Goal: Task Accomplishment & Management: Use online tool/utility

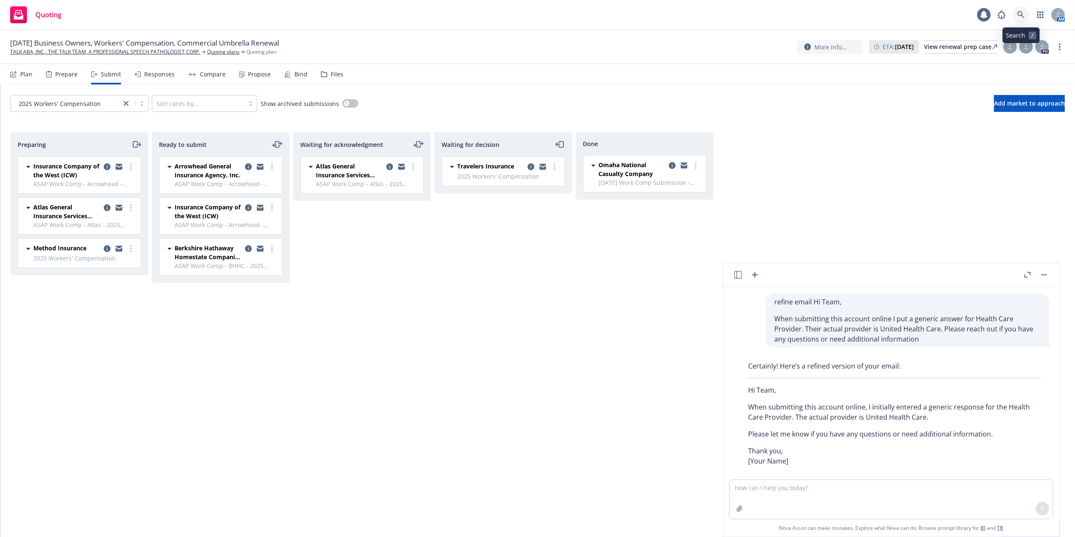
click at [1021, 12] on icon at bounding box center [1020, 14] width 7 height 7
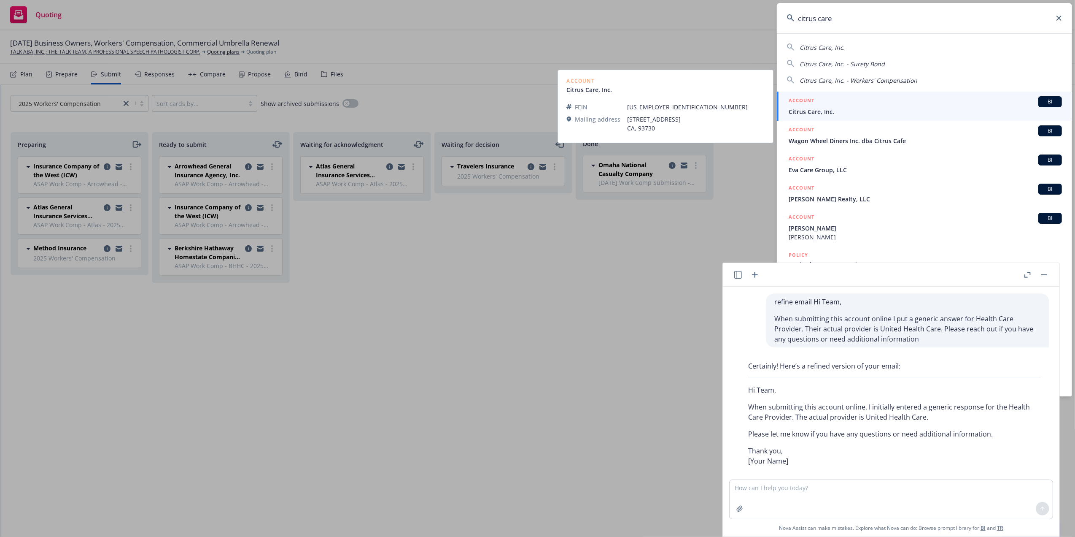
type input "citrus care"
click at [808, 111] on span "Citrus Care, Inc." at bounding box center [925, 111] width 273 height 9
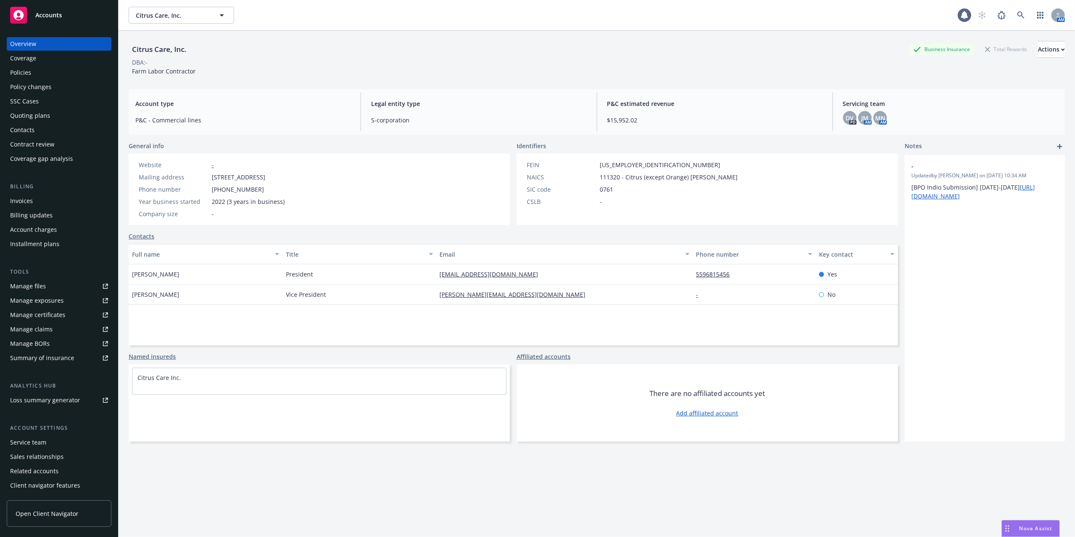
click at [26, 68] on div "Policies" at bounding box center [20, 72] width 21 height 13
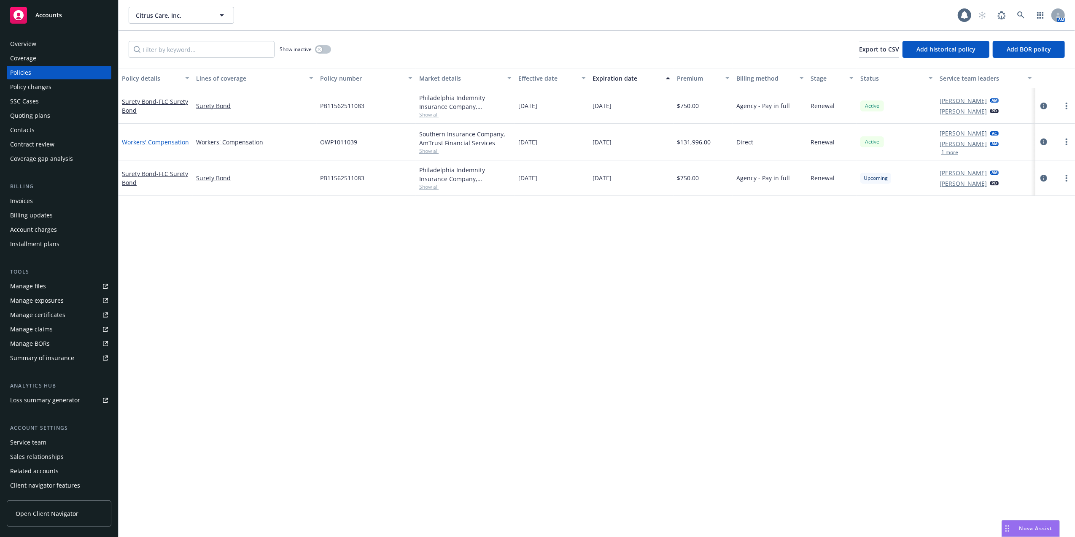
click at [157, 140] on link "Workers' Compensation" at bounding box center [155, 142] width 67 height 8
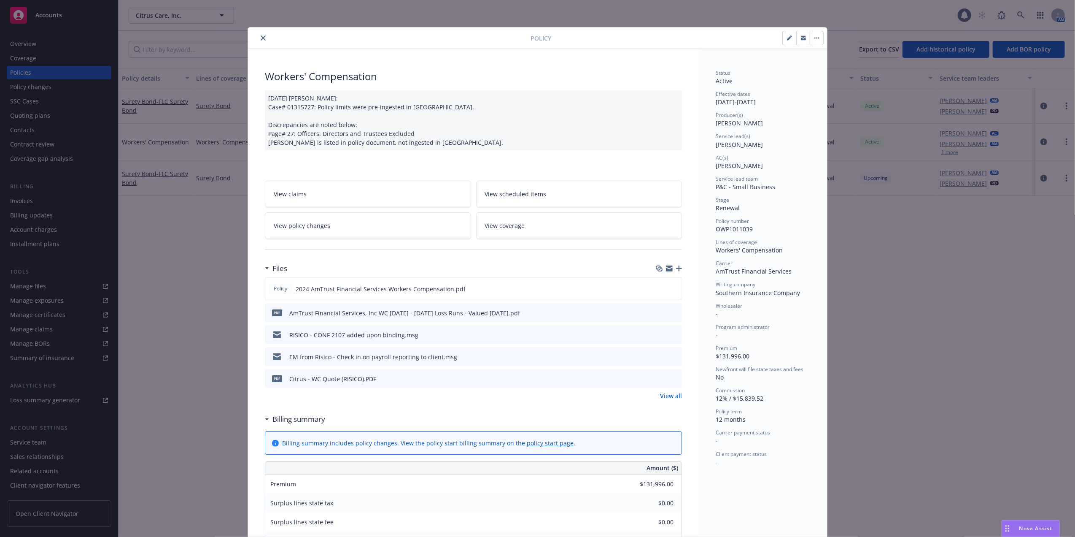
click at [261, 37] on icon "close" at bounding box center [263, 37] width 5 height 5
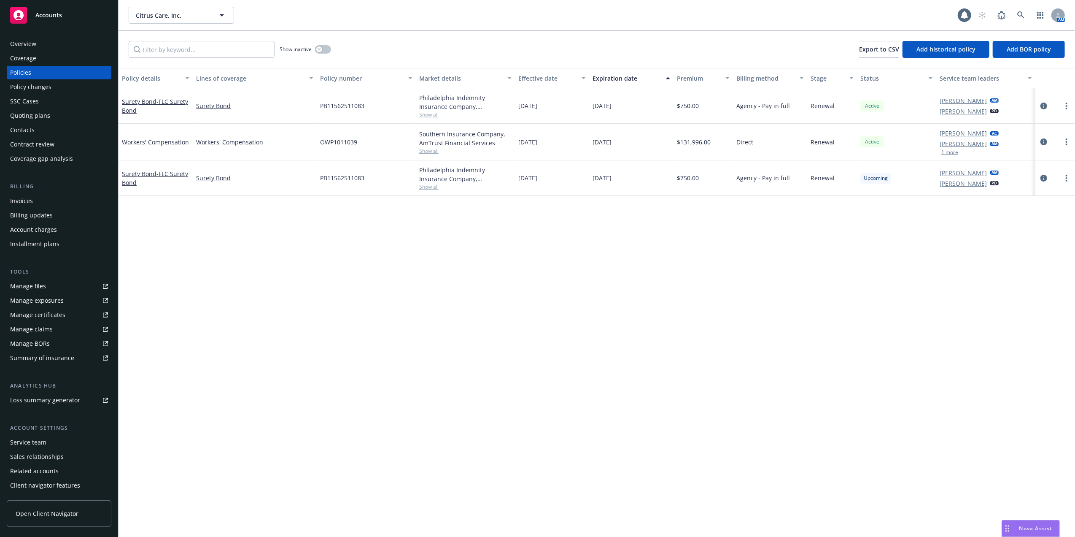
click at [19, 112] on div "Quoting plans" at bounding box center [30, 115] width 40 height 13
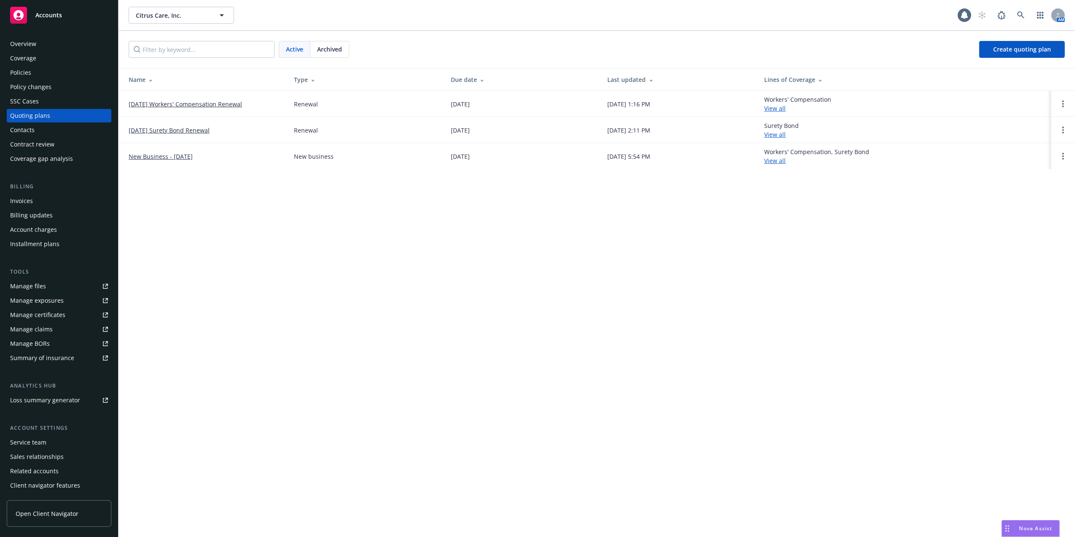
click at [176, 102] on link "09/06/25 Workers' Compensation Renewal" at bounding box center [185, 104] width 113 height 9
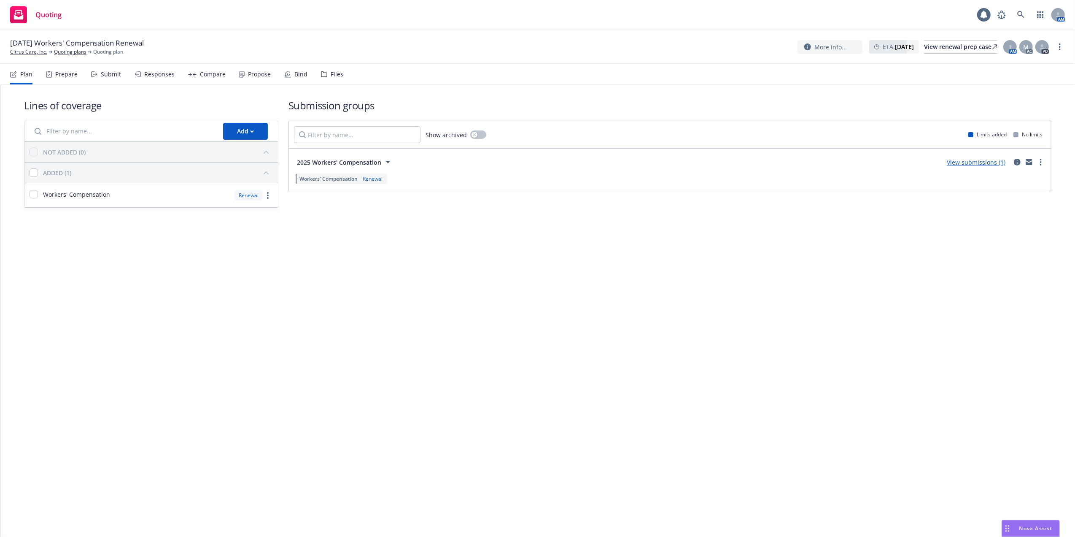
click at [972, 162] on link "View submissions (1)" at bounding box center [976, 162] width 59 height 8
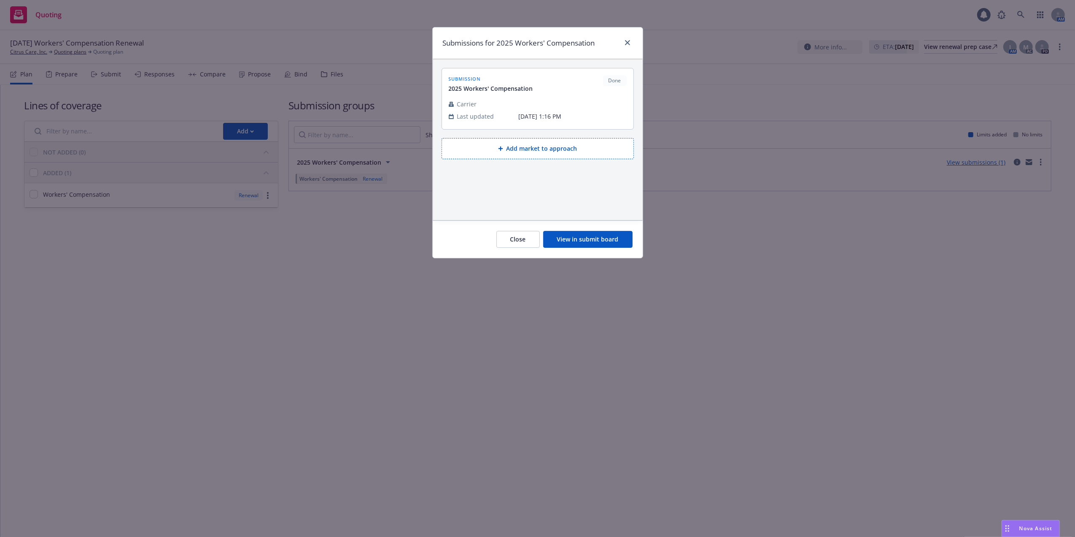
click at [592, 239] on button "View in submit board" at bounding box center [587, 239] width 89 height 17
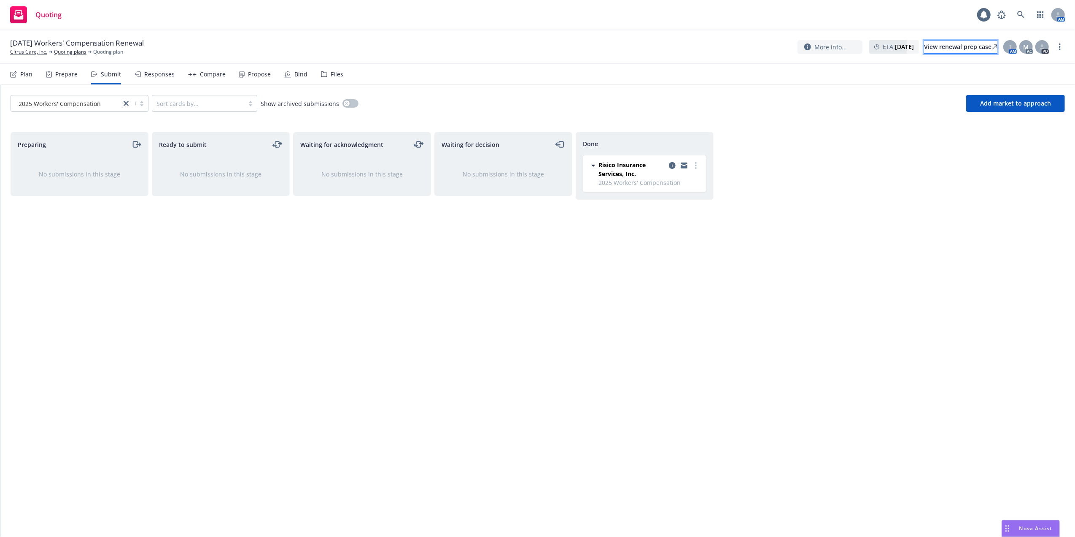
click at [937, 47] on div "View renewal prep case" at bounding box center [960, 46] width 73 height 13
click at [1020, 11] on icon at bounding box center [1021, 15] width 8 height 8
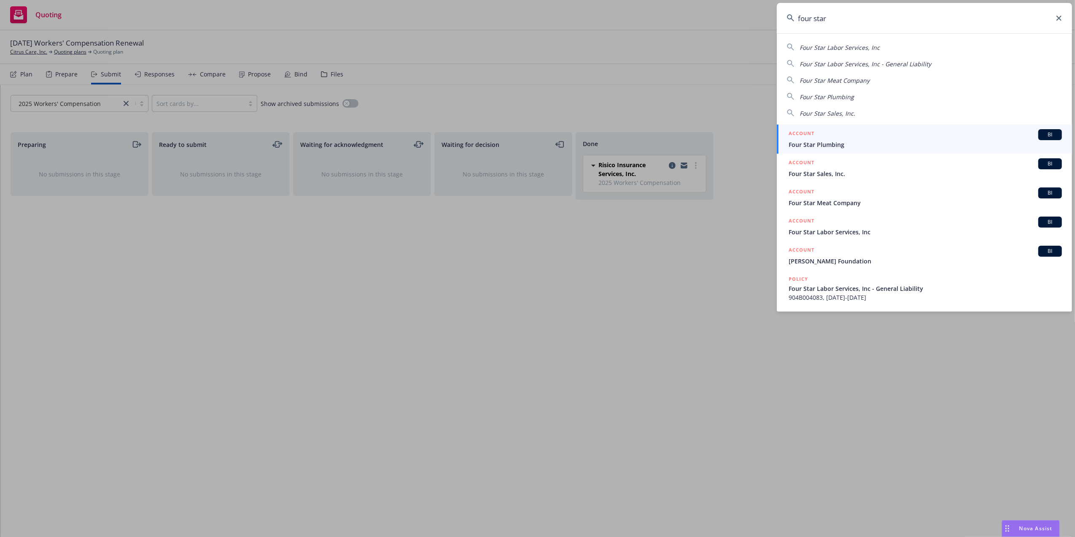
click at [810, 46] on span "Four Star Labor Services, Inc" at bounding box center [840, 47] width 80 height 8
type input "Four Star Labor Services, Inc"
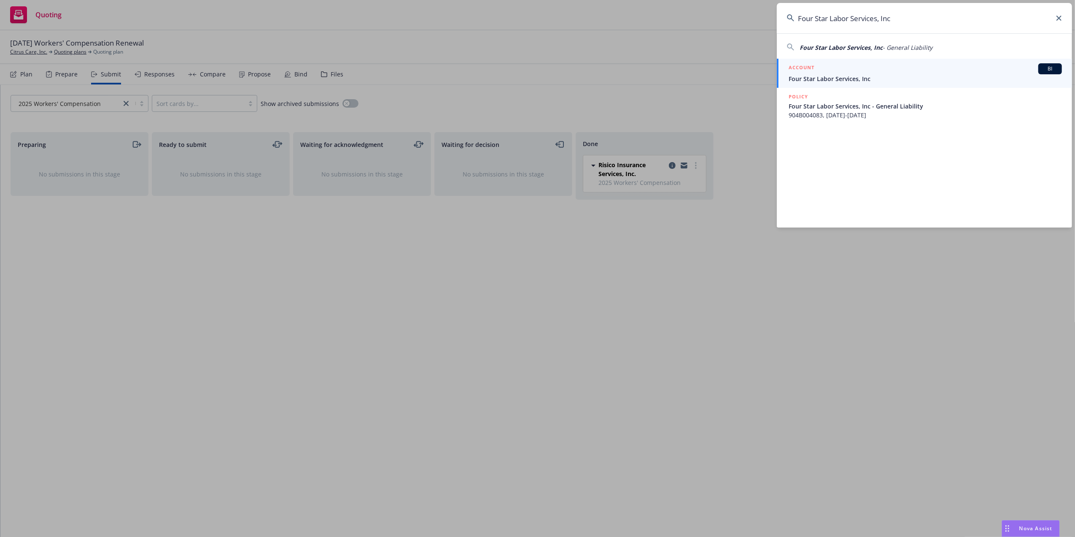
click at [822, 77] on span "Four Star Labor Services, Inc" at bounding box center [925, 78] width 273 height 9
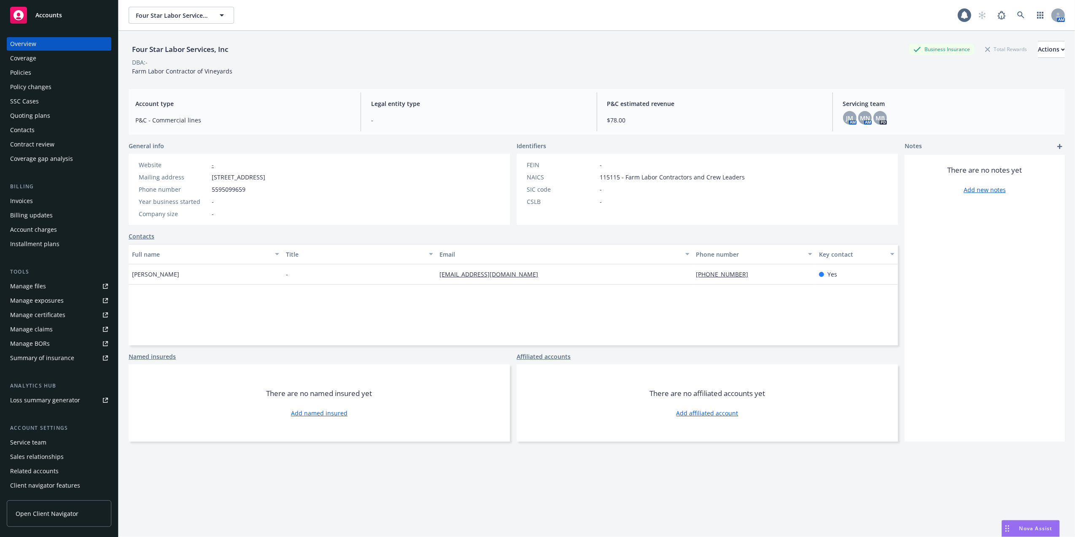
click at [27, 112] on div "Quoting plans" at bounding box center [30, 115] width 40 height 13
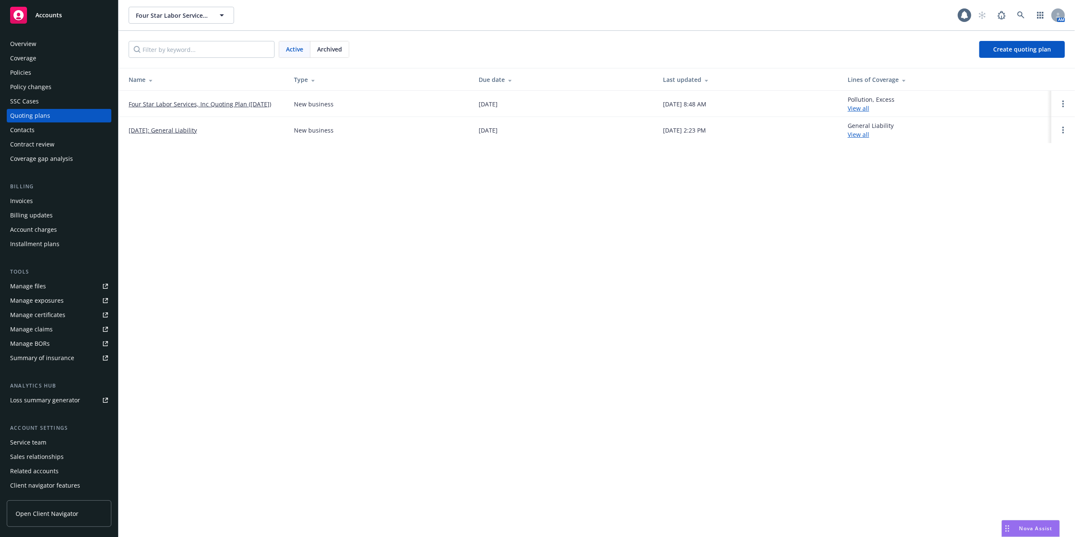
click at [190, 103] on link "Four Star Labor Services, Inc Quoting Plan (2025-07-21)" at bounding box center [200, 104] width 143 height 9
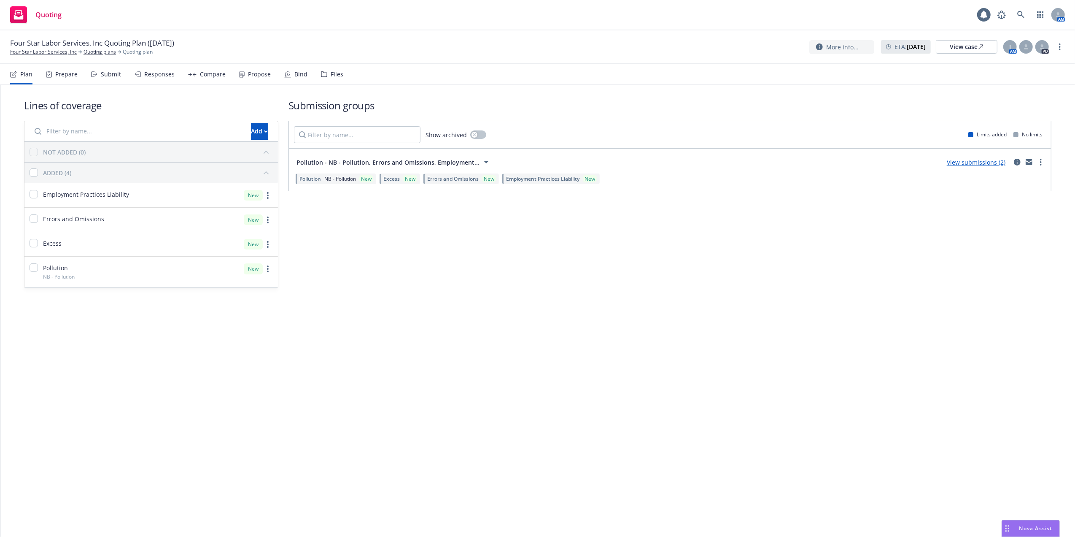
click at [977, 165] on link "View submissions (2)" at bounding box center [976, 162] width 59 height 8
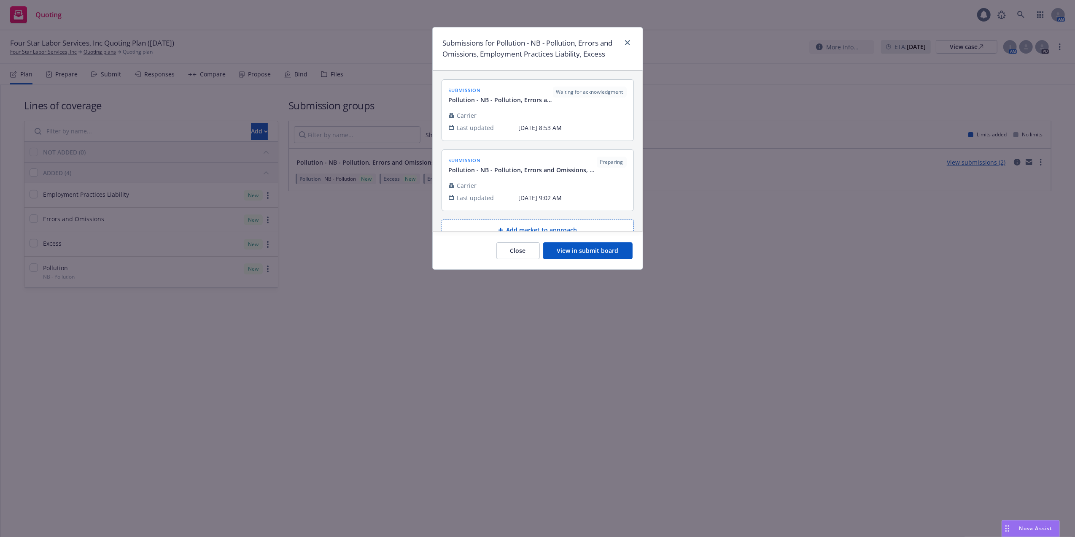
click at [584, 250] on button "View in submit board" at bounding box center [587, 250] width 89 height 17
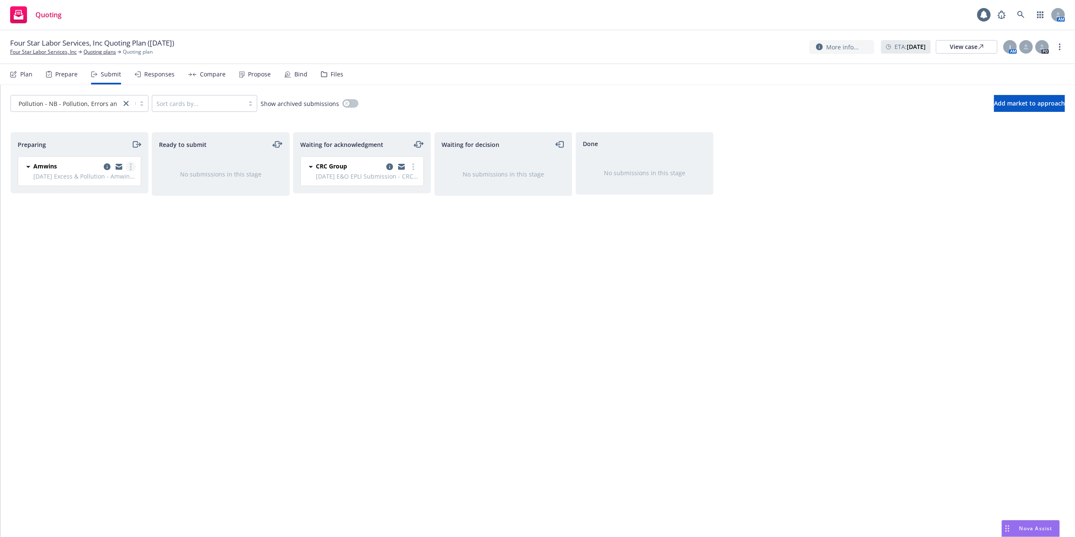
click at [131, 165] on icon "more" at bounding box center [131, 166] width 2 height 7
click at [83, 197] on span "Log acknowledgement" at bounding box center [92, 201] width 83 height 8
click at [969, 45] on div "View case" at bounding box center [967, 46] width 34 height 13
click at [1020, 13] on icon at bounding box center [1021, 15] width 8 height 8
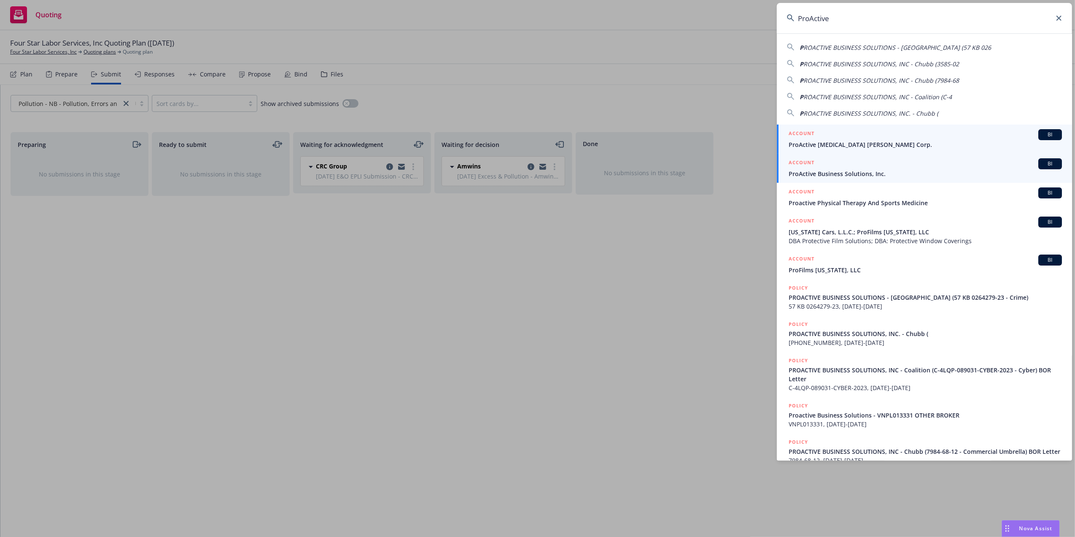
type input "ProActive"
click at [817, 173] on span "ProActive Business Solutions, Inc." at bounding box center [925, 173] width 273 height 9
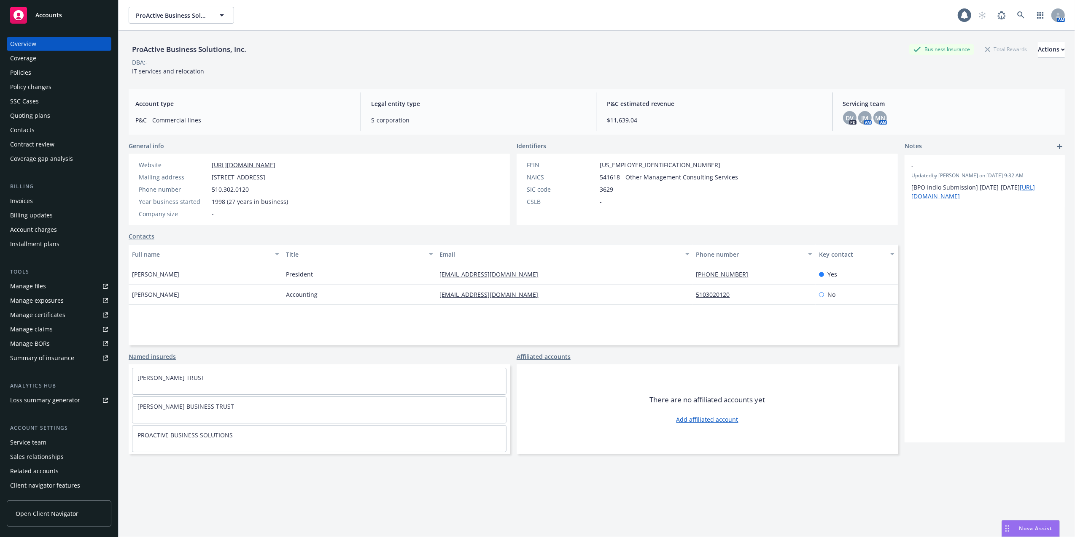
click at [16, 72] on div "Policies" at bounding box center [20, 72] width 21 height 13
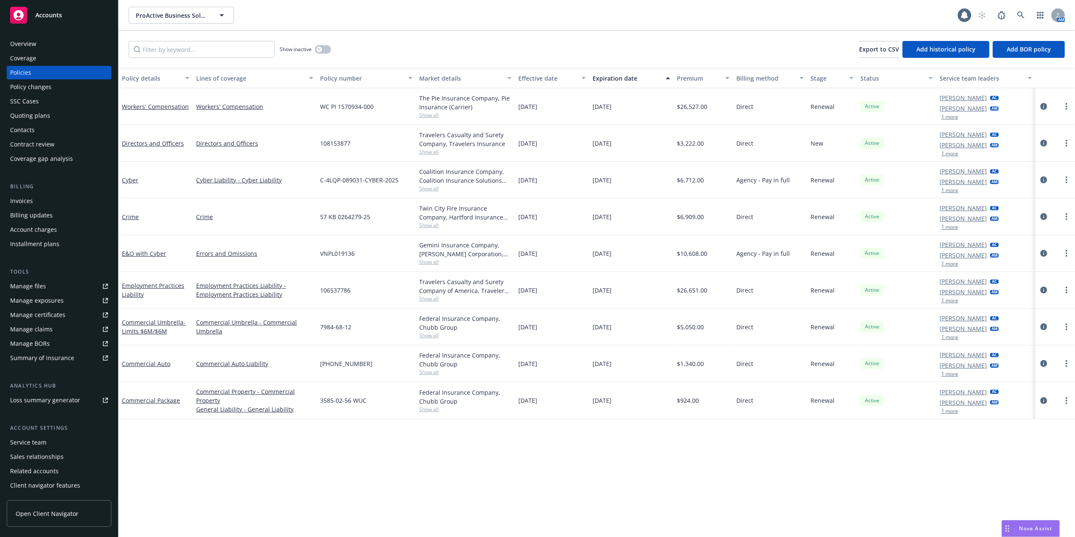
click at [25, 115] on div "Quoting plans" at bounding box center [30, 115] width 40 height 13
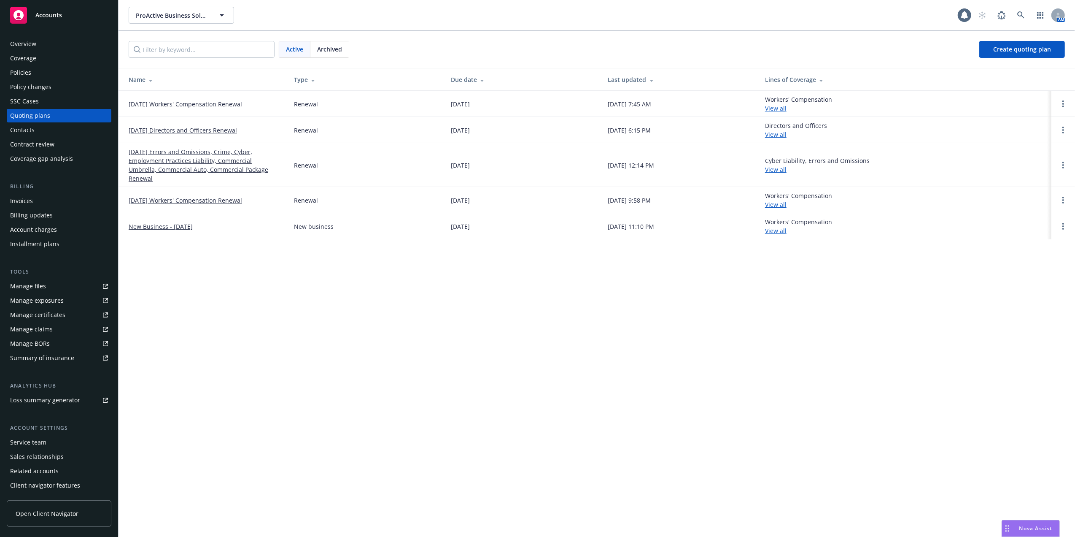
click at [174, 102] on link "09/01/25 Workers' Compensation Renewal" at bounding box center [185, 104] width 113 height 9
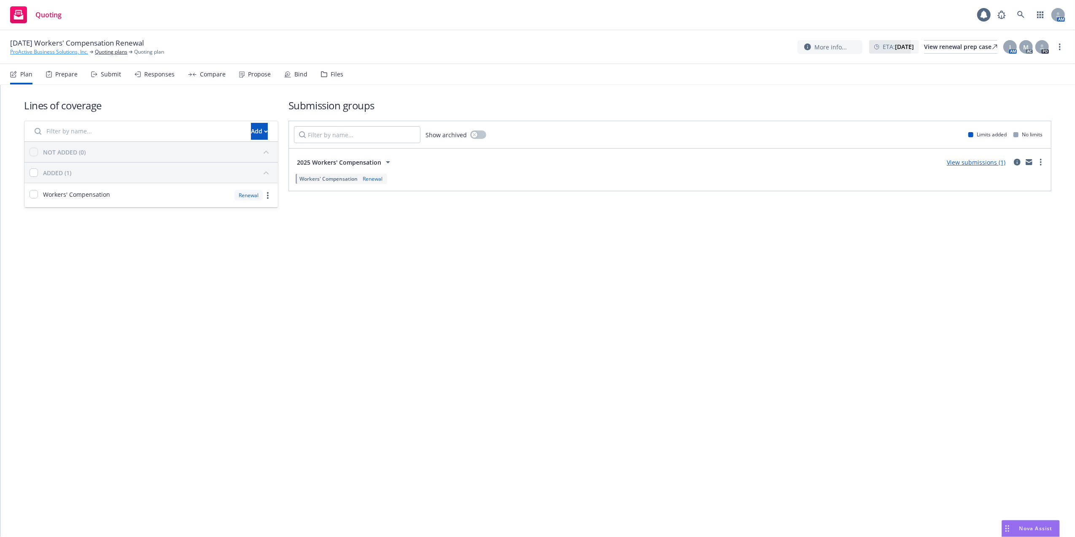
click at [47, 48] on link "ProActive Business Solutions, Inc." at bounding box center [49, 52] width 78 height 8
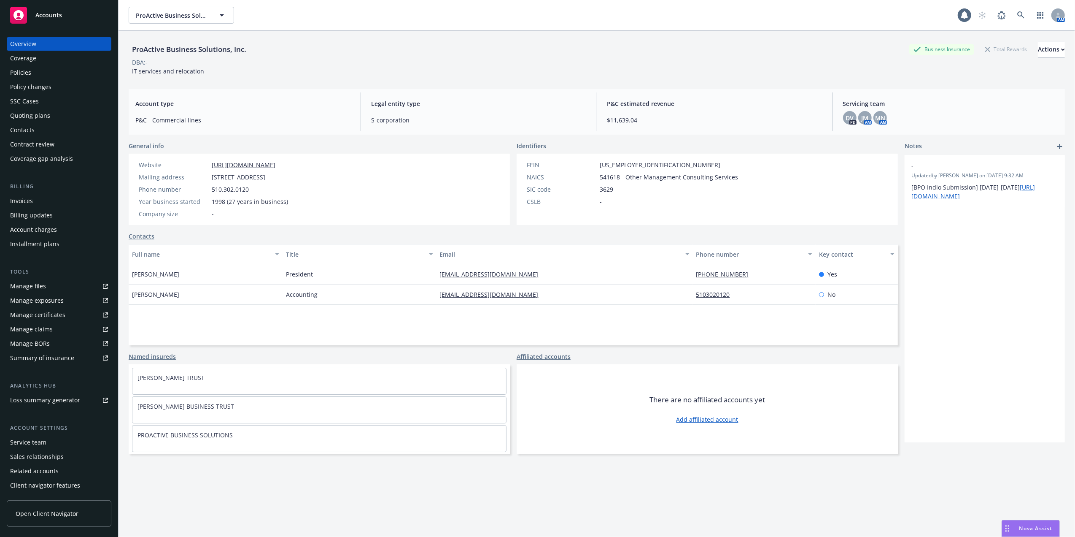
click at [21, 73] on div "Policies" at bounding box center [20, 72] width 21 height 13
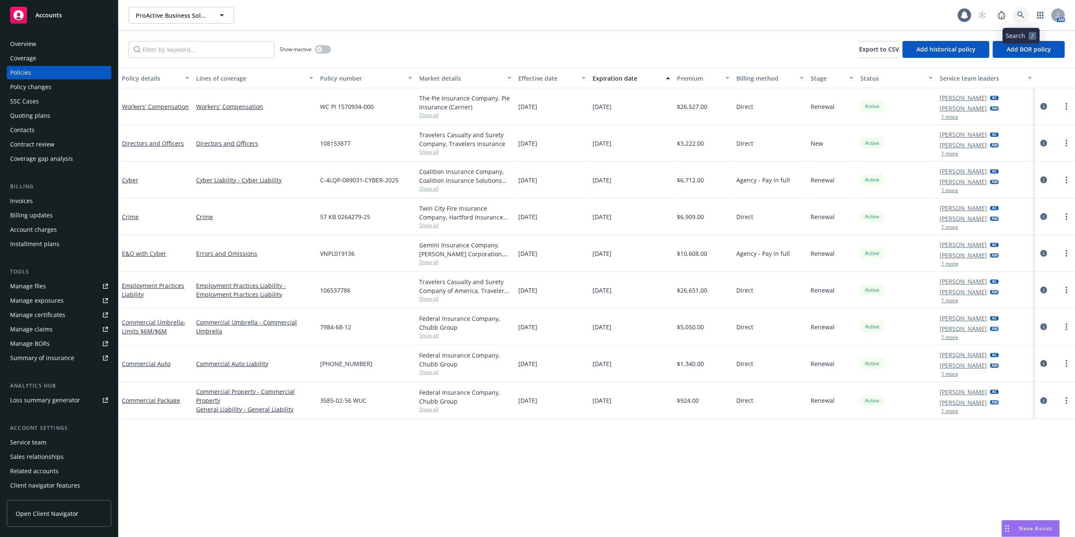
click at [1019, 14] on icon at bounding box center [1021, 15] width 8 height 8
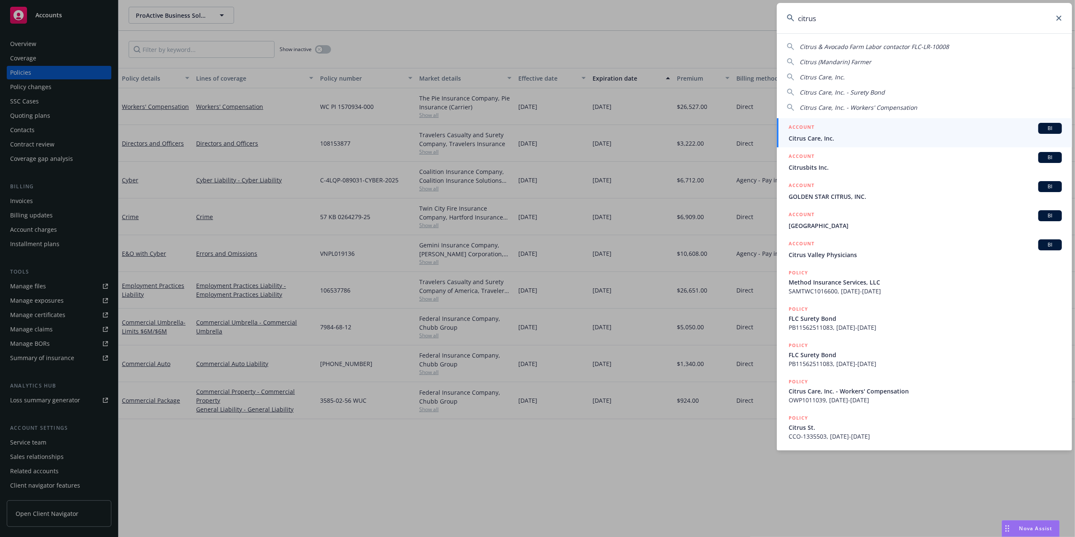
type input "citrus"
click at [808, 134] on span "Citrus Care, Inc." at bounding box center [925, 138] width 273 height 9
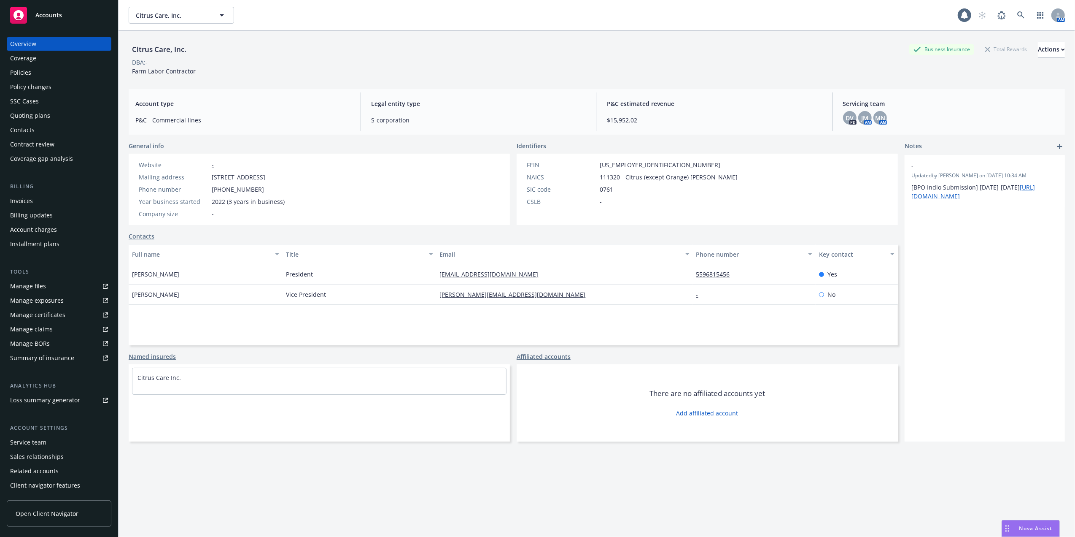
click at [24, 72] on div "Policies" at bounding box center [20, 72] width 21 height 13
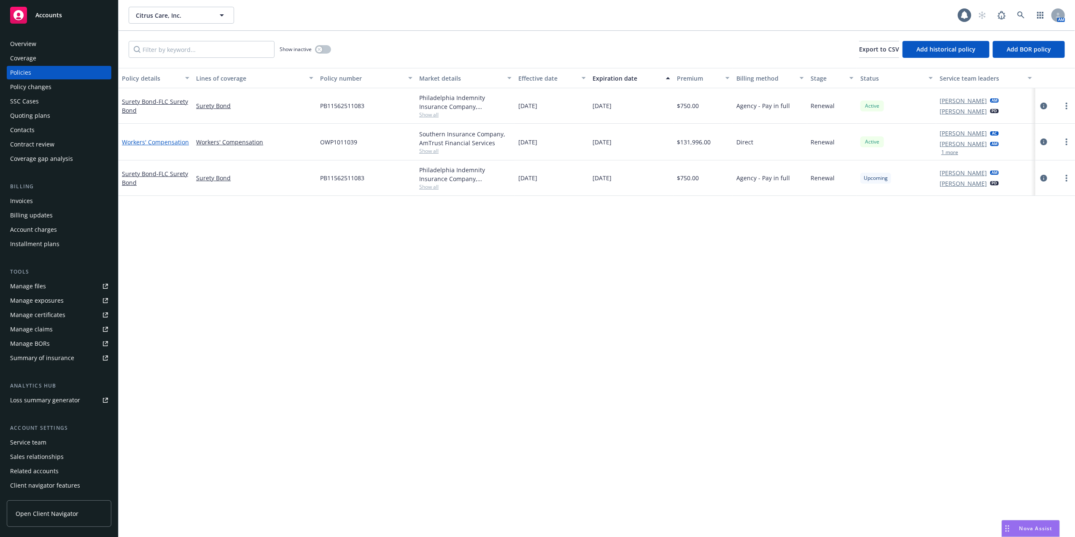
click at [152, 140] on link "Workers' Compensation" at bounding box center [155, 142] width 67 height 8
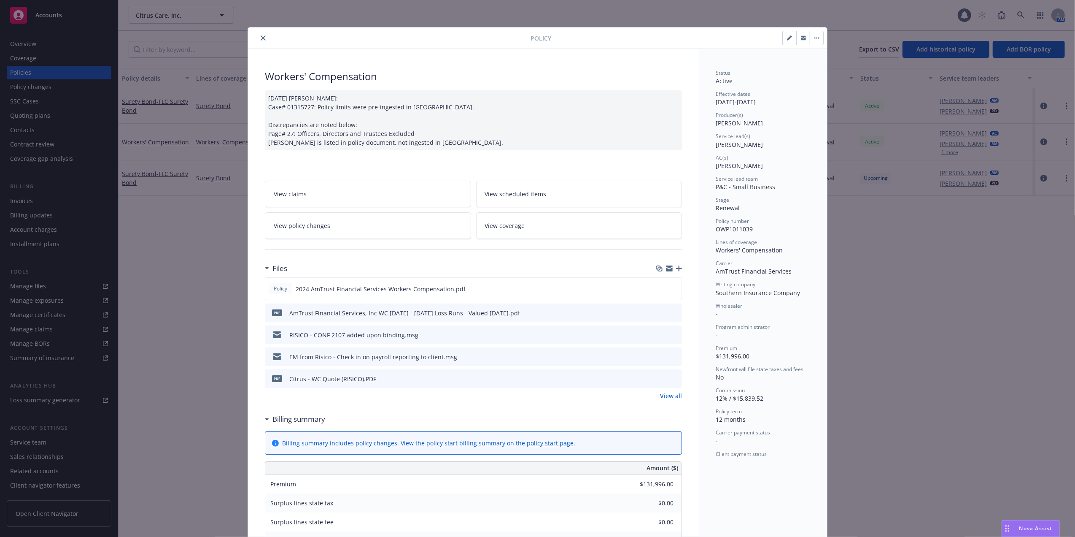
click at [261, 35] on icon "close" at bounding box center [263, 37] width 5 height 5
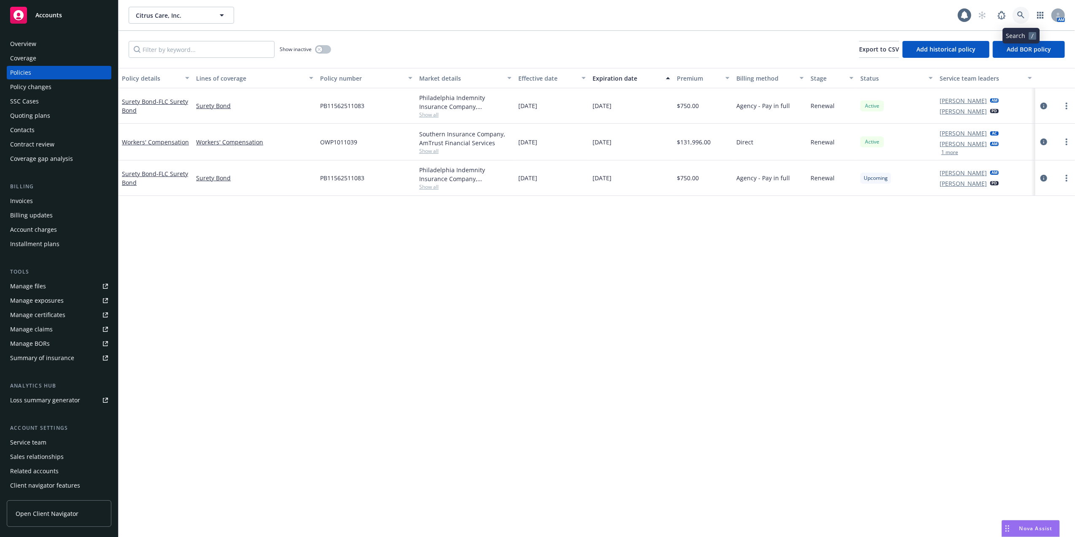
click at [1022, 12] on icon at bounding box center [1020, 14] width 7 height 7
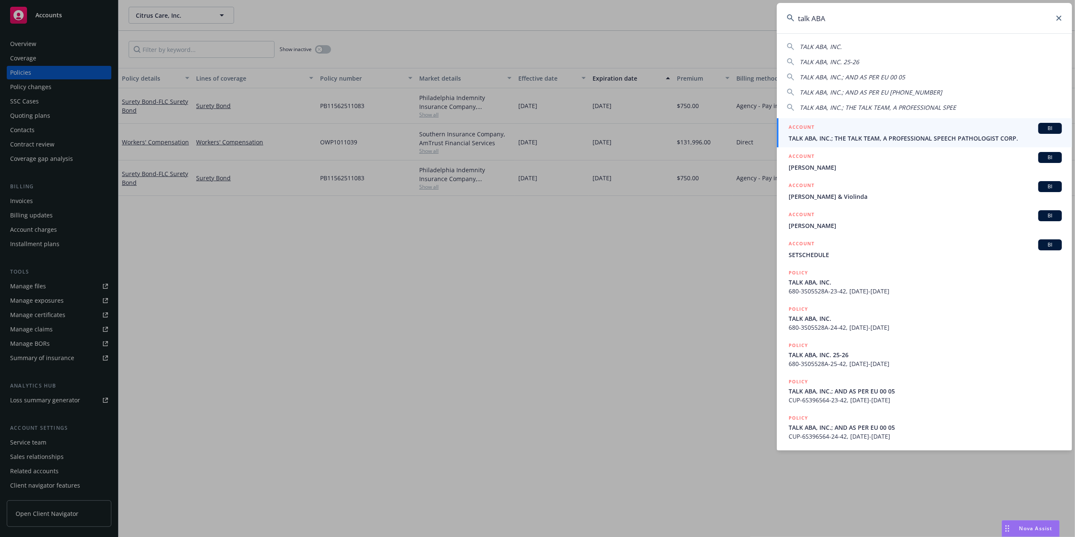
type input "talk ABA"
click at [822, 134] on span "TALK ABA, INC.; THE TALK TEAM, A PROFESSIONAL SPEECH PATHOLOGIST CORP." at bounding box center [925, 138] width 273 height 9
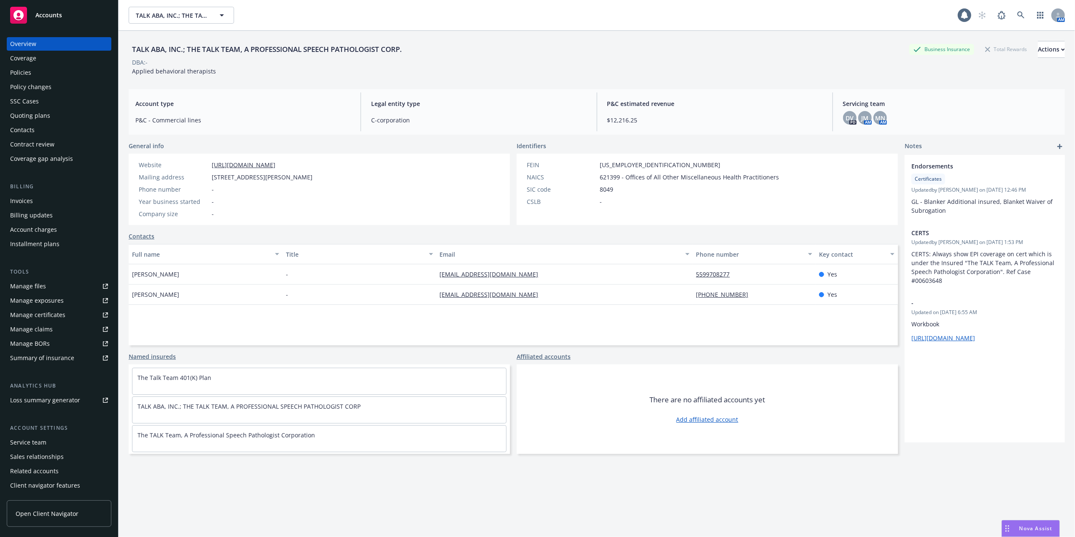
click at [18, 71] on div "Policies" at bounding box center [20, 72] width 21 height 13
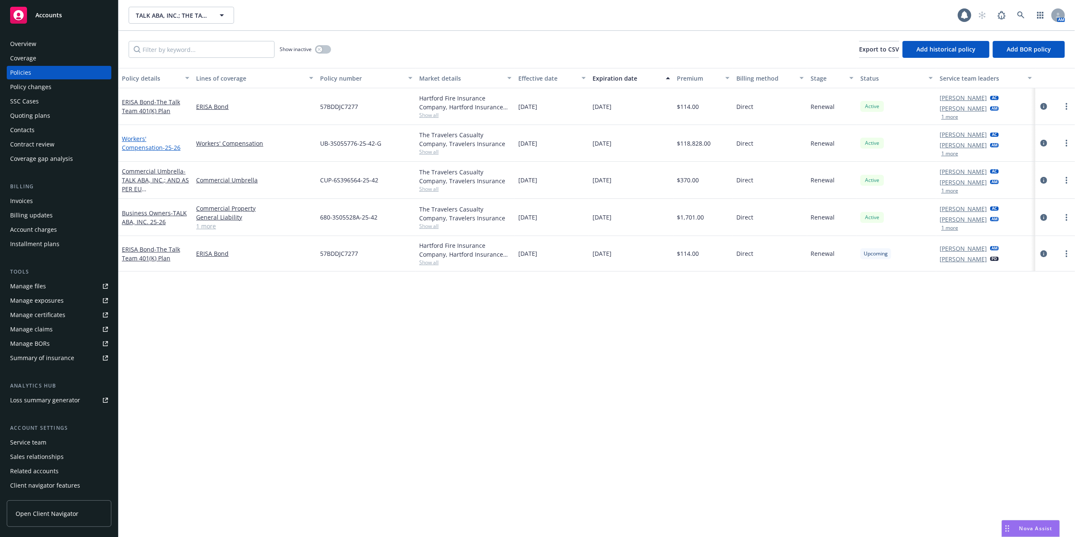
click at [133, 138] on link "Workers' Compensation - 25-26" at bounding box center [151, 143] width 59 height 17
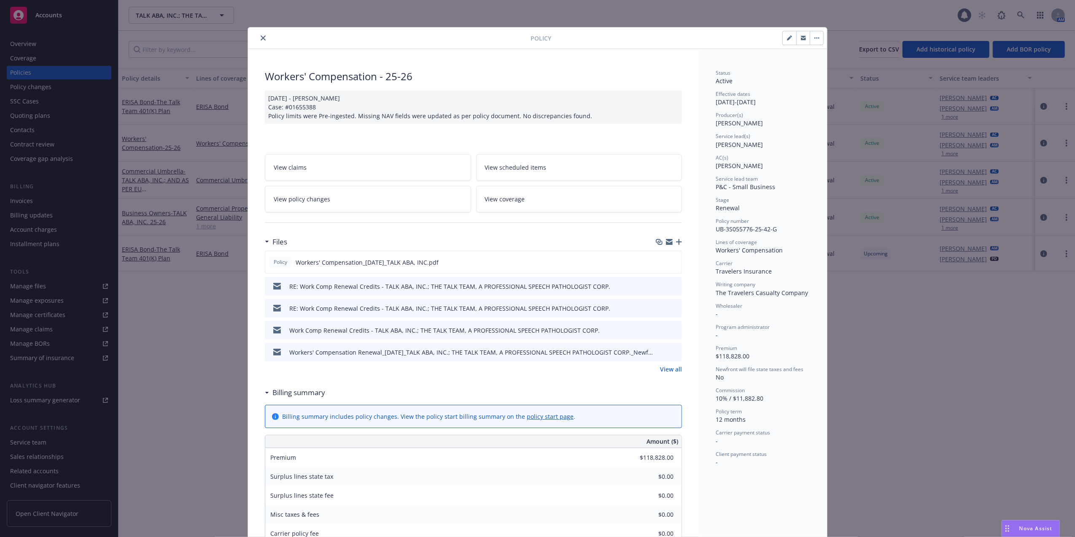
click at [261, 39] on icon "close" at bounding box center [263, 37] width 5 height 5
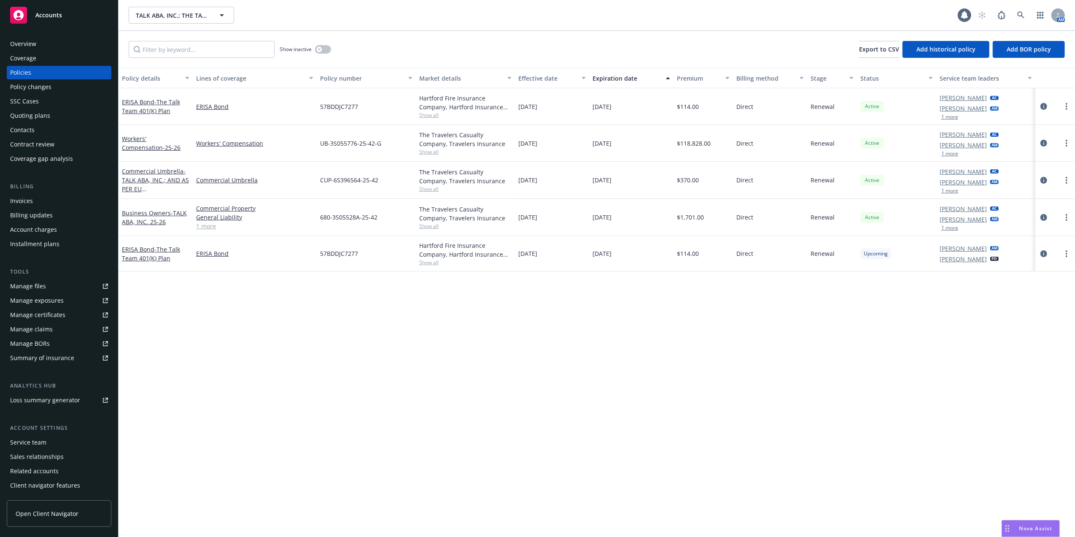
click at [22, 112] on div "Quoting plans" at bounding box center [30, 115] width 40 height 13
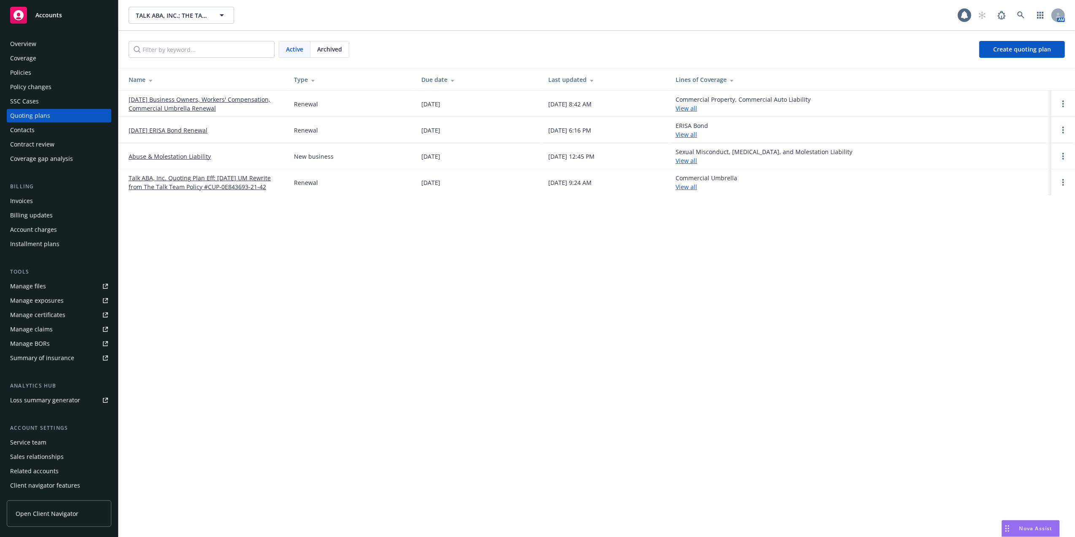
click at [171, 103] on link "[DATE] Business Owners, Workers' Compensation, Commercial Umbrella Renewal" at bounding box center [205, 104] width 152 height 18
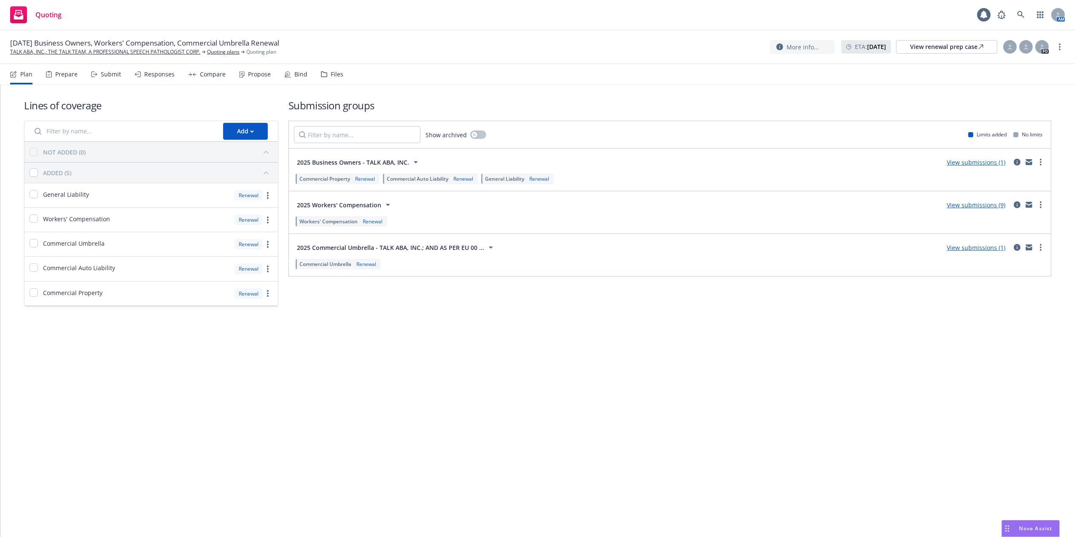
click at [981, 202] on link "View submissions (9)" at bounding box center [976, 205] width 59 height 8
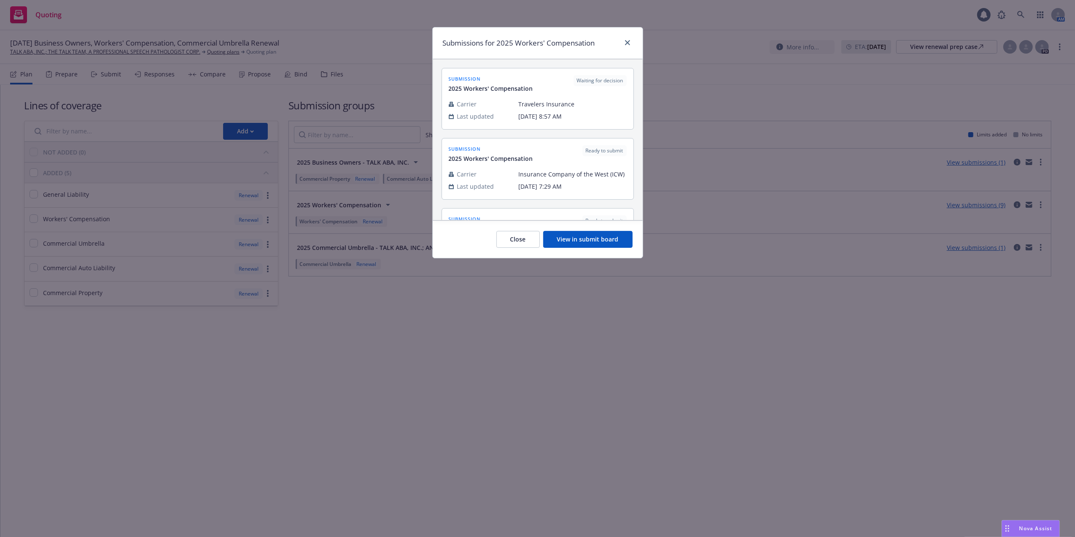
click at [550, 237] on button "View in submit board" at bounding box center [587, 239] width 89 height 17
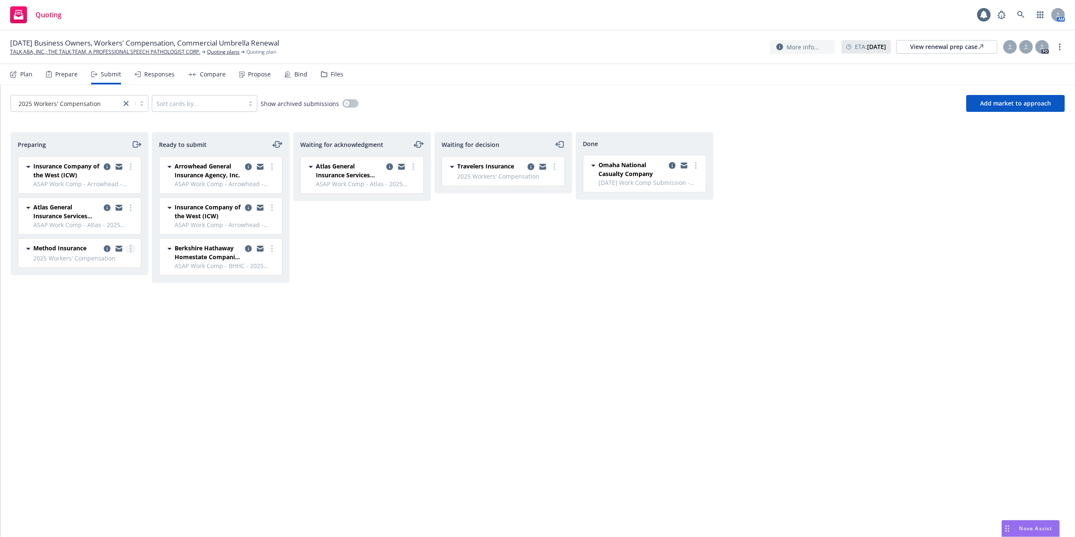
click at [130, 250] on icon "more" at bounding box center [131, 248] width 2 height 7
click at [94, 282] on span "Log acknowledgement" at bounding box center [92, 284] width 83 height 8
click at [936, 46] on div "View renewal prep case" at bounding box center [946, 46] width 73 height 13
click at [1018, 12] on icon at bounding box center [1020, 14] width 7 height 7
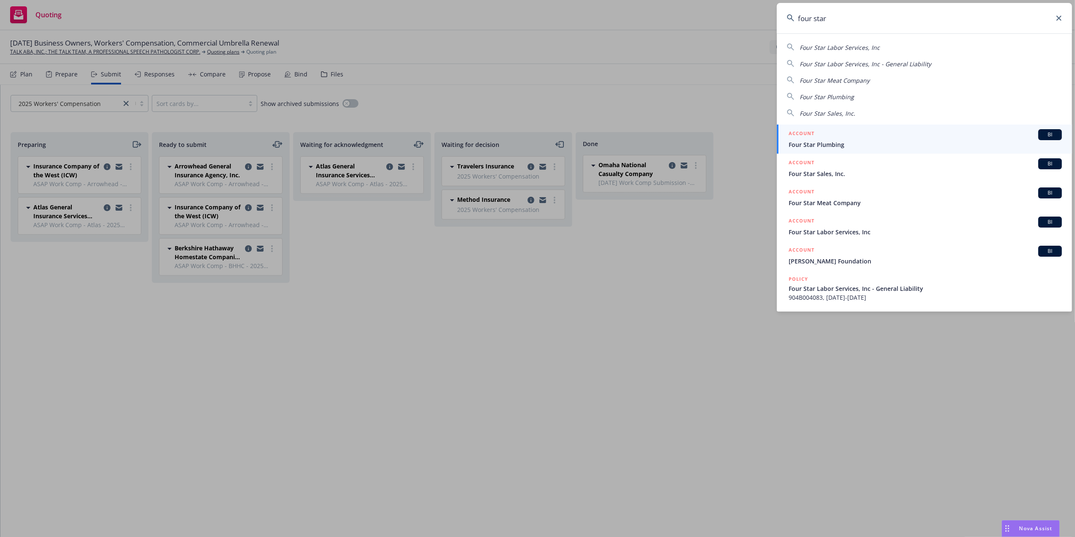
click at [832, 46] on span "Four Star Labor Services, Inc" at bounding box center [840, 47] width 80 height 8
type input "Four Star Labor Services, Inc"
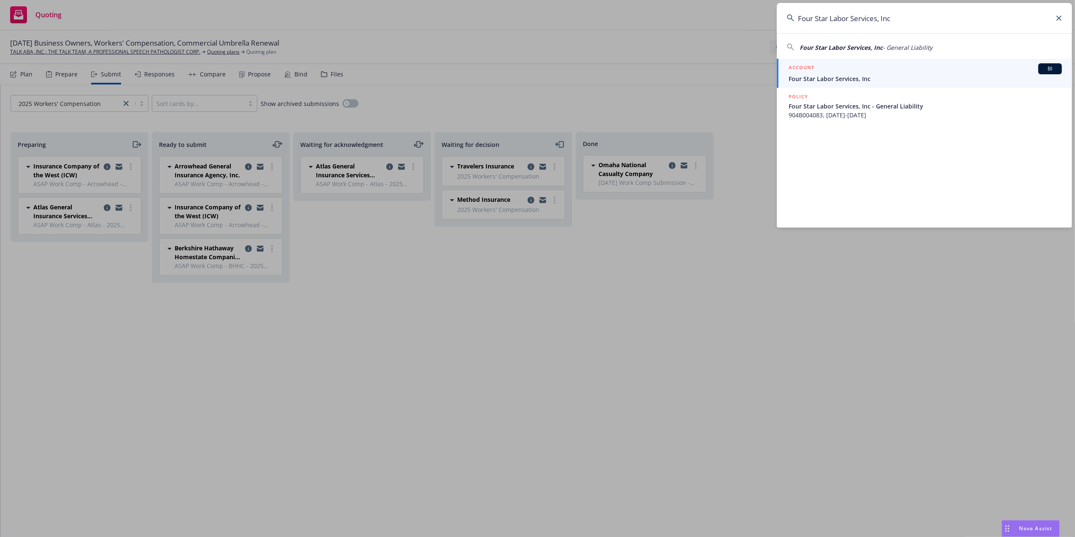
click at [807, 78] on span "Four Star Labor Services, Inc" at bounding box center [925, 78] width 273 height 9
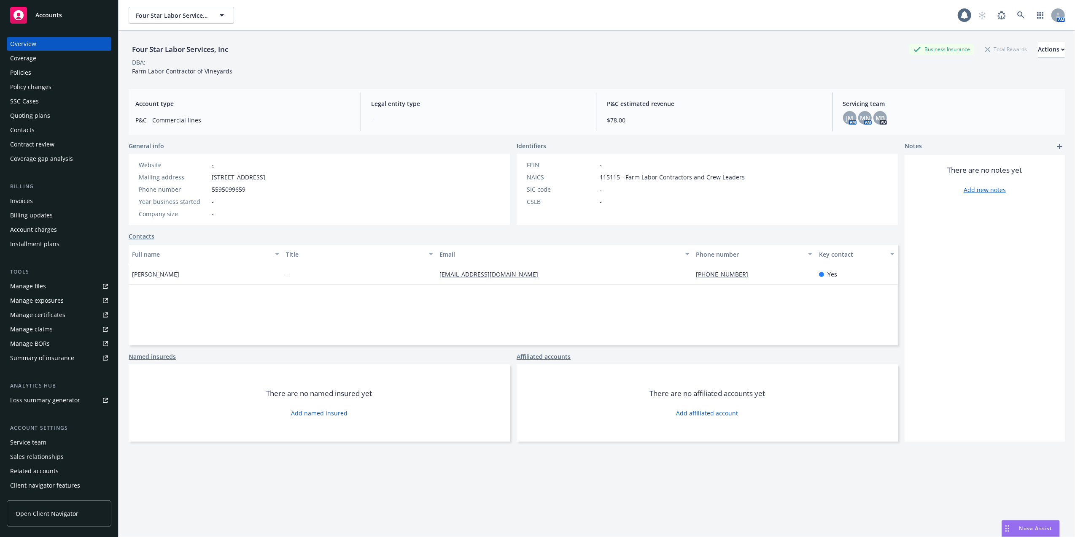
click at [454, 73] on div "Four Star Labor Services, Inc Business Insurance Total Rewards Actions DBA: - F…" at bounding box center [597, 58] width 936 height 35
click at [36, 115] on div "Quoting plans" at bounding box center [30, 115] width 40 height 13
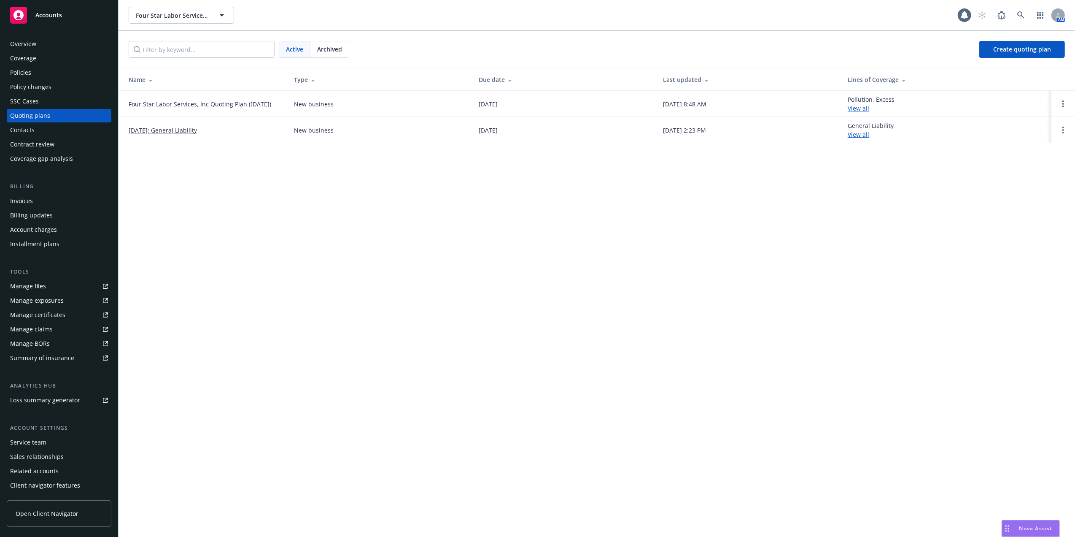
click at [211, 102] on link "Four Star Labor Services, Inc Quoting Plan ([DATE])" at bounding box center [200, 104] width 143 height 9
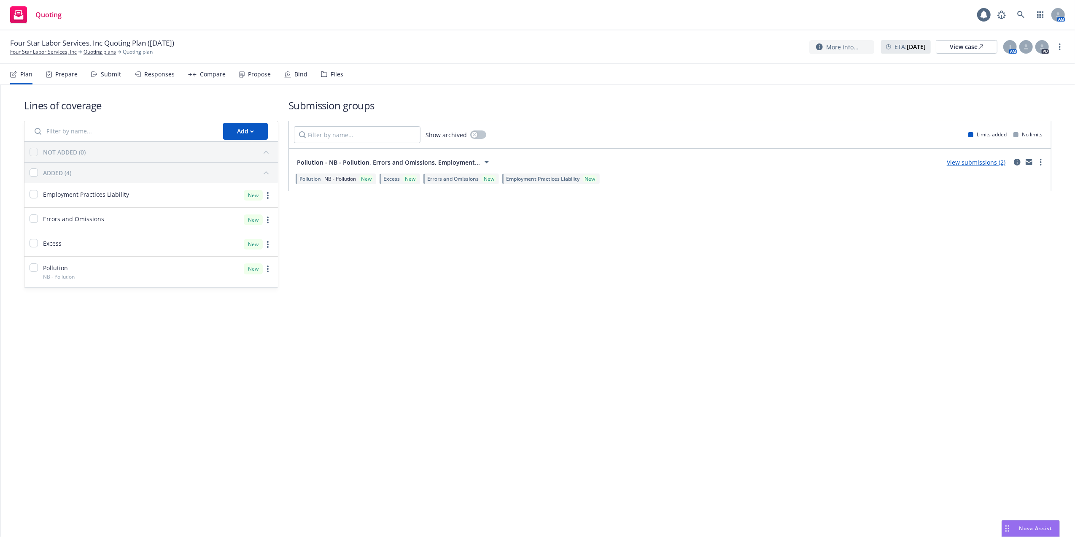
click at [961, 159] on link "View submissions (2)" at bounding box center [976, 162] width 59 height 8
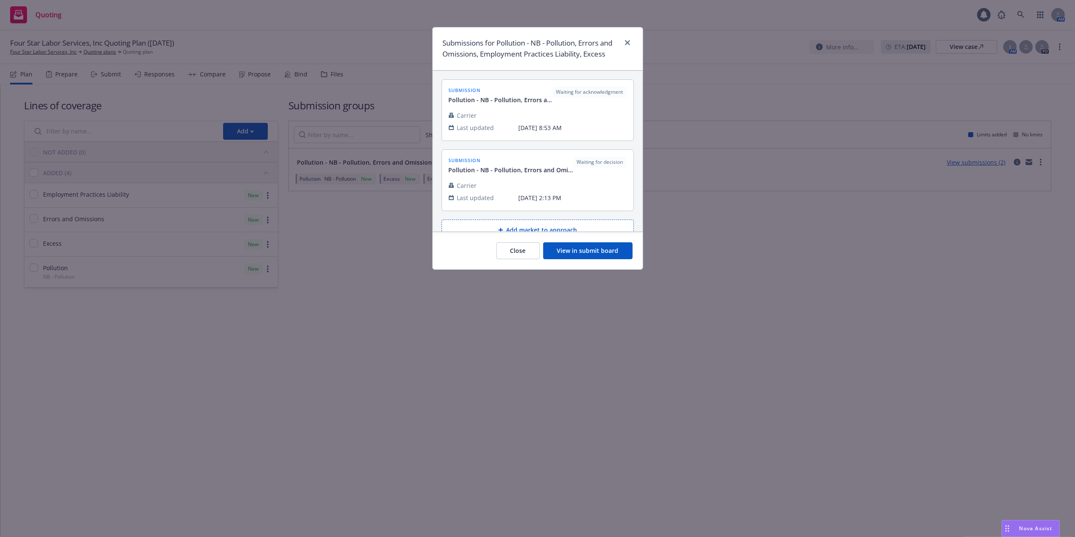
click at [572, 250] on button "View in submit board" at bounding box center [587, 250] width 89 height 17
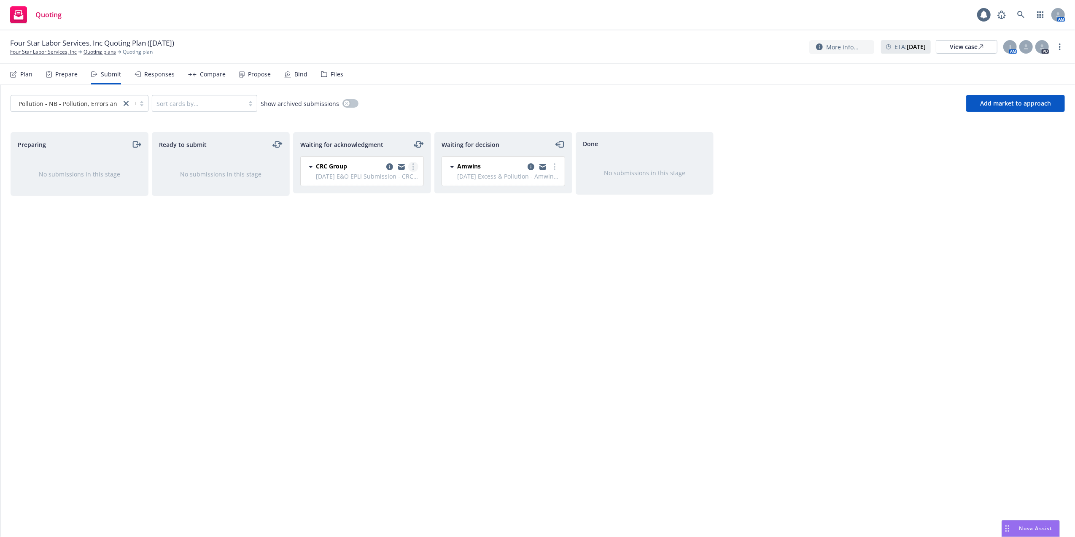
click at [414, 168] on icon "more" at bounding box center [414, 166] width 2 height 7
click at [370, 183] on span "Log acknowledgement" at bounding box center [375, 184] width 83 height 8
click at [954, 46] on div "View case" at bounding box center [967, 46] width 34 height 13
click at [1020, 13] on icon at bounding box center [1021, 15] width 8 height 8
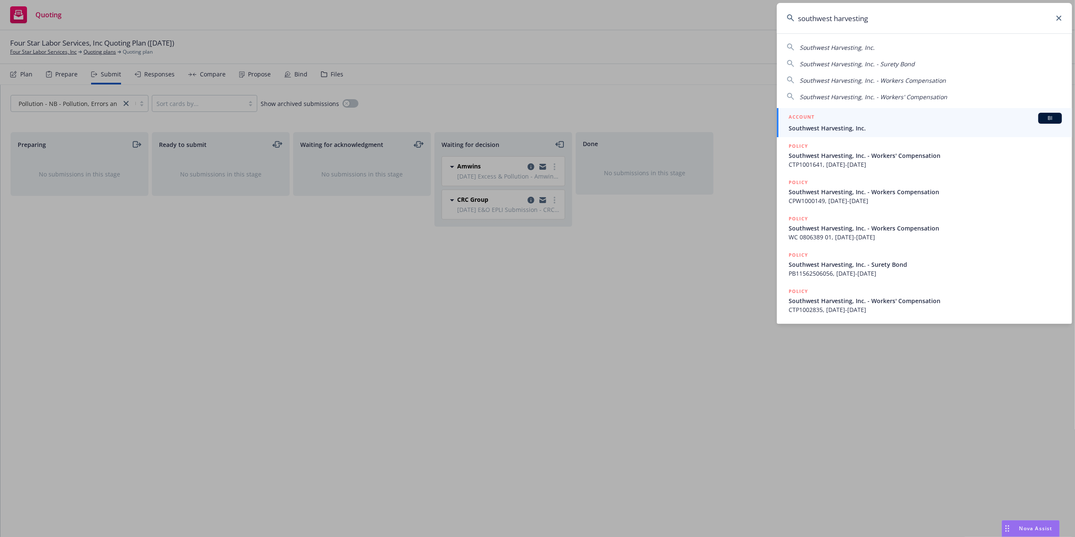
type input "southwest harvesting"
click at [827, 127] on span "Southwest Harvesting, Inc." at bounding box center [925, 128] width 273 height 9
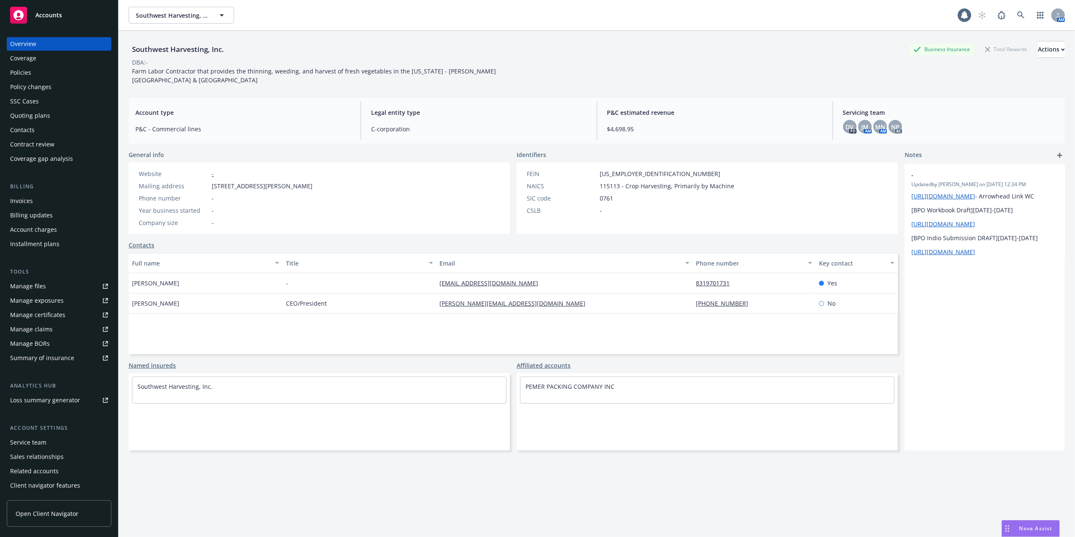
click at [24, 112] on div "Quoting plans" at bounding box center [30, 115] width 40 height 13
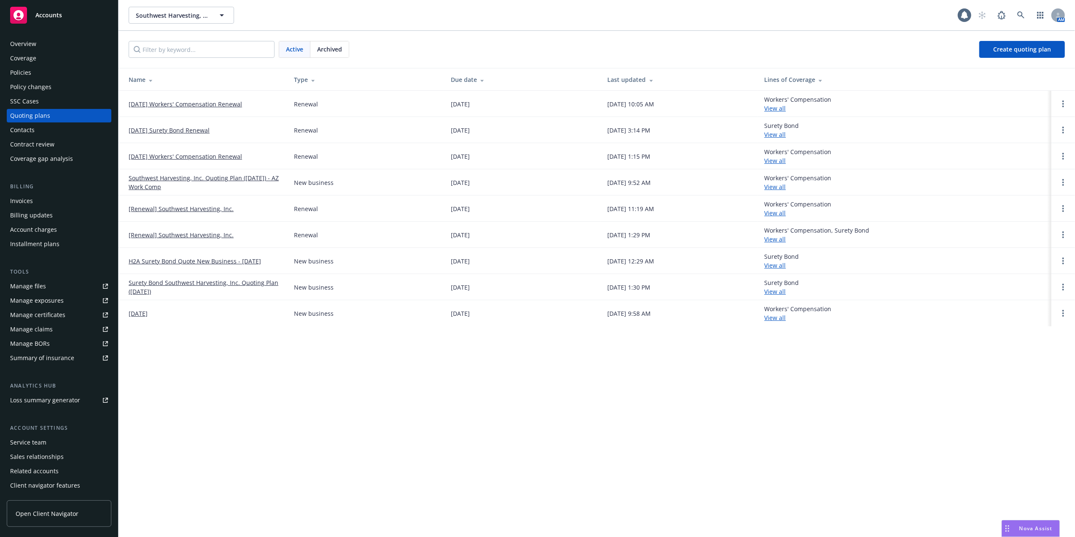
click at [195, 100] on link "[DATE] Workers' Compensation Renewal" at bounding box center [185, 104] width 113 height 9
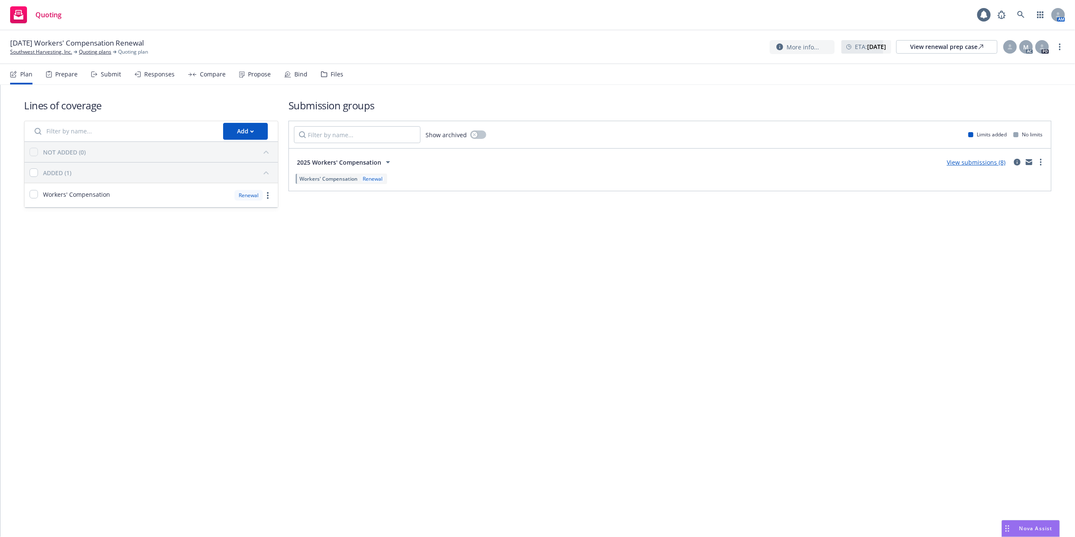
click at [988, 162] on link "View submissions (8)" at bounding box center [976, 162] width 59 height 8
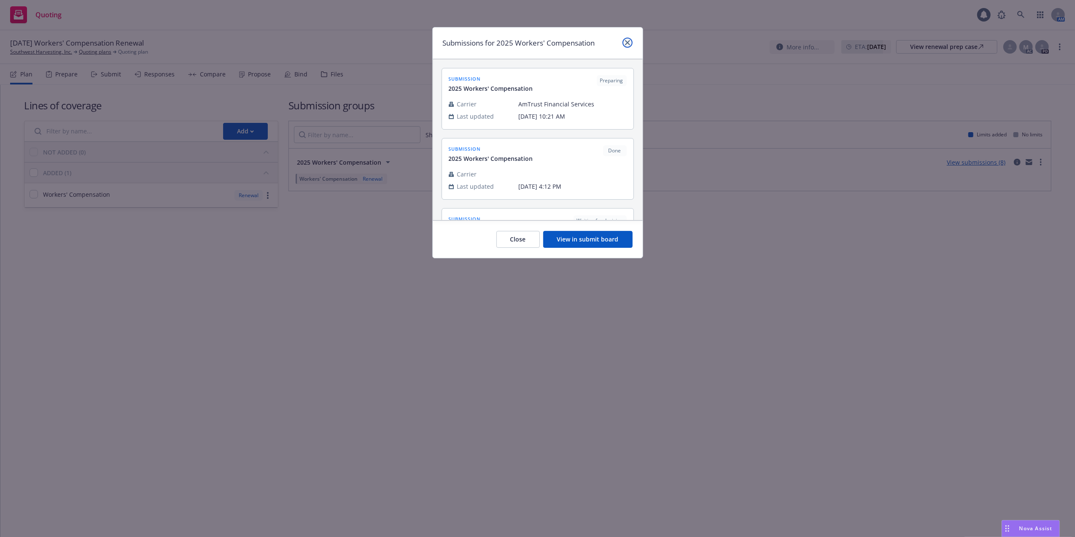
click at [626, 43] on icon "close" at bounding box center [627, 42] width 5 height 5
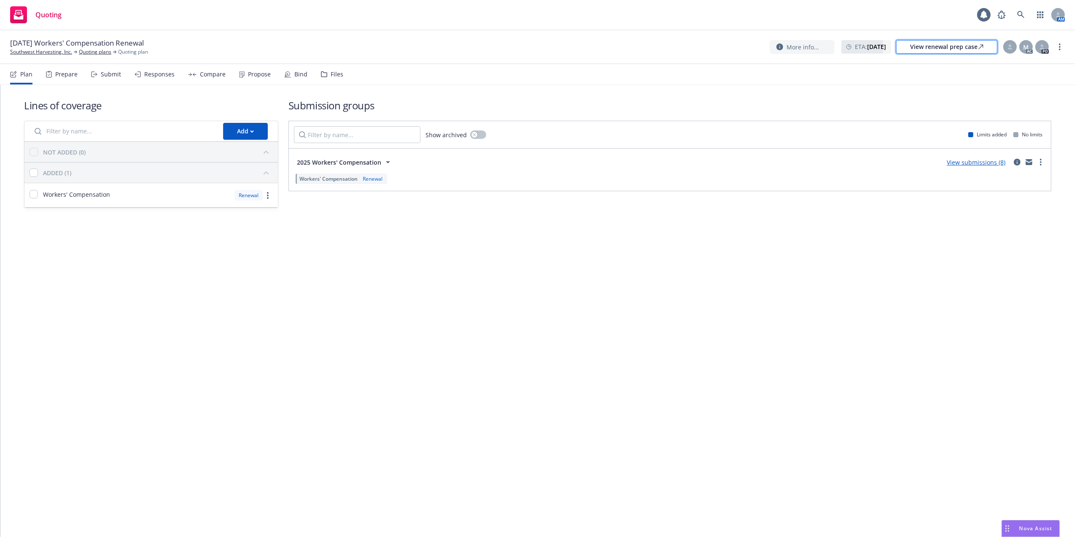
click at [915, 46] on div "View renewal prep case" at bounding box center [946, 46] width 73 height 13
click at [1020, 16] on icon at bounding box center [1020, 14] width 7 height 7
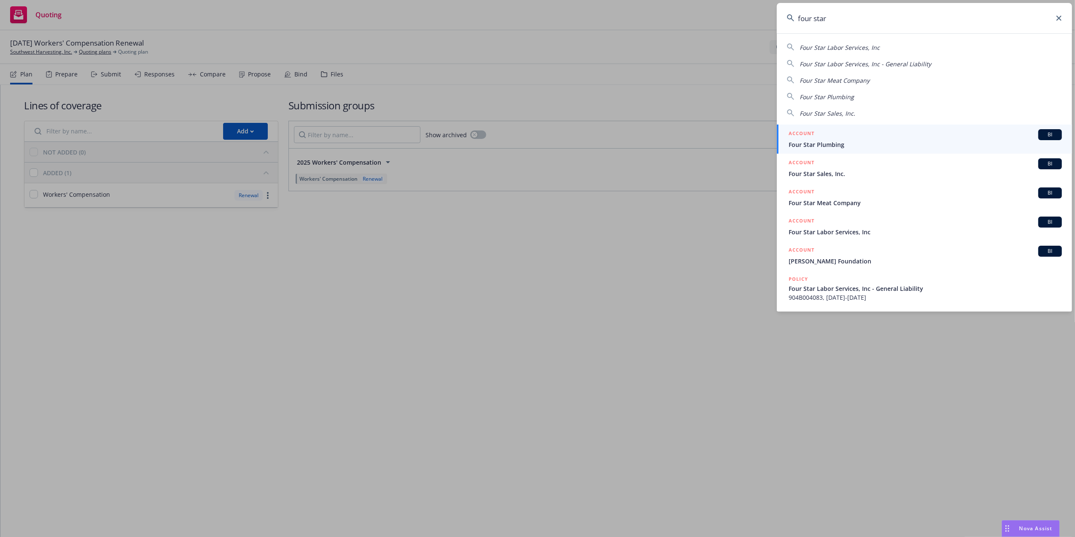
click at [831, 46] on span "Four Star Labor Services, Inc" at bounding box center [840, 47] width 80 height 8
type input "Four Star Labor Services, Inc"
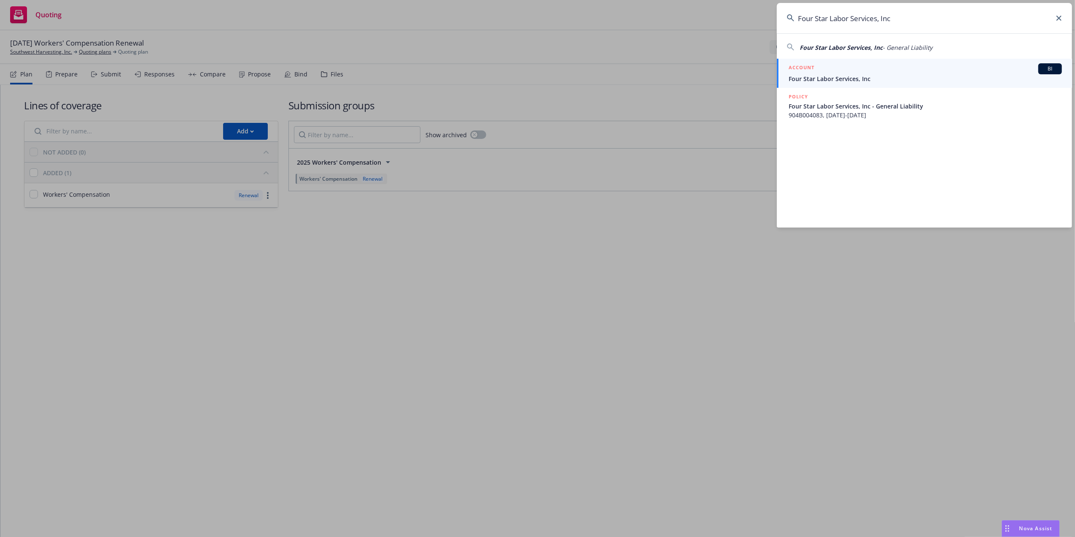
click at [849, 78] on span "Four Star Labor Services, Inc" at bounding box center [925, 78] width 273 height 9
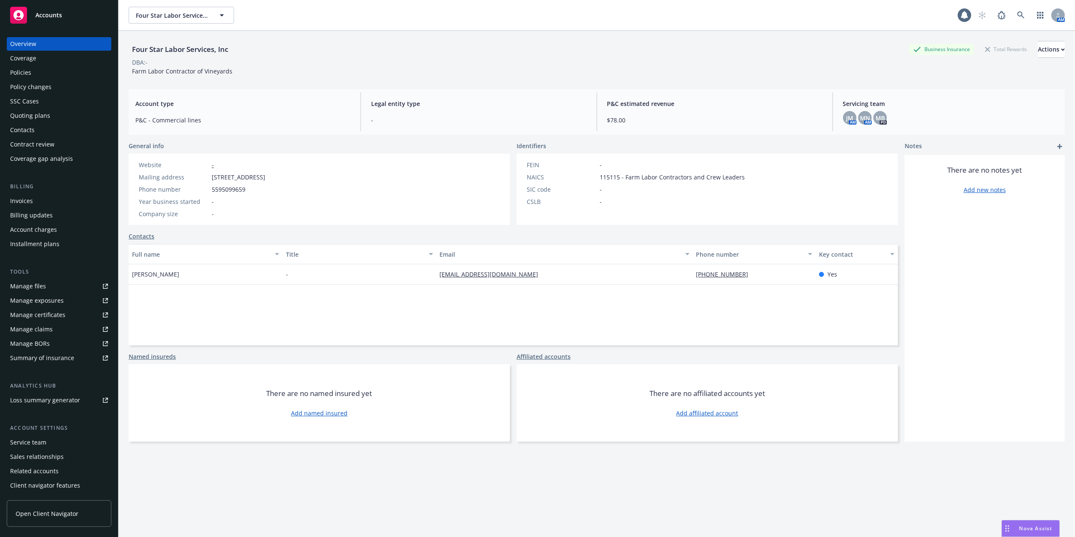
click at [18, 115] on div "Quoting plans" at bounding box center [30, 115] width 40 height 13
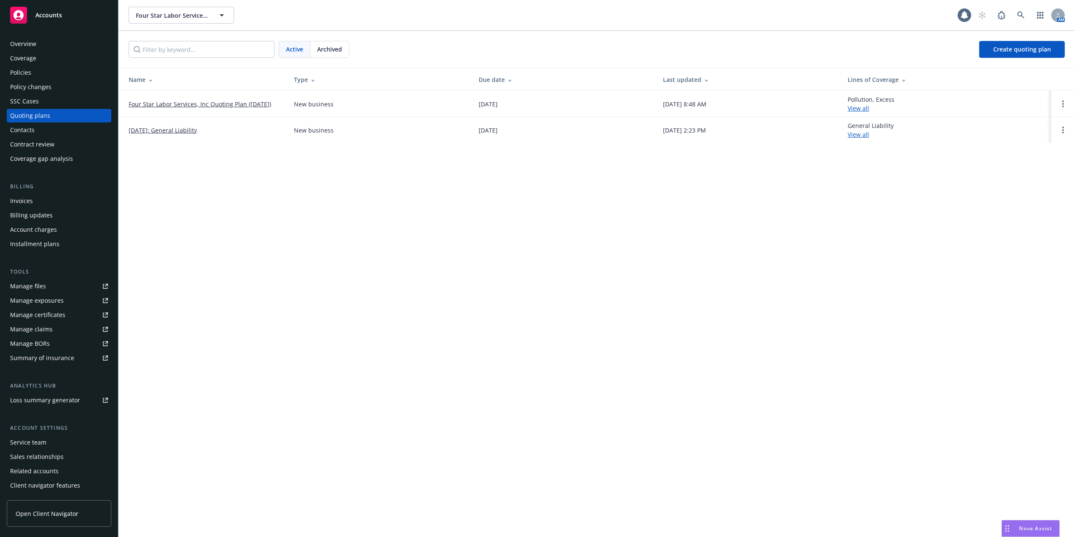
click at [214, 103] on link "Four Star Labor Services, Inc Quoting Plan ([DATE])" at bounding box center [200, 104] width 143 height 9
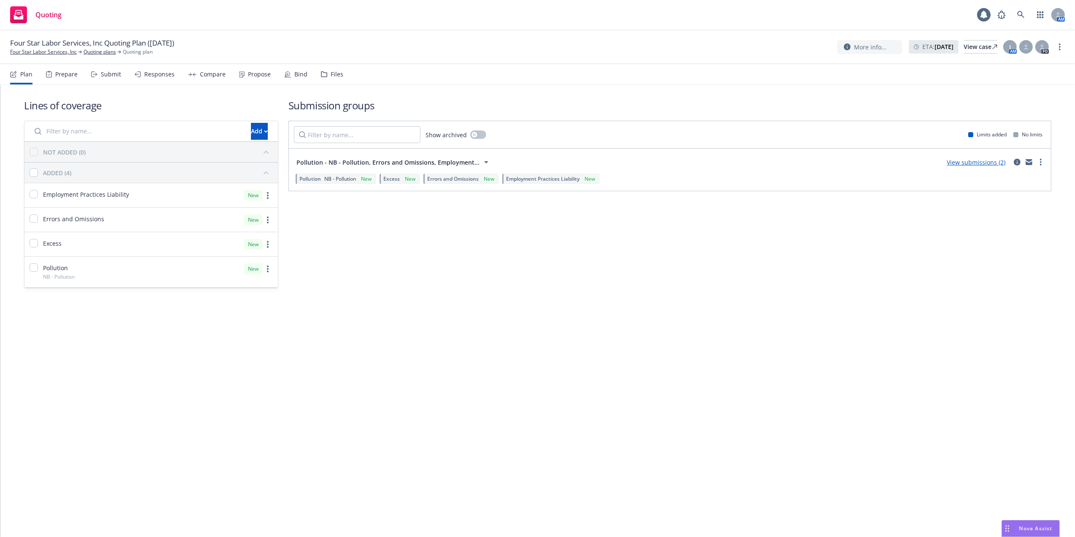
click at [982, 163] on link "View submissions (2)" at bounding box center [976, 162] width 59 height 8
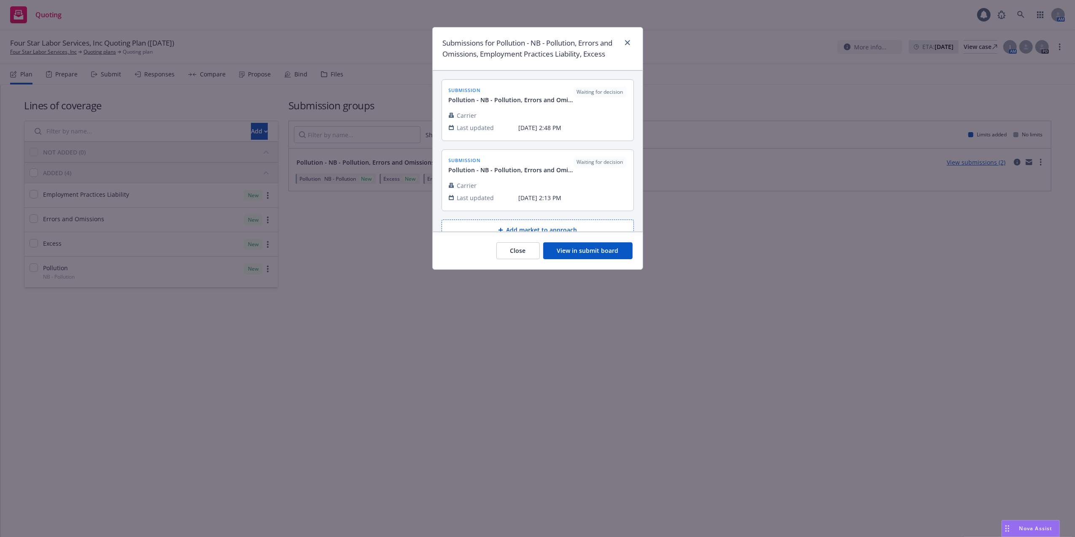
click at [577, 254] on button "View in submit board" at bounding box center [587, 250] width 89 height 17
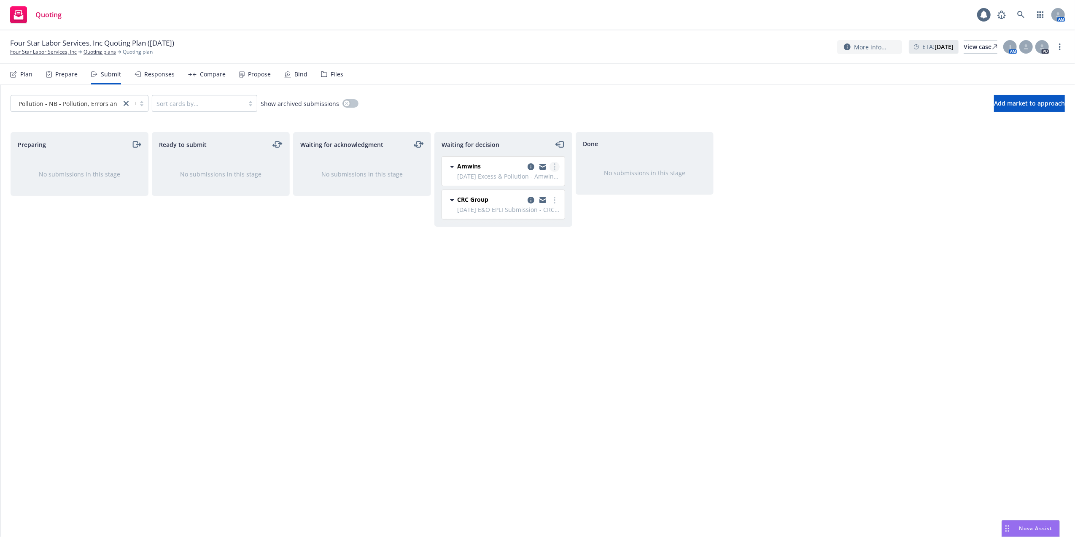
click at [554, 166] on icon "more" at bounding box center [555, 166] width 2 height 7
drag, startPoint x: 148, startPoint y: 287, endPoint x: 277, endPoint y: 113, distance: 217.1
click at [147, 284] on div "Preparing No submissions in this stage" at bounding box center [80, 325] width 138 height 387
click at [971, 46] on div "View case" at bounding box center [981, 46] width 34 height 13
click at [1019, 15] on icon at bounding box center [1020, 14] width 7 height 7
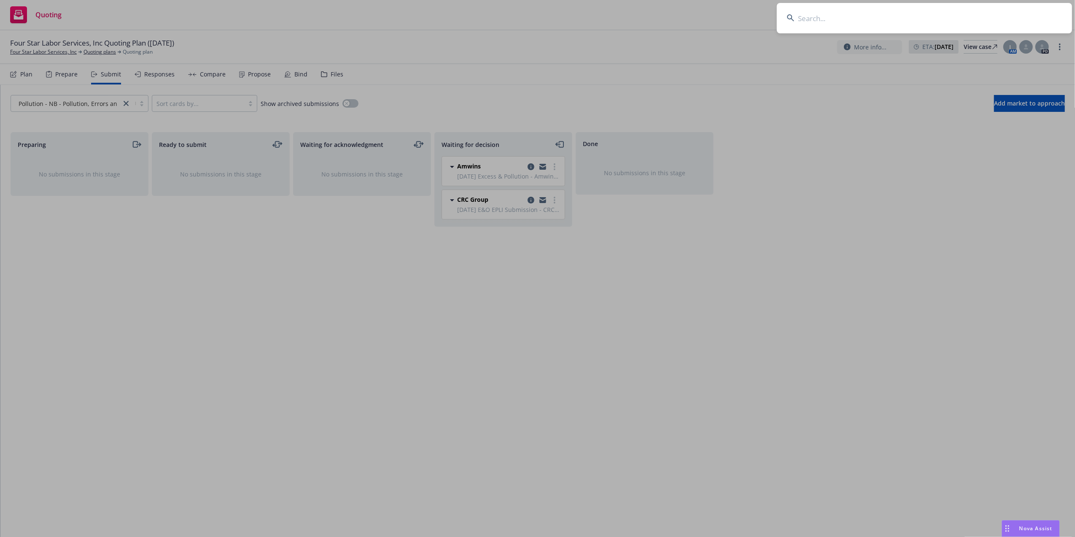
click at [839, 18] on input at bounding box center [924, 18] width 295 height 30
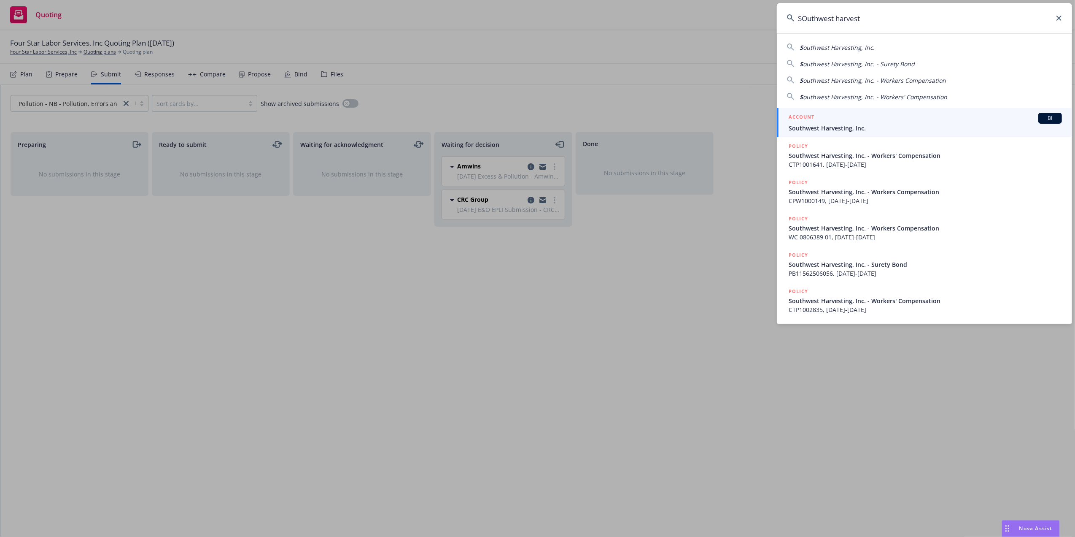
type input "SOuthwest harvest"
click at [829, 126] on span "Southwest Harvesting, Inc." at bounding box center [925, 128] width 273 height 9
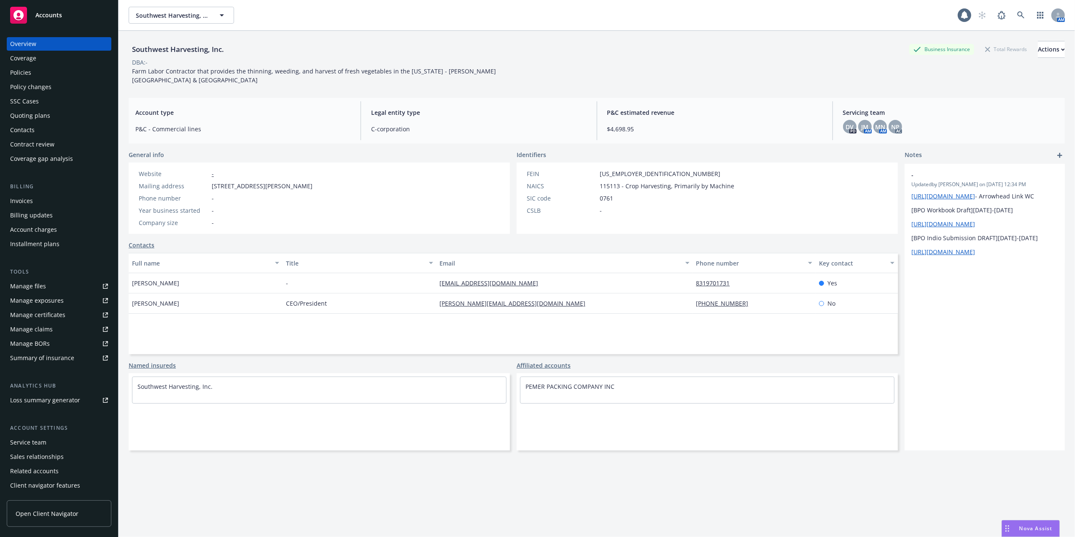
click at [24, 116] on div "Quoting plans" at bounding box center [30, 115] width 40 height 13
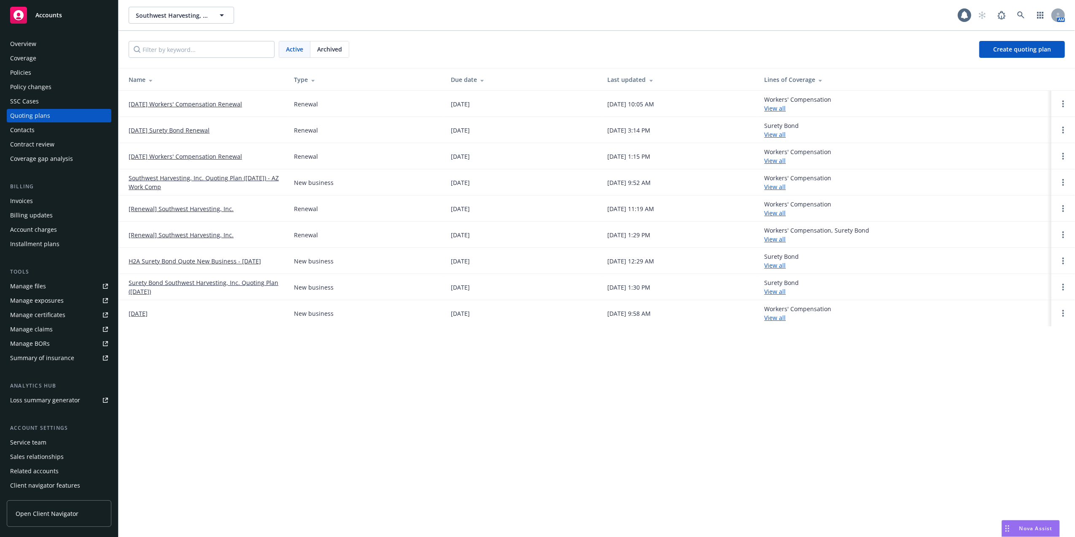
click at [176, 102] on link "09/01/25 Workers' Compensation Renewal" at bounding box center [185, 104] width 113 height 9
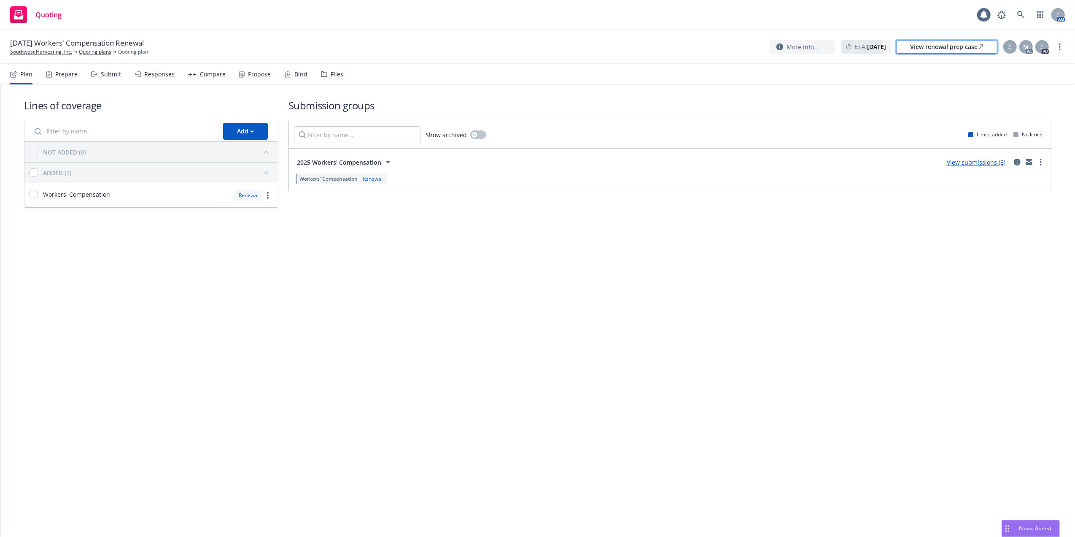
click at [931, 46] on div "View renewal prep case" at bounding box center [946, 46] width 73 height 13
click at [1020, 14] on icon at bounding box center [1021, 15] width 8 height 8
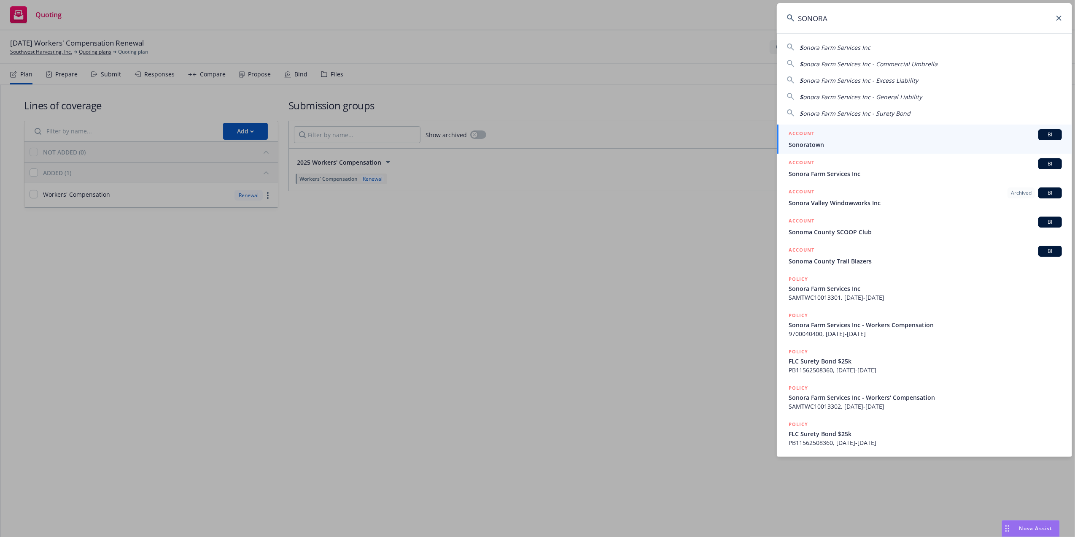
click at [838, 46] on span "onora Farm Services Inc" at bounding box center [836, 47] width 67 height 8
type input "Sonora Farm Services Inc"
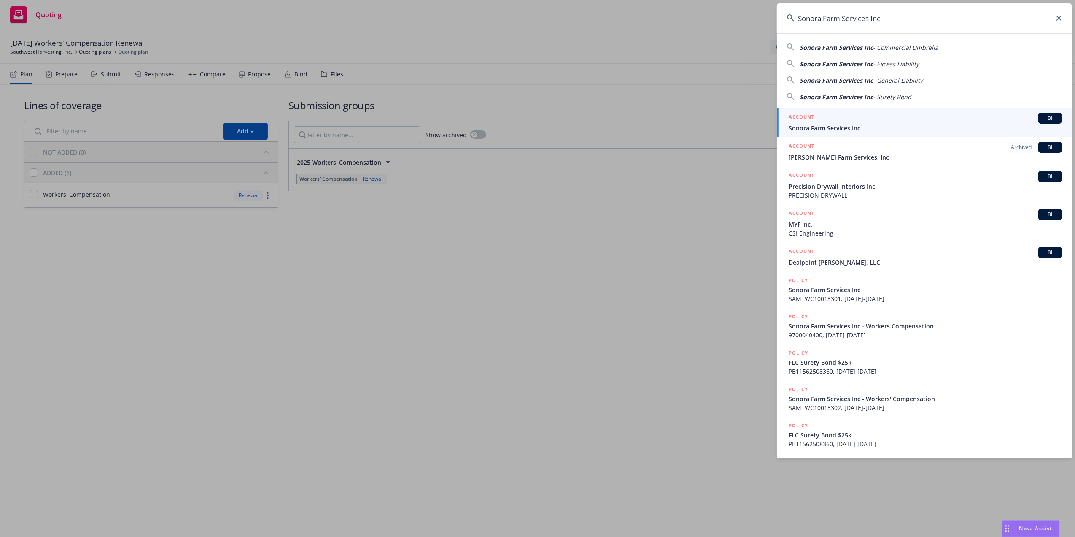
click at [804, 128] on span "Sonora Farm Services Inc" at bounding box center [925, 128] width 273 height 9
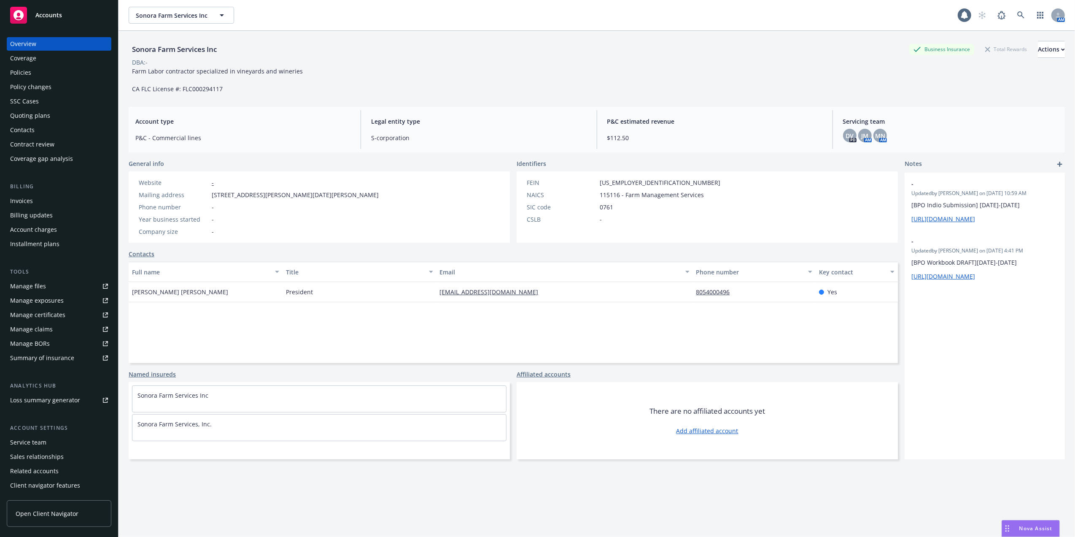
click at [22, 116] on div "Quoting plans" at bounding box center [30, 115] width 40 height 13
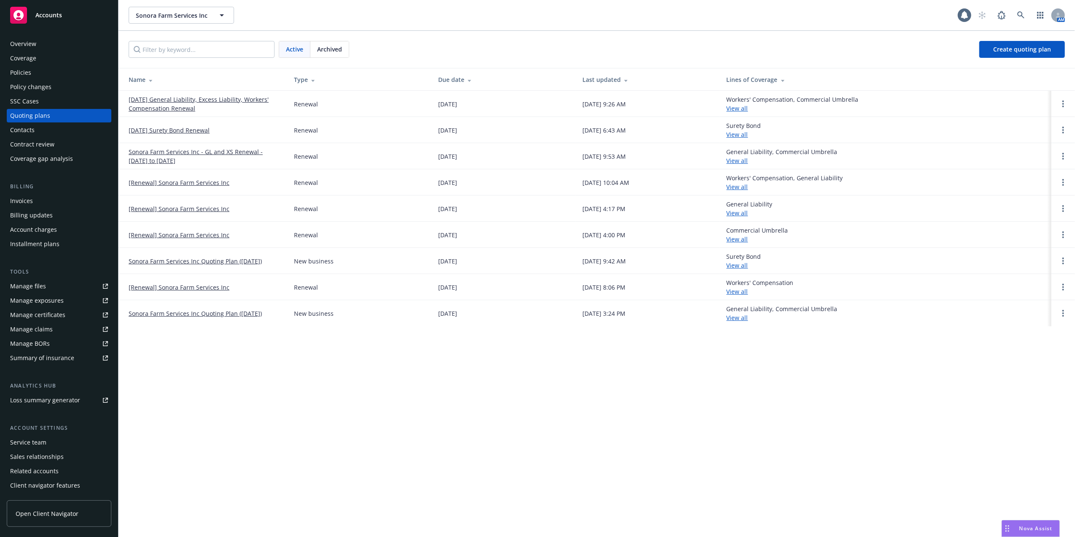
click at [166, 102] on link "[DATE] General Liability, Excess Liability, Workers' Compensation Renewal" at bounding box center [205, 104] width 152 height 18
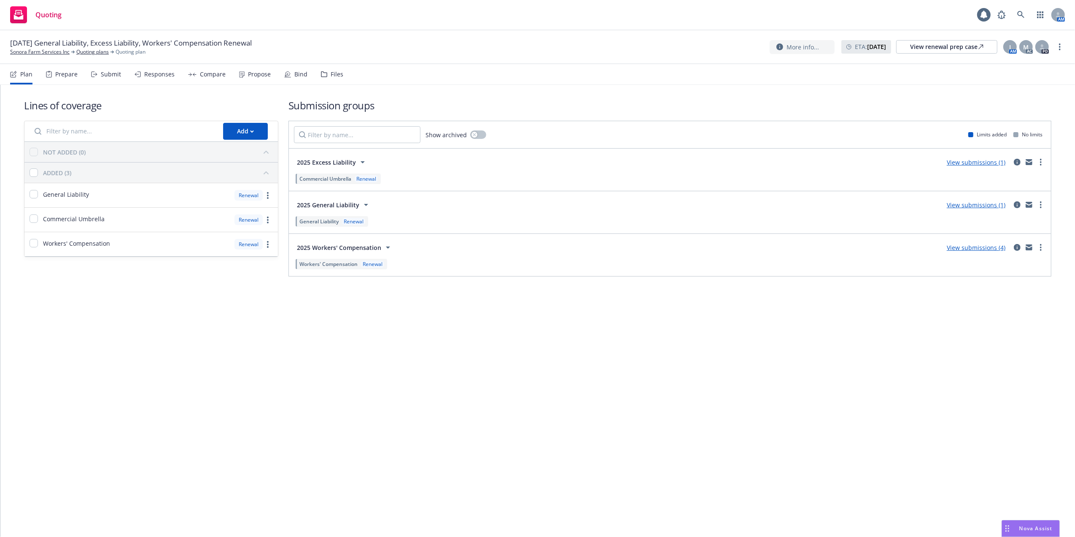
click at [974, 162] on link "View submissions (1)" at bounding box center [976, 162] width 59 height 8
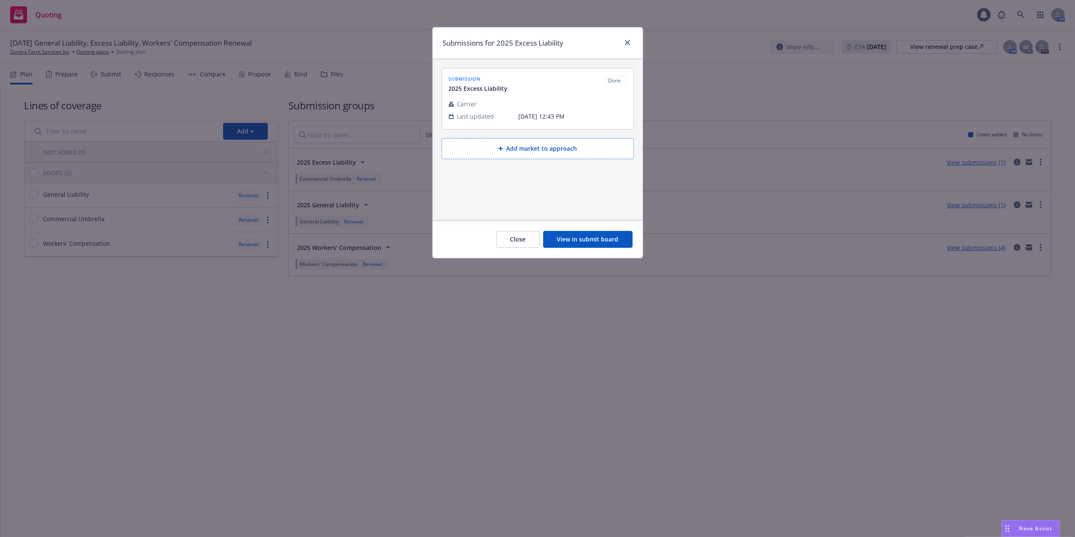
click at [582, 240] on button "View in submit board" at bounding box center [587, 239] width 89 height 17
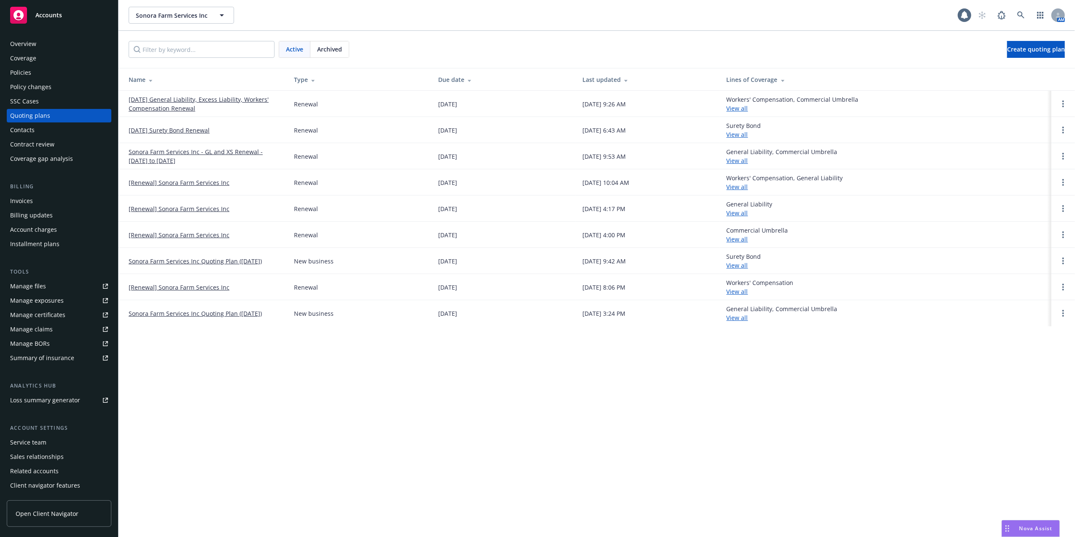
click at [36, 40] on div "Overview" at bounding box center [59, 43] width 98 height 13
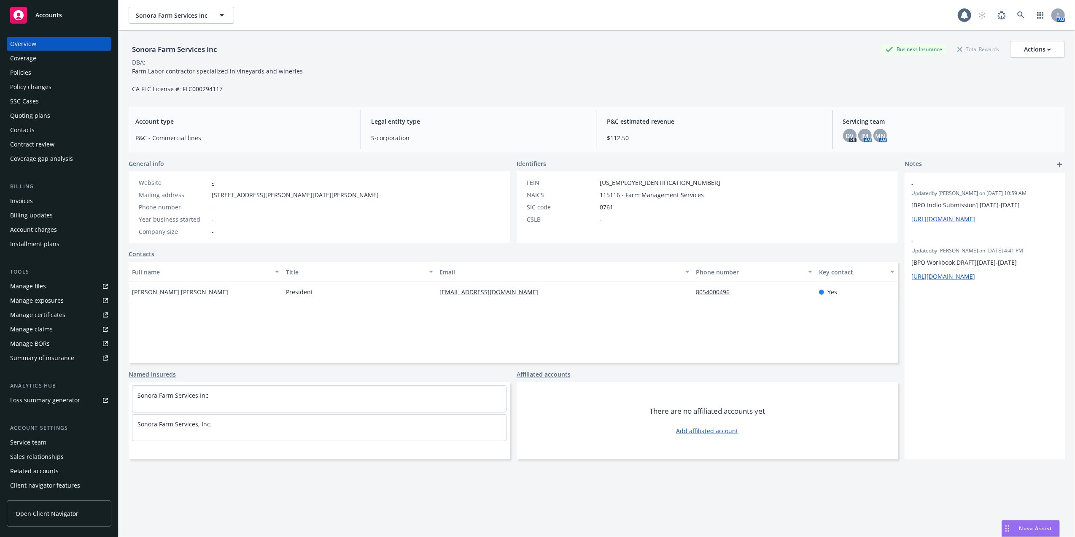
click at [21, 71] on div "Policies" at bounding box center [20, 72] width 21 height 13
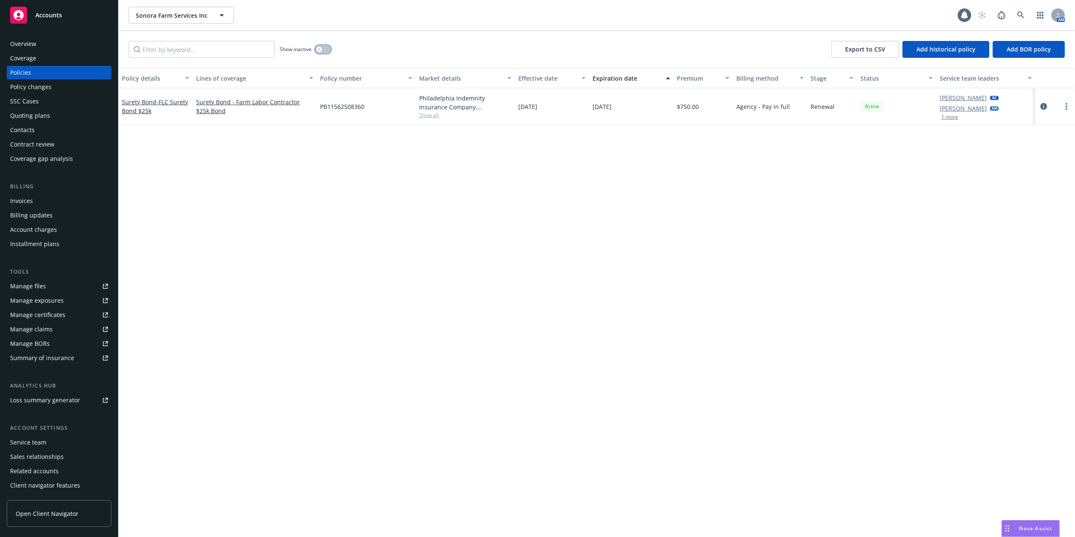
click at [321, 46] on button "button" at bounding box center [323, 49] width 16 height 8
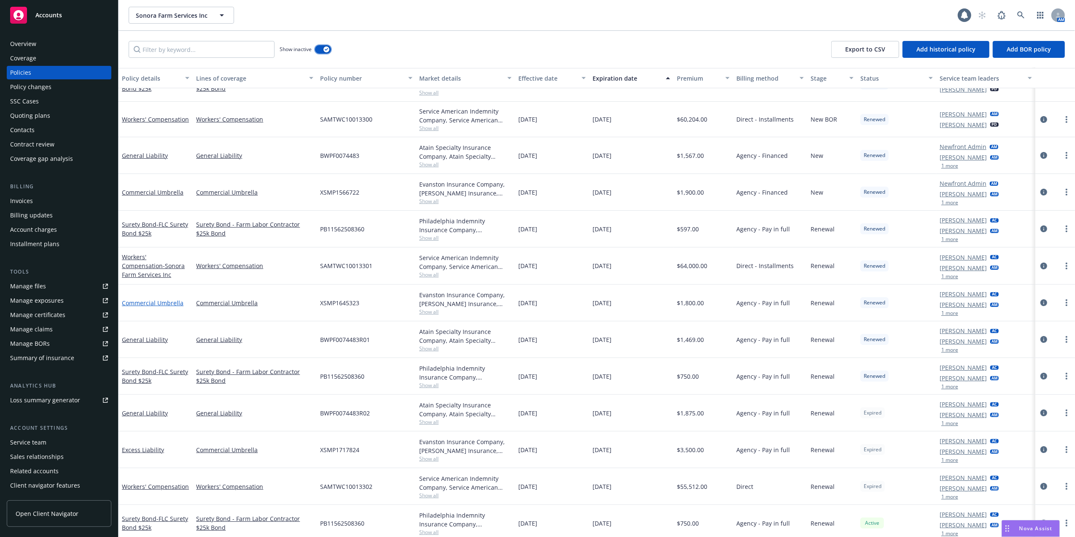
scroll to position [132, 0]
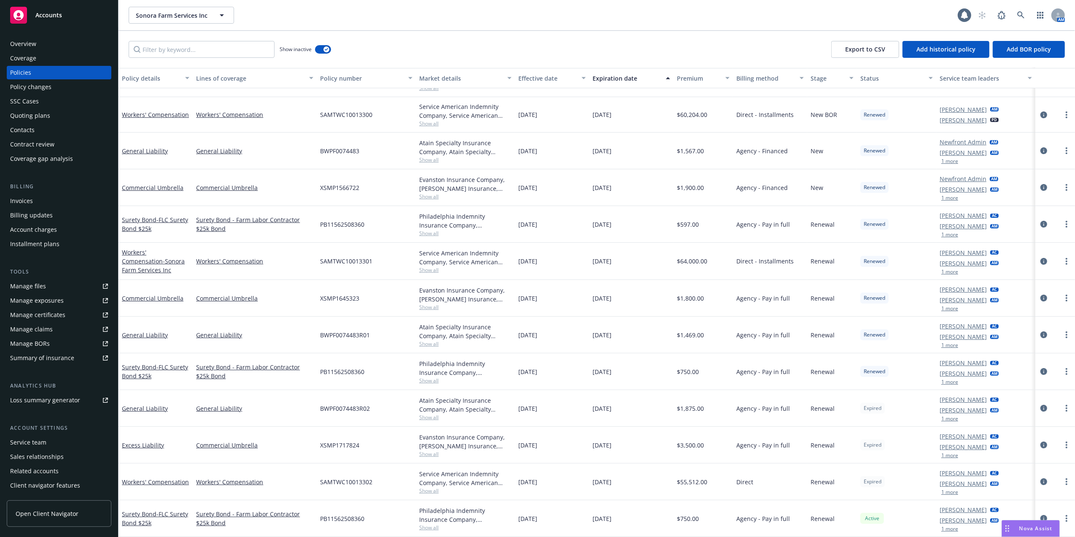
click at [424, 417] on span "Show all" at bounding box center [465, 416] width 92 height 7
click at [146, 453] on div "Excess Liability" at bounding box center [156, 444] width 74 height 37
click at [432, 490] on span "Show all" at bounding box center [465, 490] width 92 height 7
click at [138, 487] on div "Workers' Compensation" at bounding box center [156, 481] width 74 height 37
click at [20, 113] on div "Quoting plans" at bounding box center [30, 115] width 40 height 13
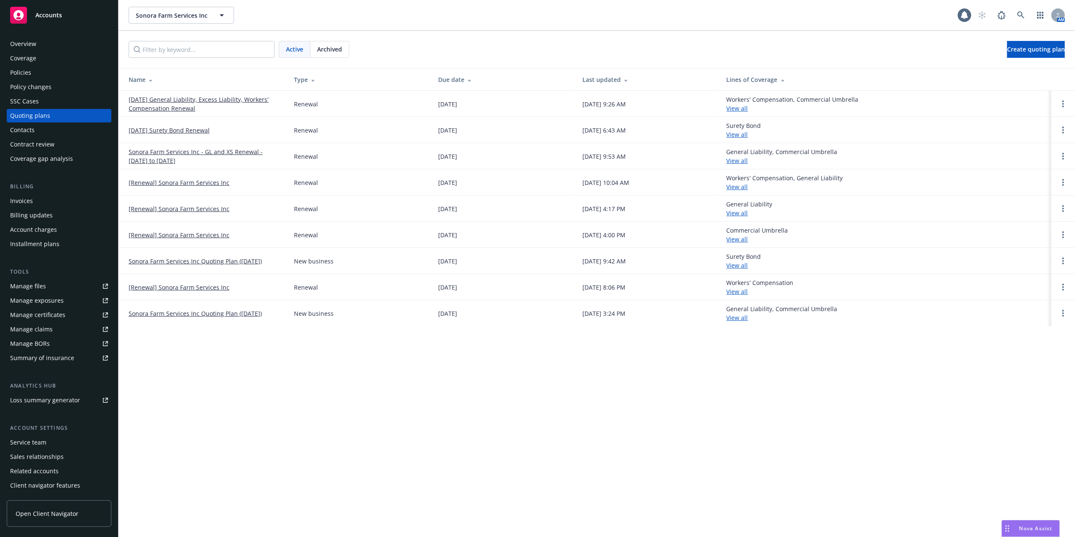
click at [176, 100] on link "08/13/25 General Liability, Excess Liability, Workers' Compensation Renewal" at bounding box center [205, 104] width 152 height 18
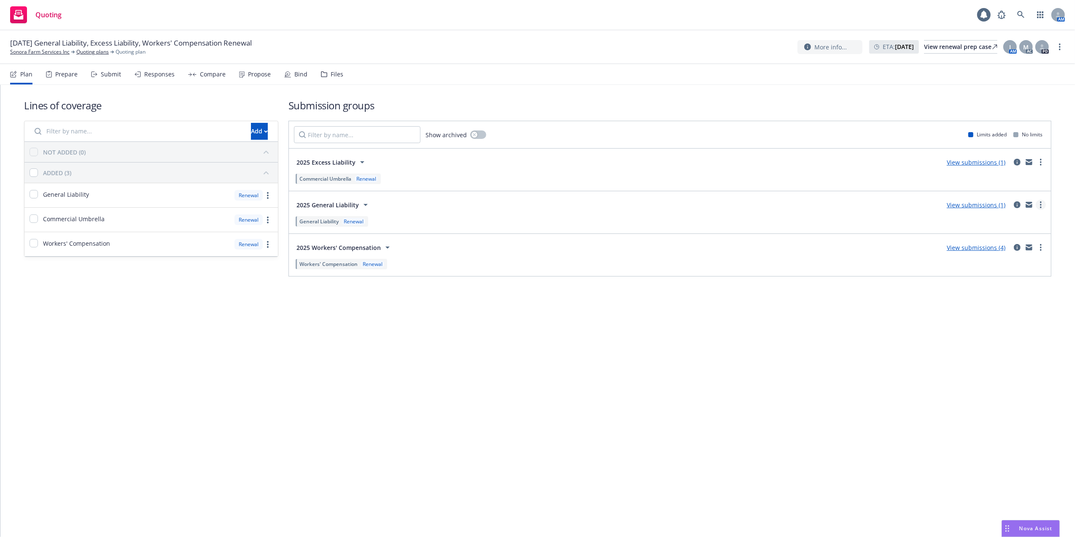
click at [1039, 206] on link "more" at bounding box center [1041, 205] width 10 height 10
click at [441, 302] on div "Lines of coverage Add NOT ADDED (0) ADDED (3) General Liability Renewal Commerc…" at bounding box center [537, 199] width 1075 height 229
click at [930, 49] on div "View renewal prep case" at bounding box center [960, 46] width 73 height 13
click at [1019, 15] on icon at bounding box center [1020, 14] width 7 height 7
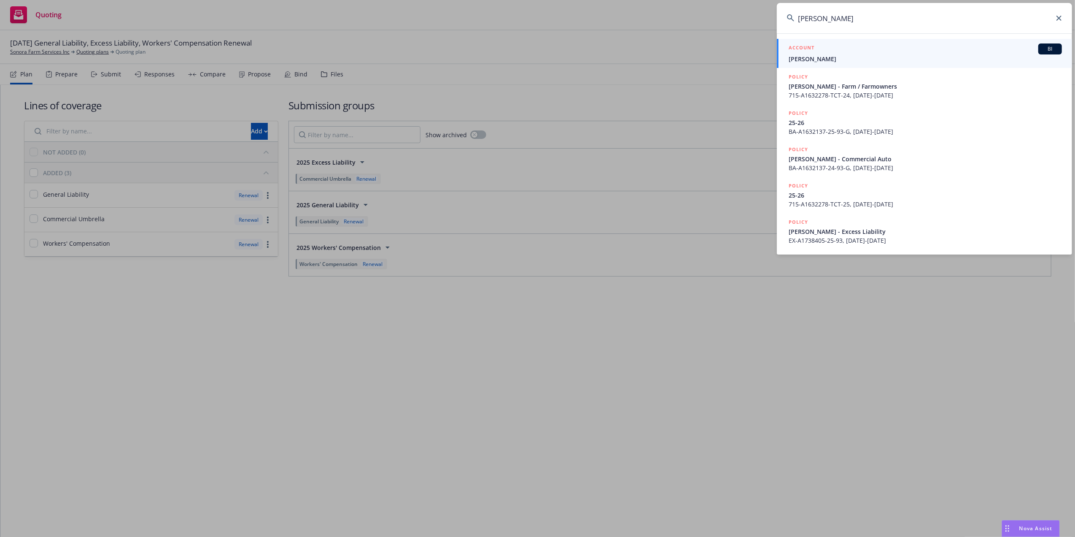
type input "[PERSON_NAME]"
click at [802, 54] on span "[PERSON_NAME]" at bounding box center [925, 58] width 273 height 9
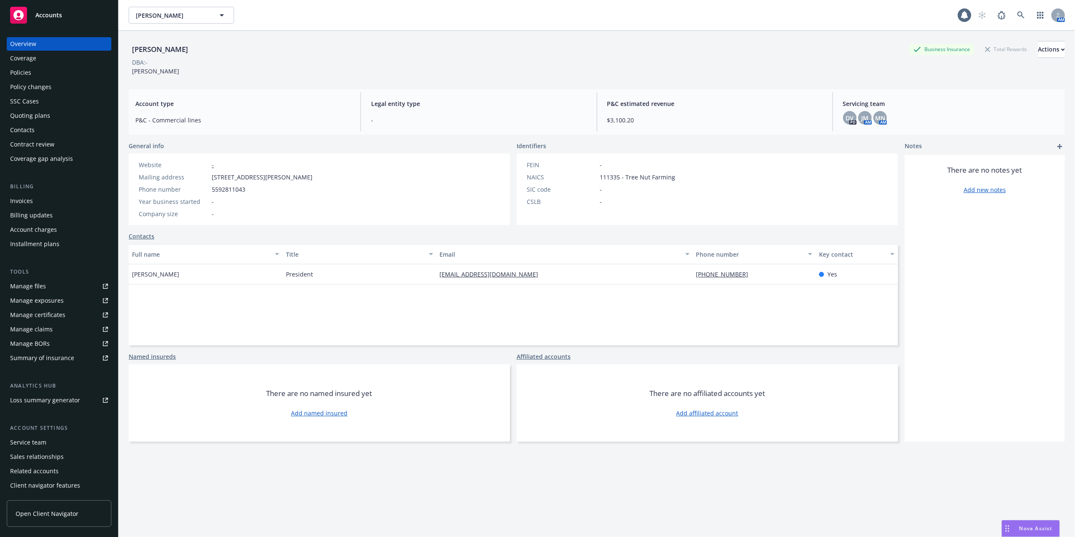
click at [20, 115] on div "Quoting plans" at bounding box center [30, 115] width 40 height 13
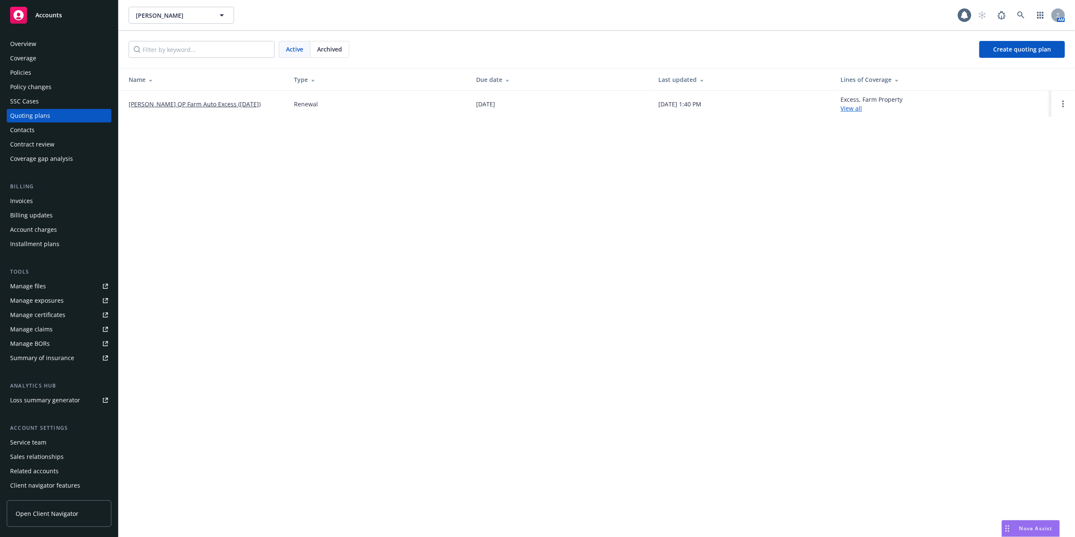
click at [189, 103] on link "Shane Burkhart QP Farm Auto Excess (2025-09-12)" at bounding box center [195, 104] width 132 height 9
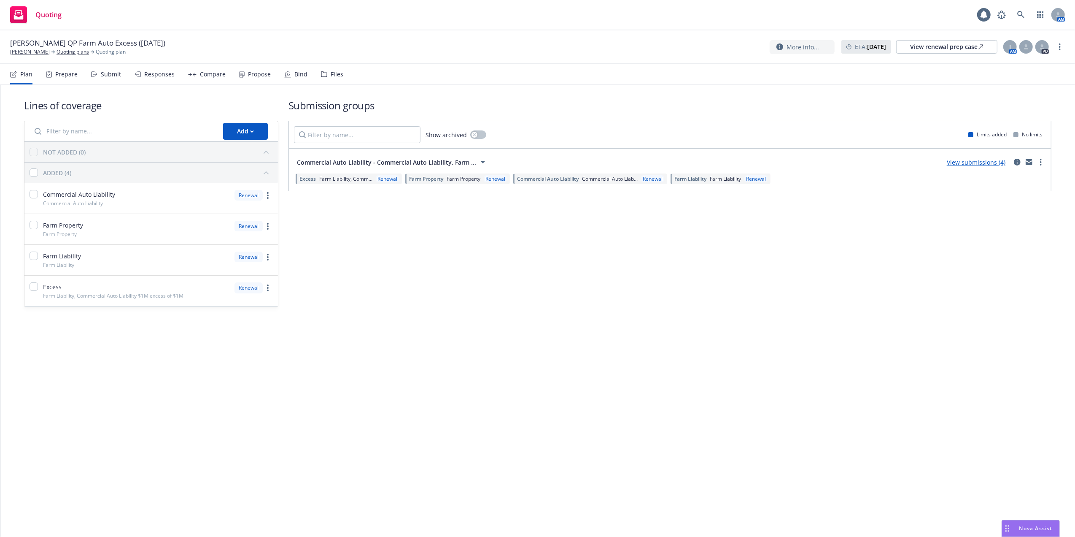
click at [957, 163] on link "View submissions (4)" at bounding box center [976, 162] width 59 height 8
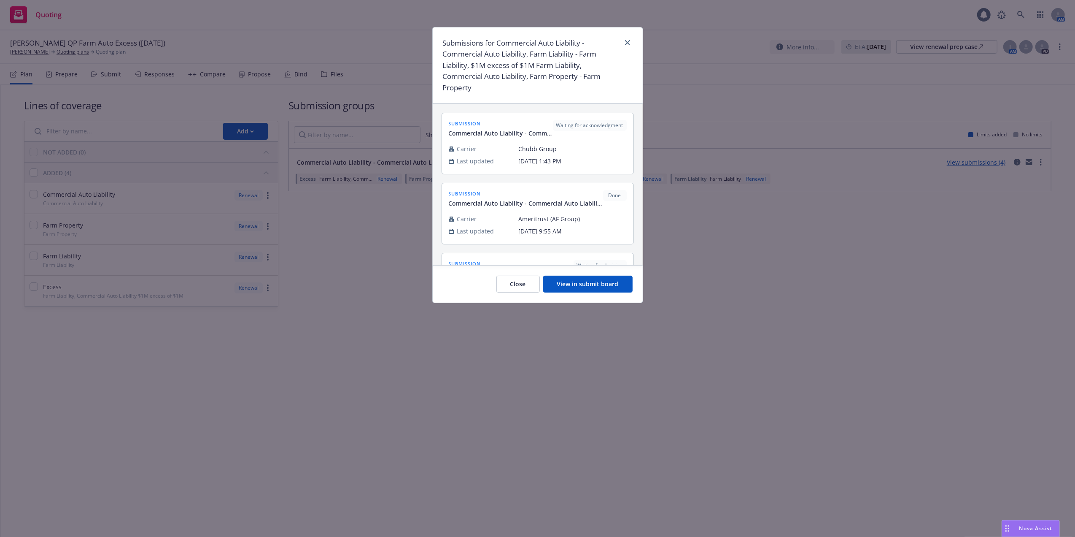
click at [582, 286] on button "View in submit board" at bounding box center [587, 283] width 89 height 17
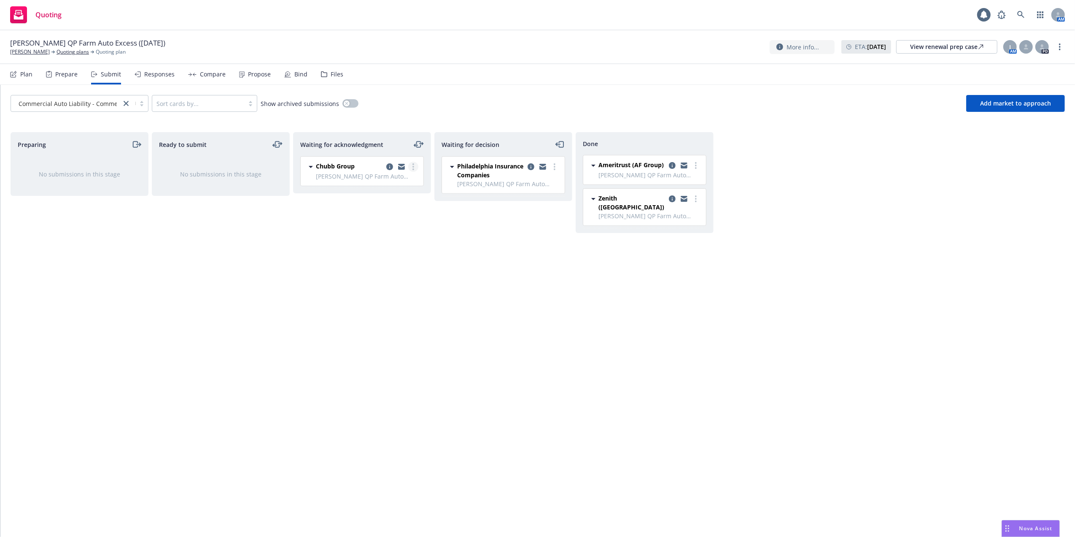
click at [413, 166] on circle "more" at bounding box center [414, 167] width 2 height 2
click at [376, 235] on span "Add accepted decision" at bounding box center [376, 235] width 84 height 8
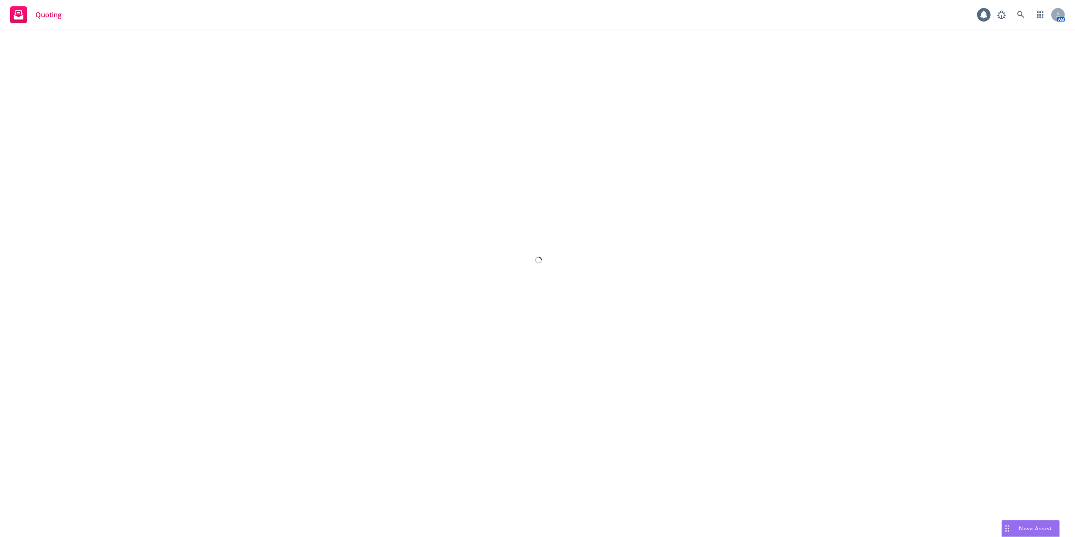
select select "12"
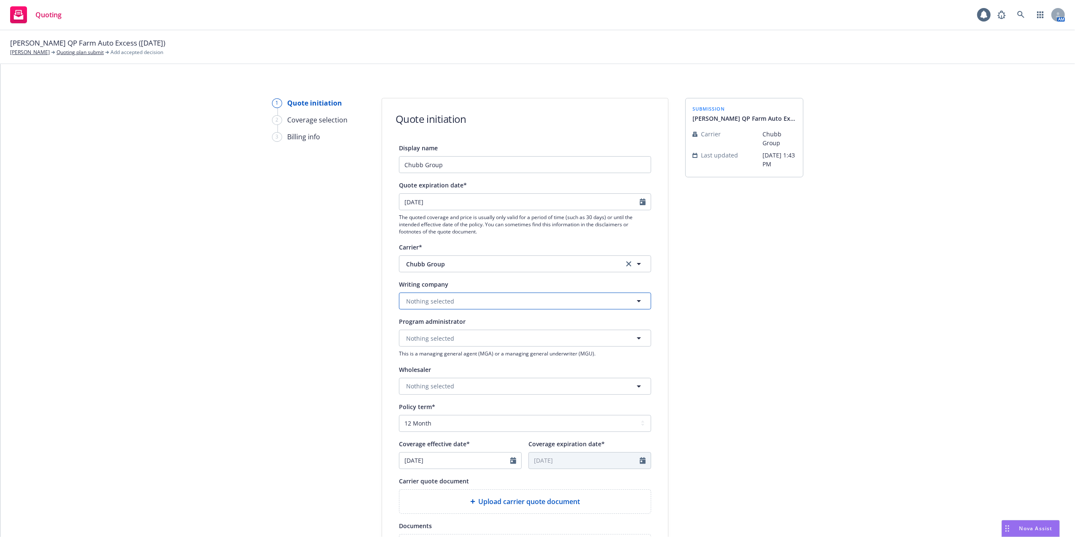
drag, startPoint x: 633, startPoint y: 300, endPoint x: 633, endPoint y: 288, distance: 12.7
click at [637, 300] on icon "button" at bounding box center [639, 301] width 4 height 2
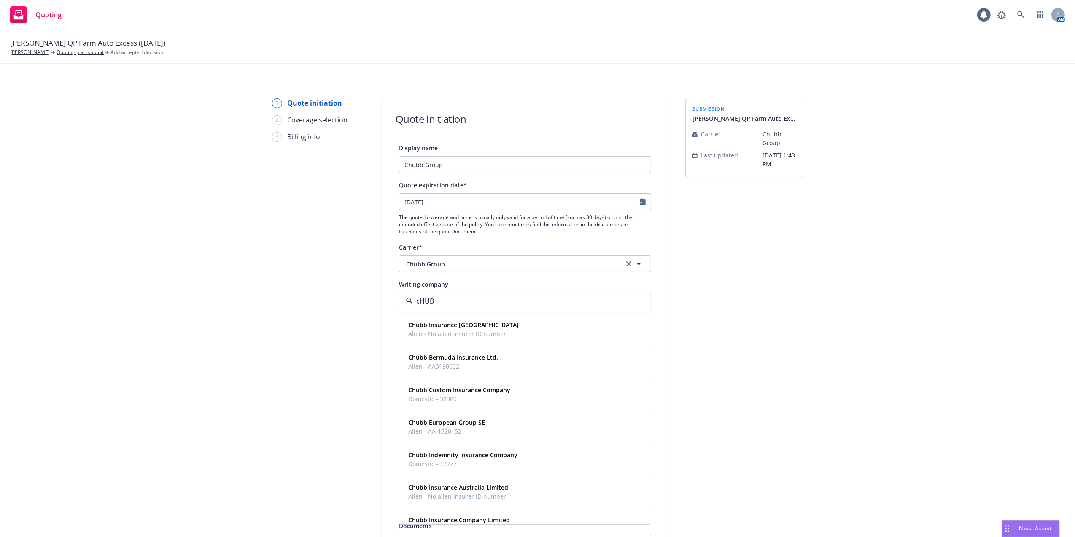
type input "cHUBB"
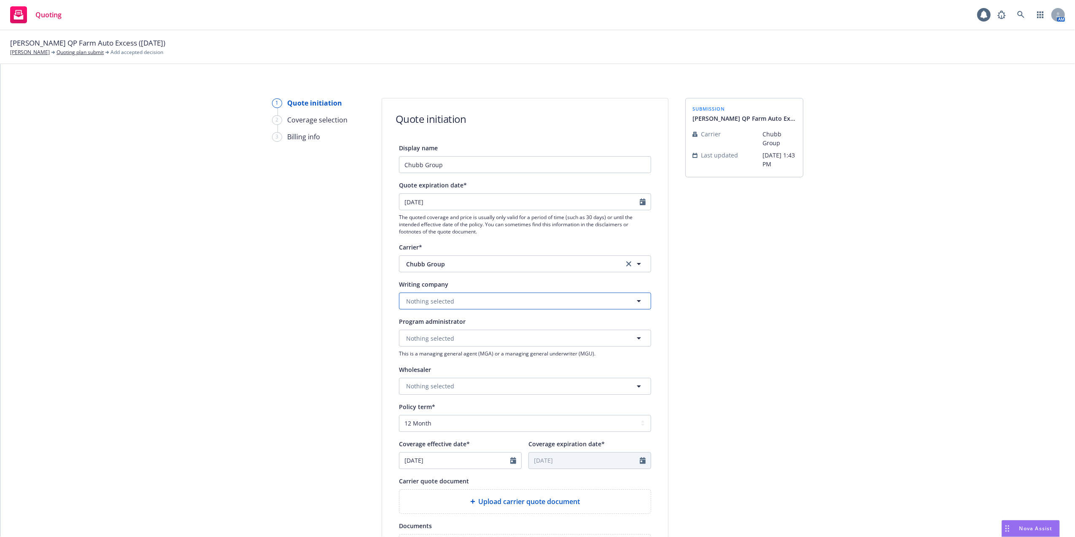
click at [637, 300] on icon "button" at bounding box center [639, 301] width 4 height 2
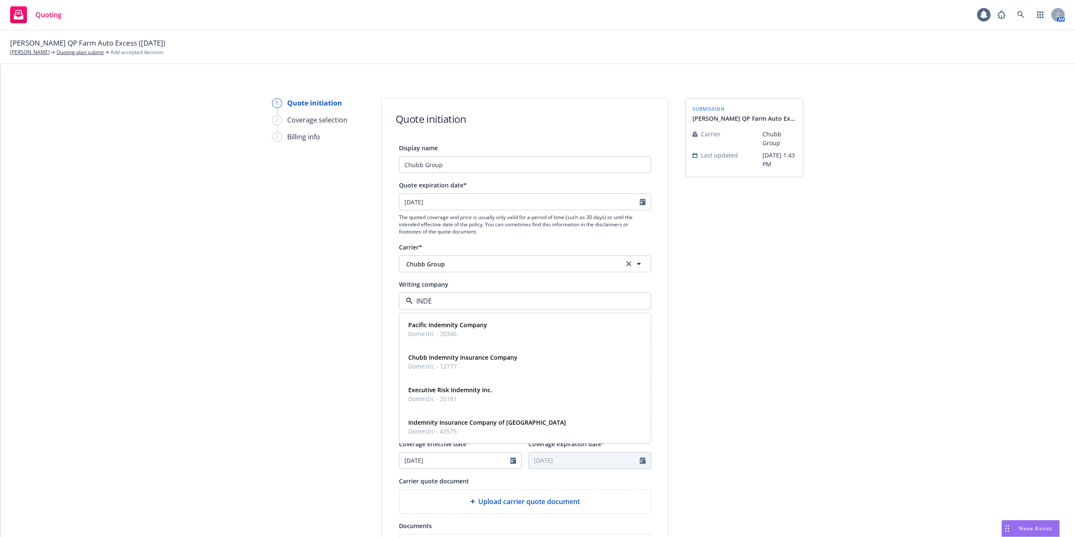
type input "INDEM"
click at [469, 424] on strong "Indemnity Insurance Company of [GEOGRAPHIC_DATA]" at bounding box center [487, 422] width 158 height 8
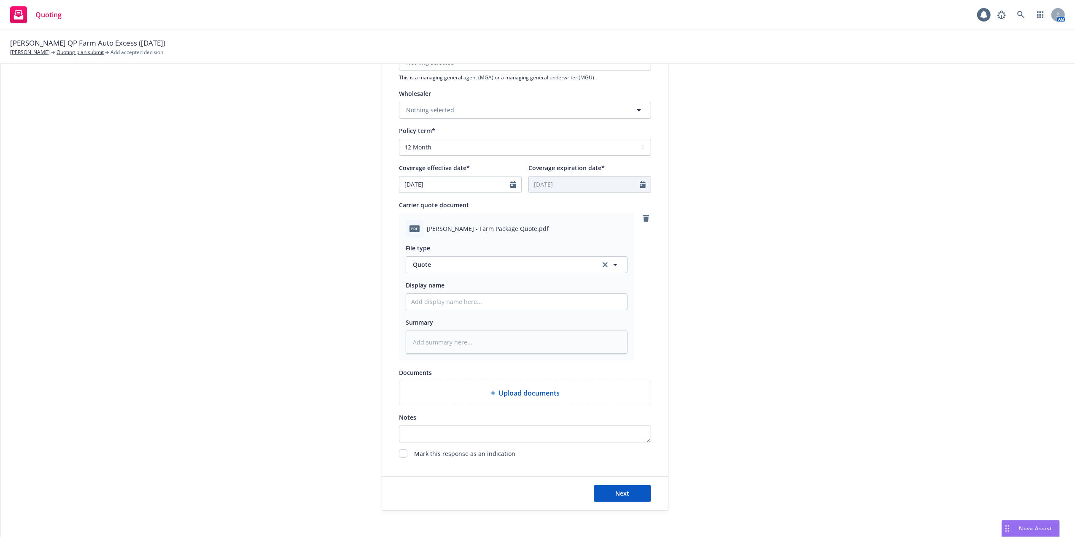
scroll to position [304, 0]
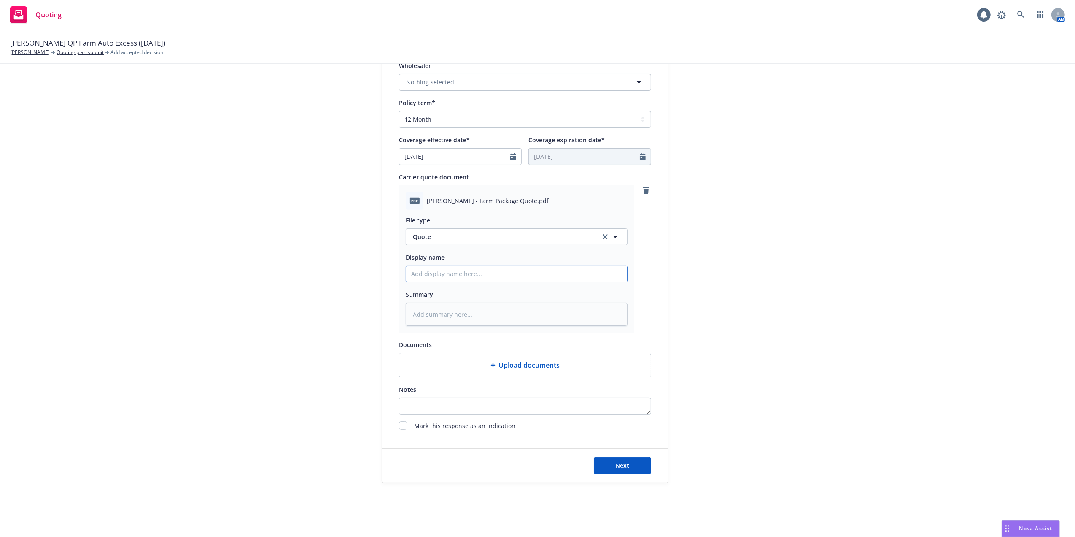
click at [451, 274] on input "Display name" at bounding box center [516, 274] width 221 height 16
type textarea "x"
type input "0"
type textarea "x"
type input "09"
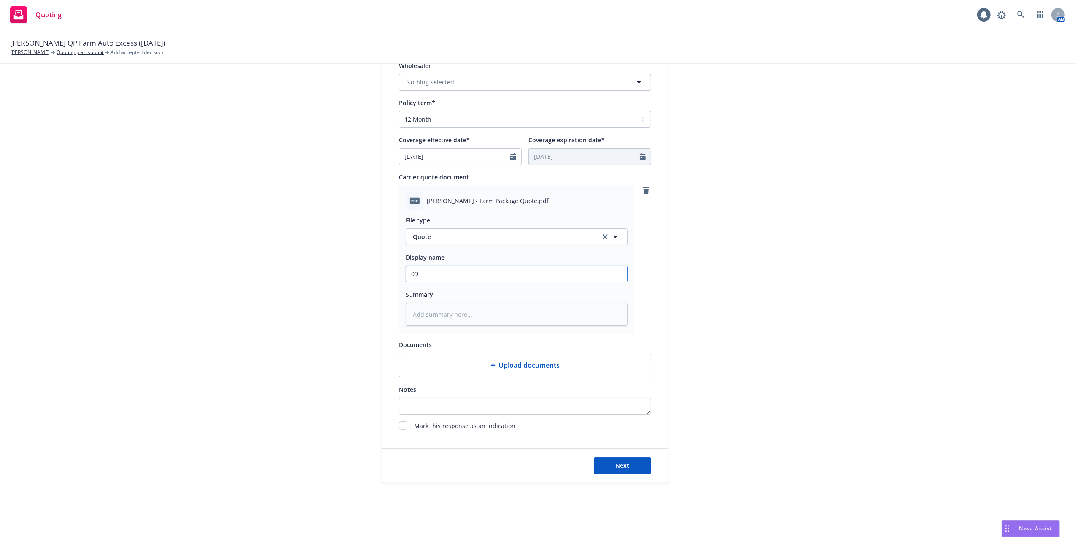
type textarea "x"
type input "09/"
type textarea "x"
type input "09/1"
type textarea "x"
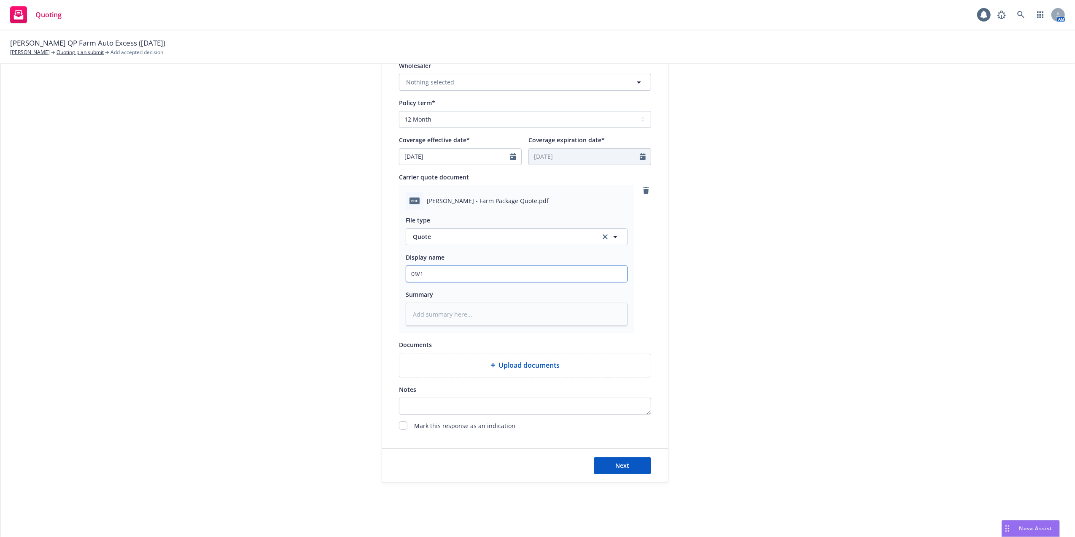
type input "09/12"
type textarea "x"
type input "09/12/"
type textarea "x"
type input "09/12/2"
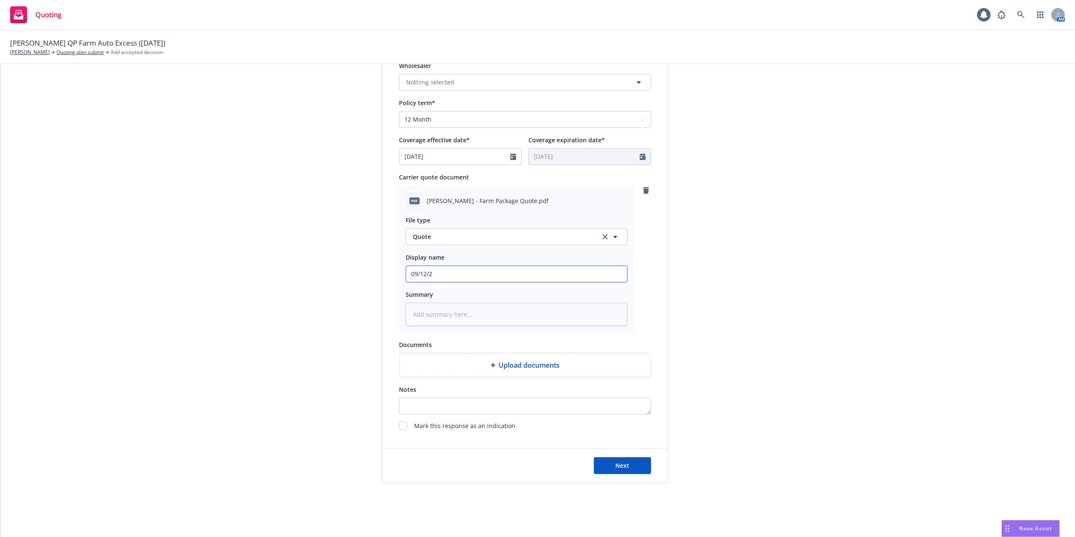
type textarea "x"
type input "[DATE]"
type textarea "x"
type input "[DATE]"
type textarea "x"
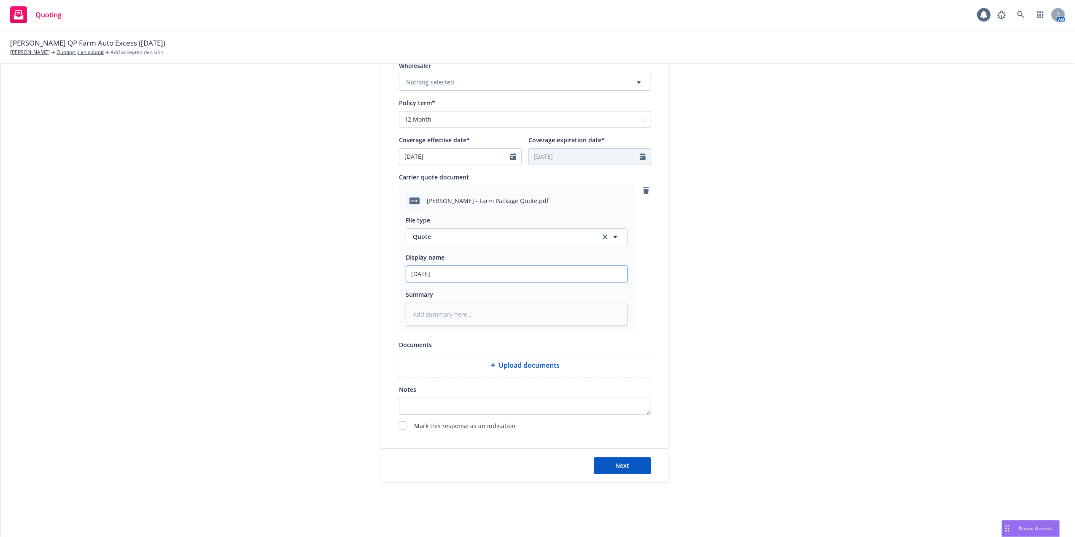
type input "[DATE] f"
type textarea "x"
type input "[DATE] fA"
type textarea "x"
type input "[DATE] fAR"
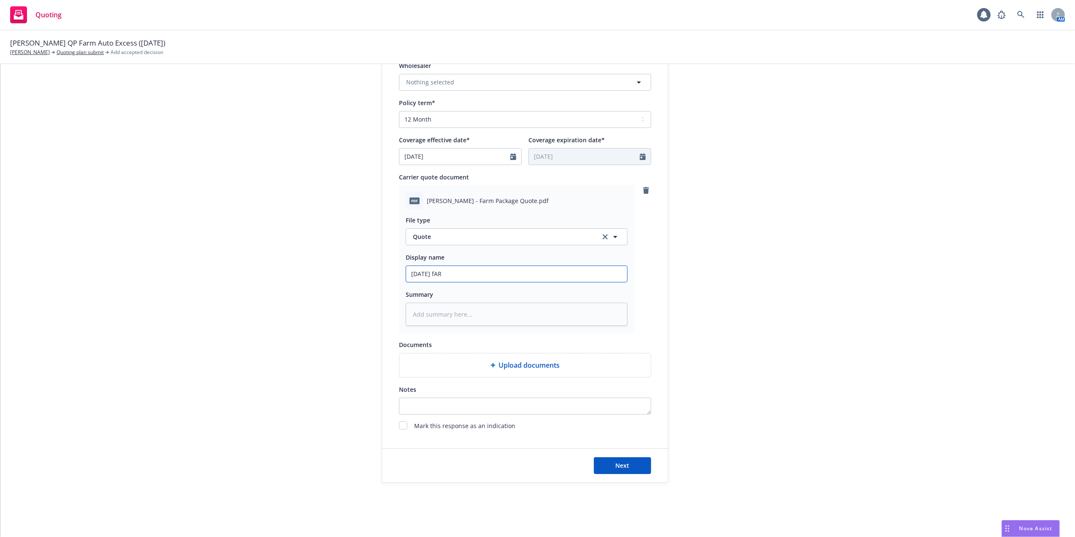
type textarea "x"
type input "[DATE] fARM"
type textarea "x"
type input "[DATE] fARM"
type textarea "x"
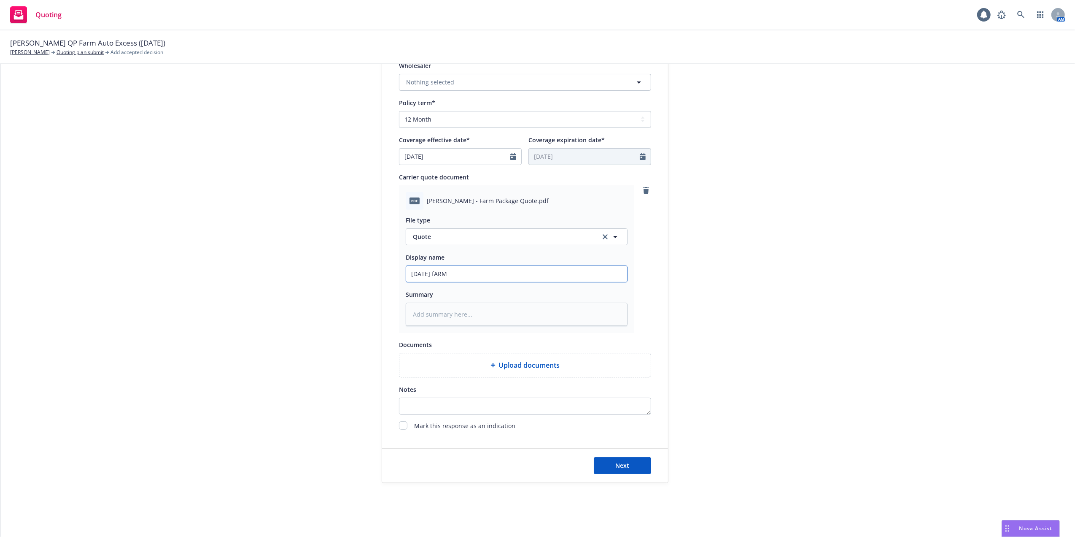
type input "[DATE] fARM"
type textarea "x"
type input "[DATE] fAR"
type textarea "x"
type input "[DATE] fA"
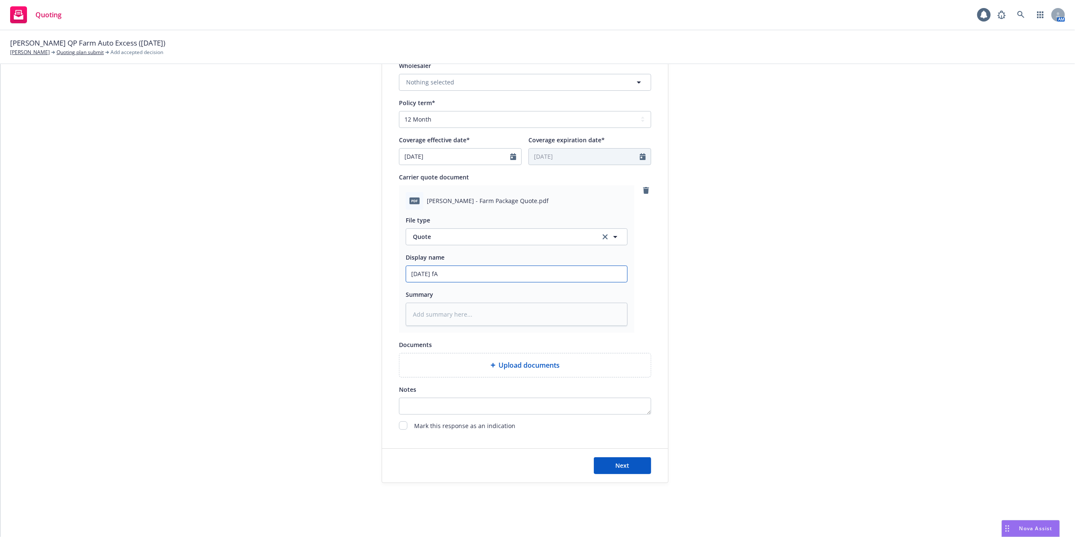
type textarea "x"
type input "[DATE] f"
type textarea "x"
type input "[DATE]"
type textarea "x"
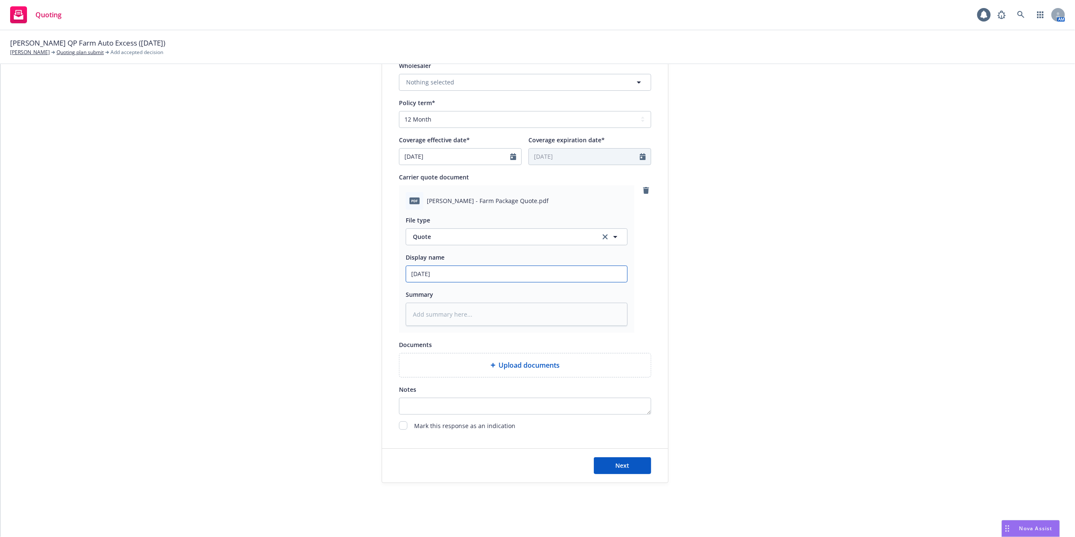
type input "[DATE] F"
type textarea "x"
type input "[DATE] Fa"
type textarea "x"
type input "[DATE] Far"
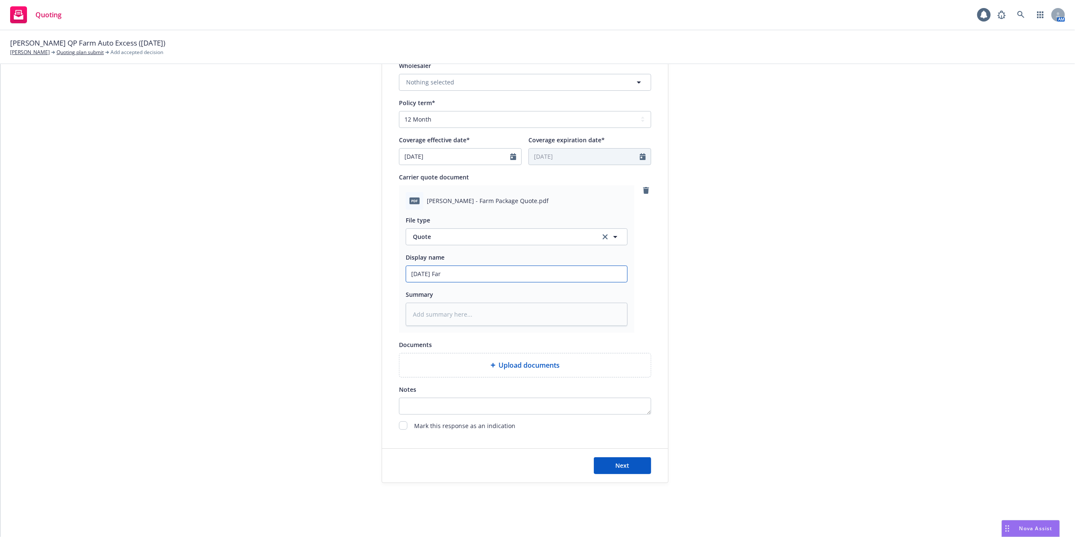
type textarea "x"
type input "[DATE] Farm"
type textarea "x"
type input "[DATE] Farm"
type textarea "x"
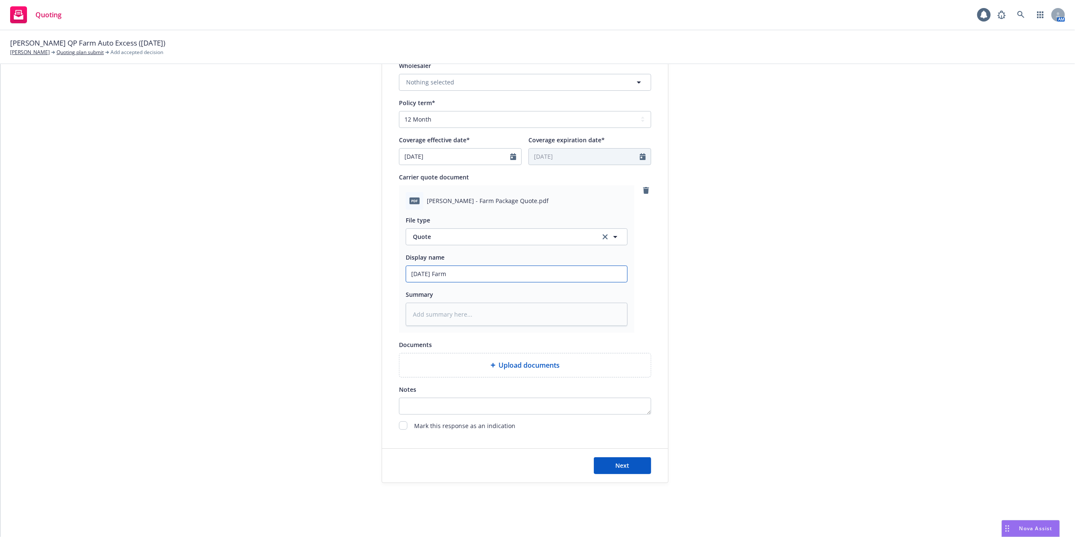
type input "[DATE] Farm P"
type textarea "x"
type input "[DATE] Farm Pc"
type textarea "x"
type input "[DATE] Farm Pck"
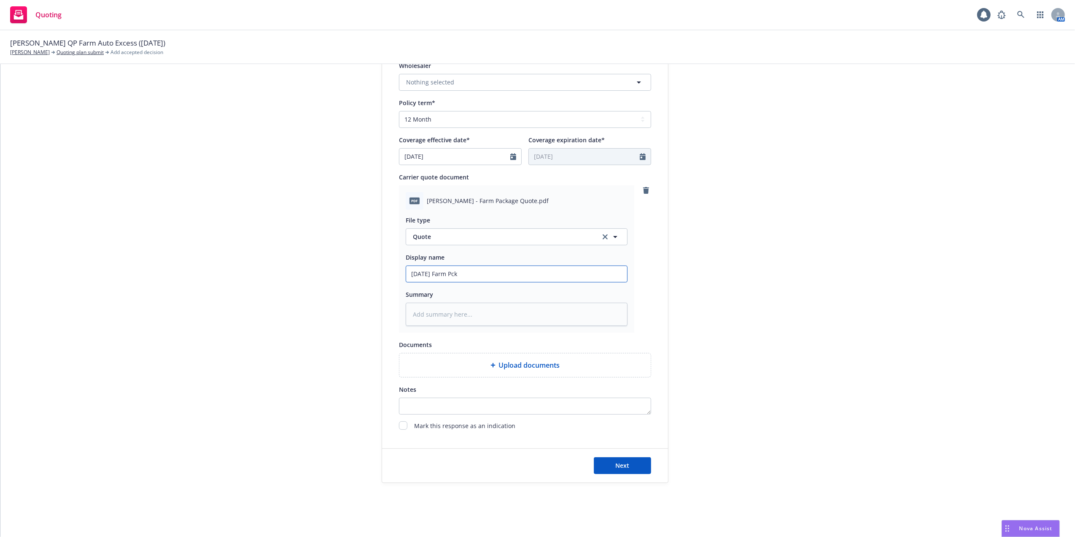
type textarea "x"
type input "[DATE] Farm Pc"
type textarea "x"
type input "[DATE] Farm P"
type textarea "x"
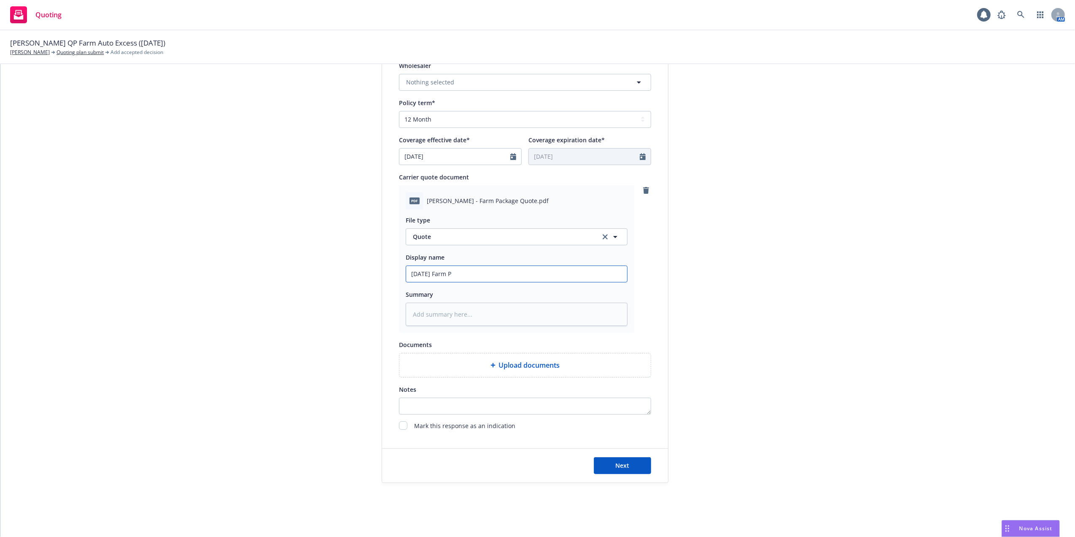
type input "[DATE] Farm"
type textarea "x"
type input "[DATE] Farm P"
type textarea "x"
type input "[DATE] Farm Pc"
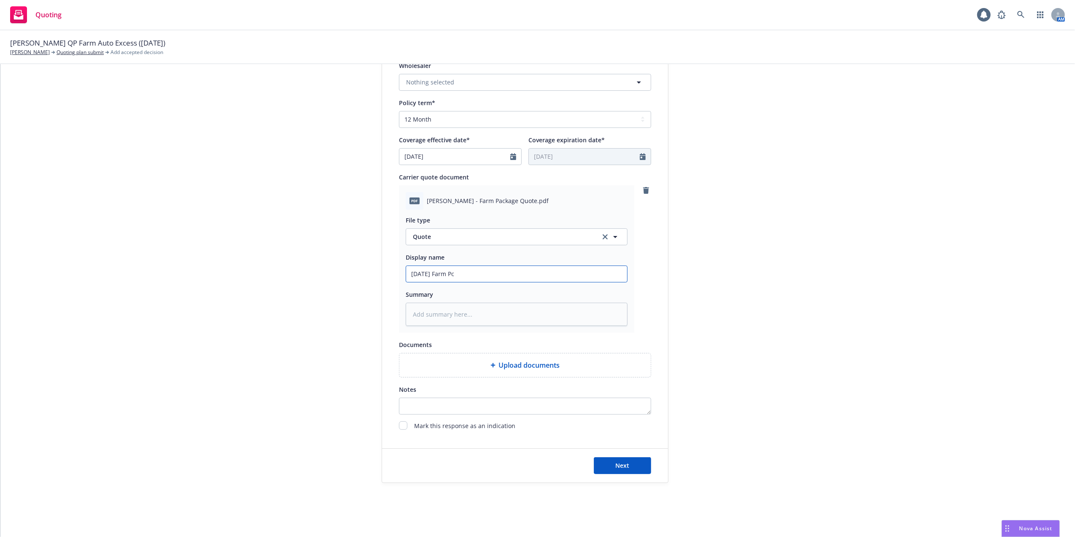
type textarea "x"
type input "[DATE] Farm Pck"
type textarea "x"
type input "[DATE] Farm Pckg"
type textarea "x"
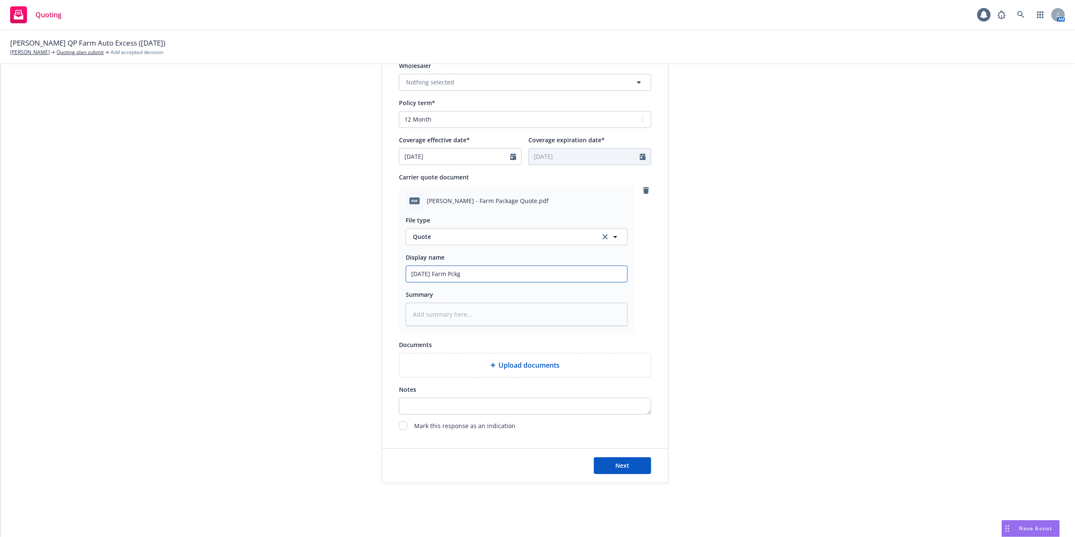
type input "[DATE] Farm Pckg"
type textarea "x"
type input "[DATE] Farm Pckg Q"
type textarea "x"
type input "[DATE] Farm Pckg Qu"
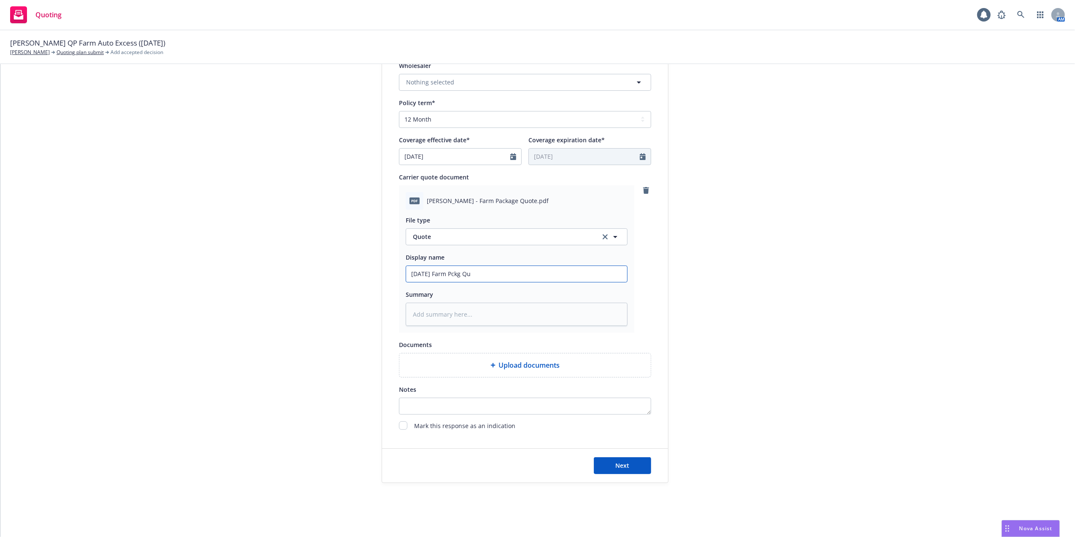
type textarea "x"
type input "[DATE] Farm Pckg Quo"
type textarea "x"
type input "[DATE] Farm Pckg Quot"
type textarea "x"
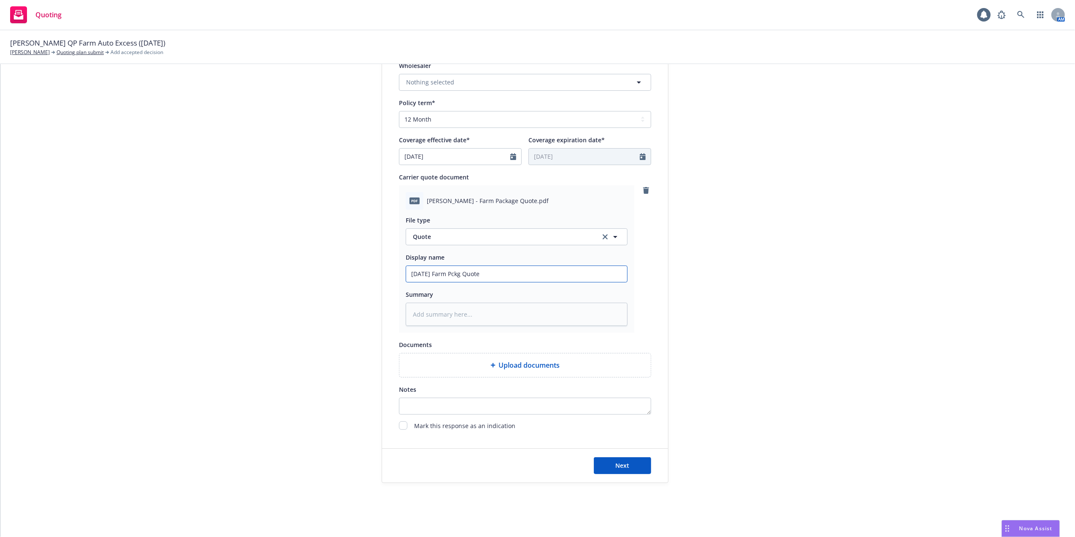
type input "[DATE] Farm Pckg Quote"
type textarea "x"
type input "[DATE] Farm Pckg Quote -"
type textarea "x"
type input "[DATE] Farm Pckg Quote -"
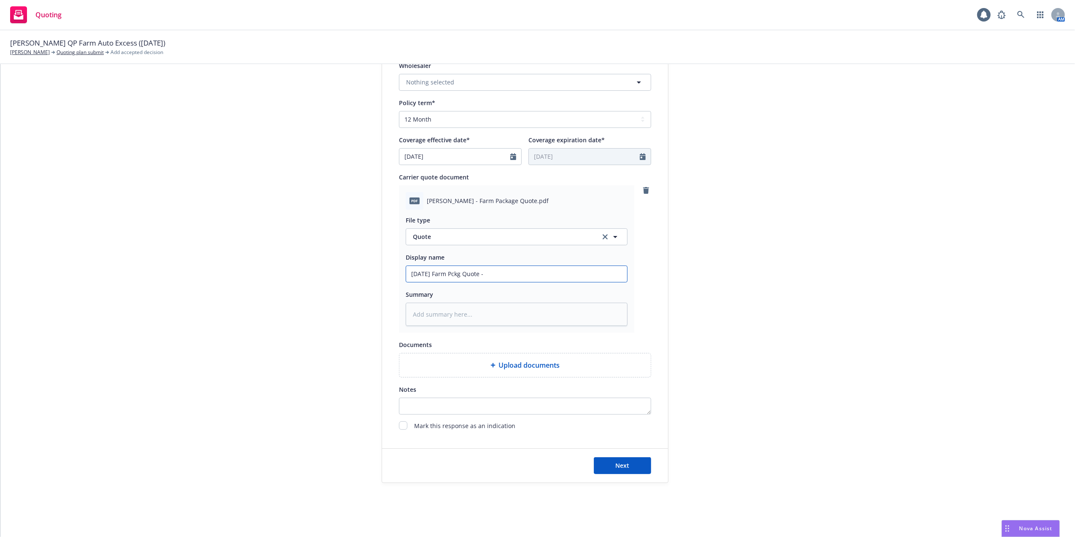
type textarea "x"
type input "[DATE] Farm Pckg Quote - C"
type textarea "x"
type input "[DATE] Farm Pckg Quote - CH"
type textarea "x"
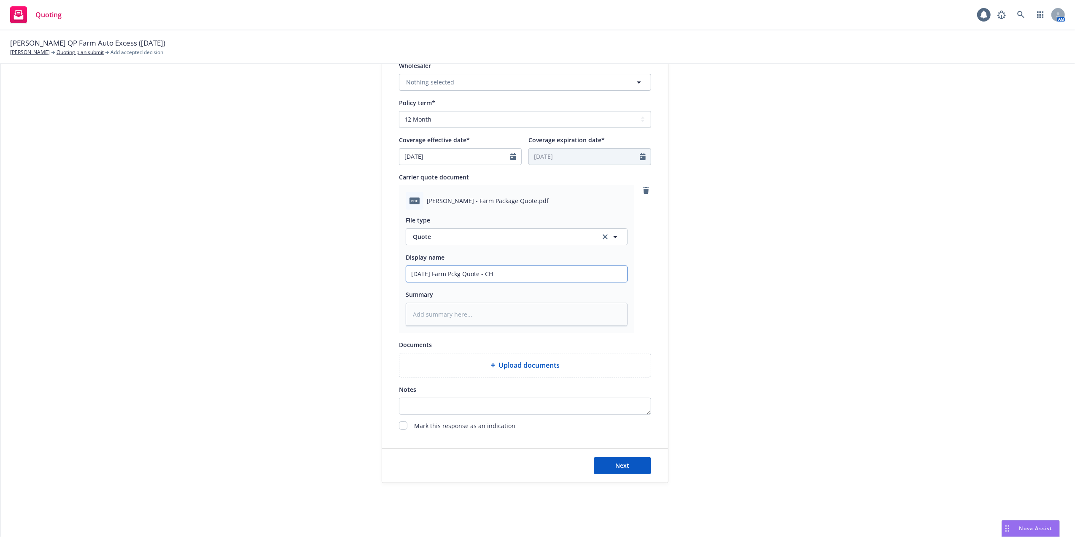
type input "[DATE] Farm Pckg Quote - CHu"
type textarea "x"
type input "[DATE] Farm Pckg Quote - CHub"
type textarea "x"
type input "[DATE] Farm Pckg Quote - CHubb"
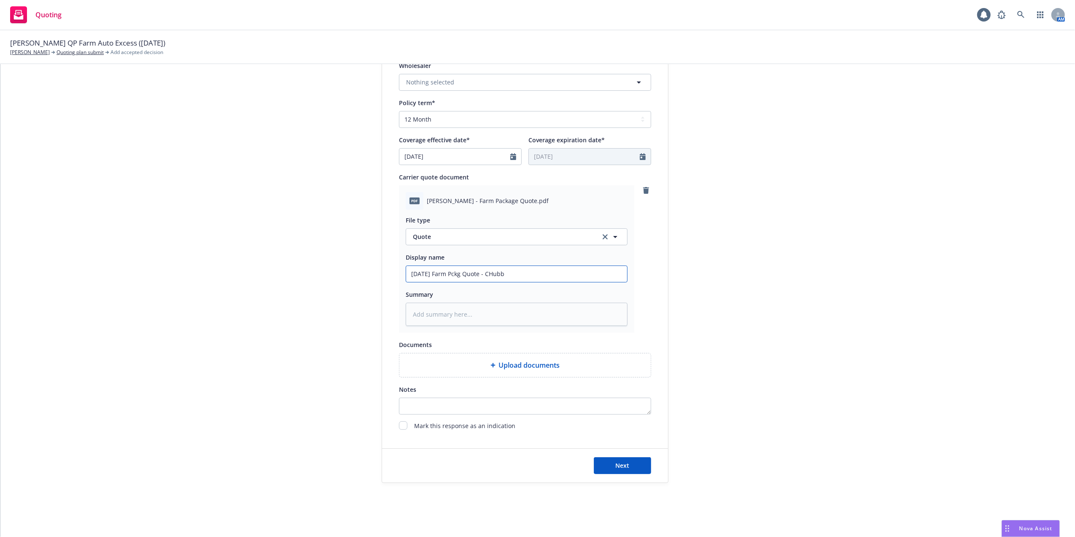
type textarea "x"
type input "[DATE] Farm Pckg Quote - CHub"
type textarea "x"
type input "[DATE] Farm Pckg Quote - CHu"
type textarea "x"
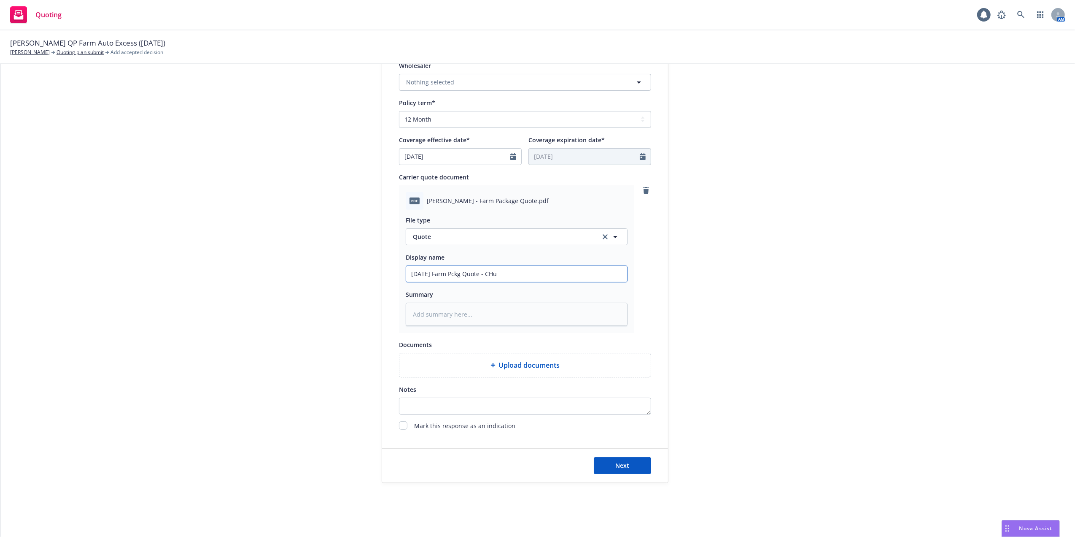
type input "[DATE] Farm Pckg Quote - CH"
type textarea "x"
type input "[DATE] Farm Pckg Quote - C"
type textarea "x"
type input "[DATE] Farm Pckg Quote - Ch"
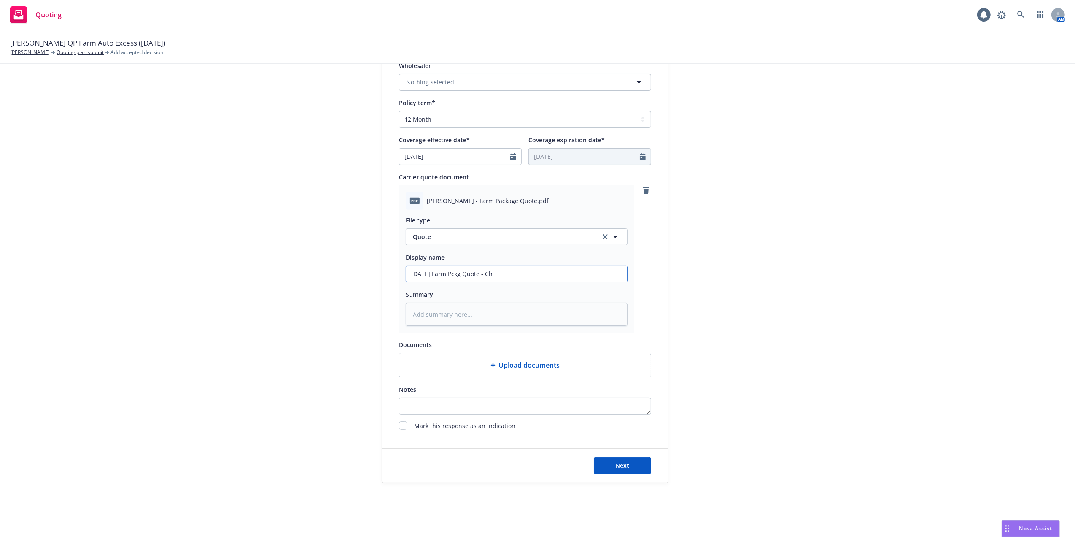
type textarea "x"
type input "[DATE] Farm Pckg Quote - Chu"
type textarea "x"
type input "[DATE] Farm Pckg Quote - Chub"
type textarea "x"
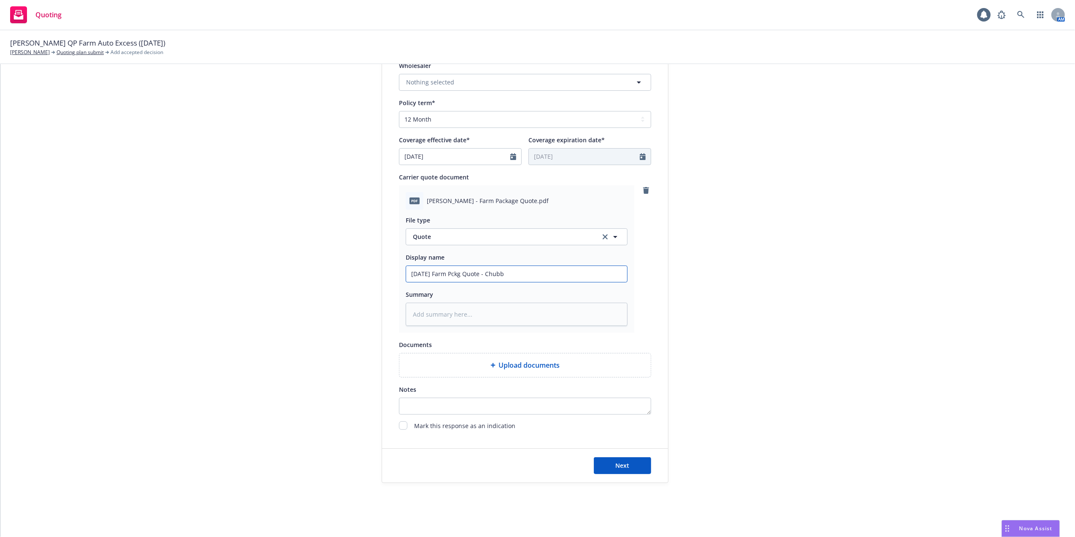
drag, startPoint x: 522, startPoint y: 269, endPoint x: 400, endPoint y: 267, distance: 121.9
click at [400, 267] on div "pdf [PERSON_NAME] - Farm Package Quote.pdf File type Quote Quote Display name […" at bounding box center [516, 259] width 235 height 148
type input "[DATE] Farm Pckg Quote - Chubb"
click at [467, 315] on textarea at bounding box center [517, 314] width 222 height 24
paste textarea "[DATE] Farm Pckg Quote - Chubb"
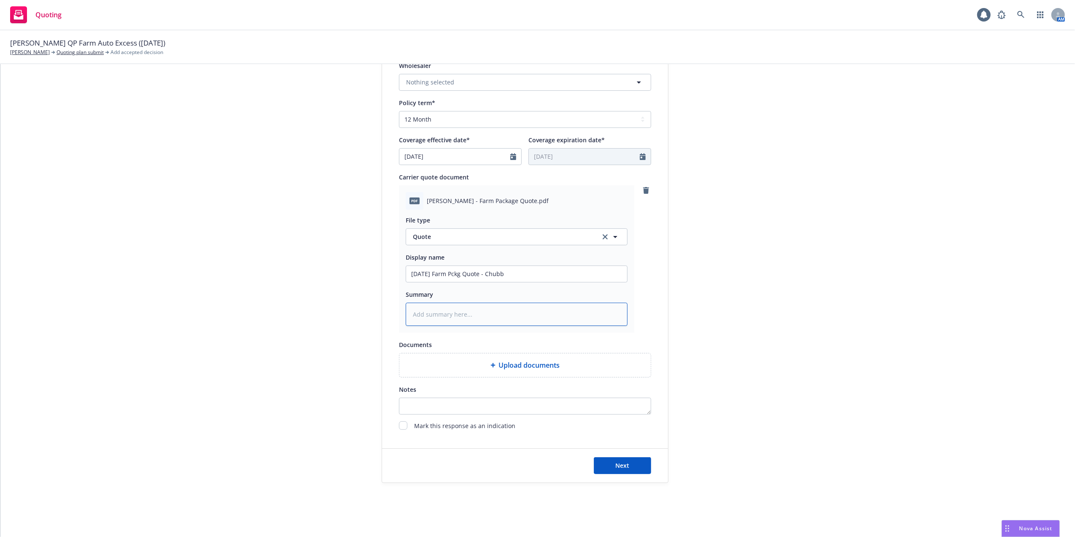
type textarea "x"
type textarea "[DATE] Farm Pckg Quote - Chubb"
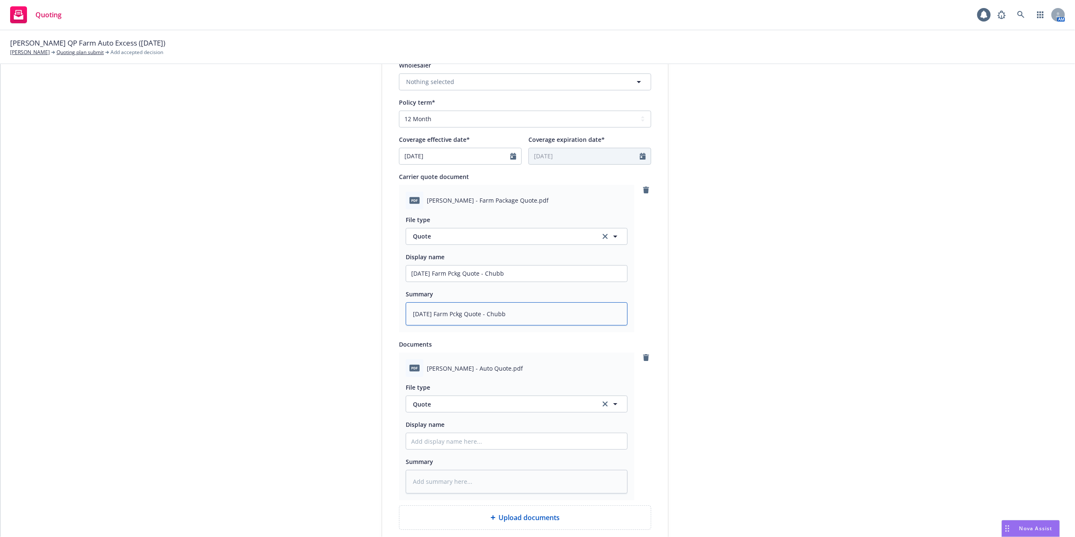
scroll to position [360, 0]
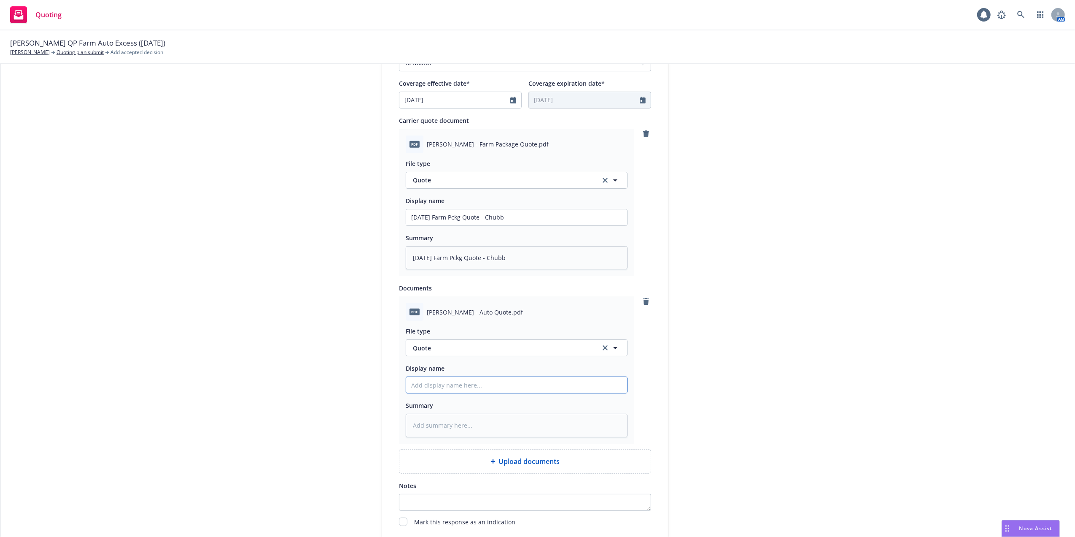
click at [463, 225] on input "Display name" at bounding box center [516, 217] width 221 height 16
click at [412, 225] on input "Display name" at bounding box center [516, 217] width 221 height 16
type textarea "x"
type input "0"
type textarea "x"
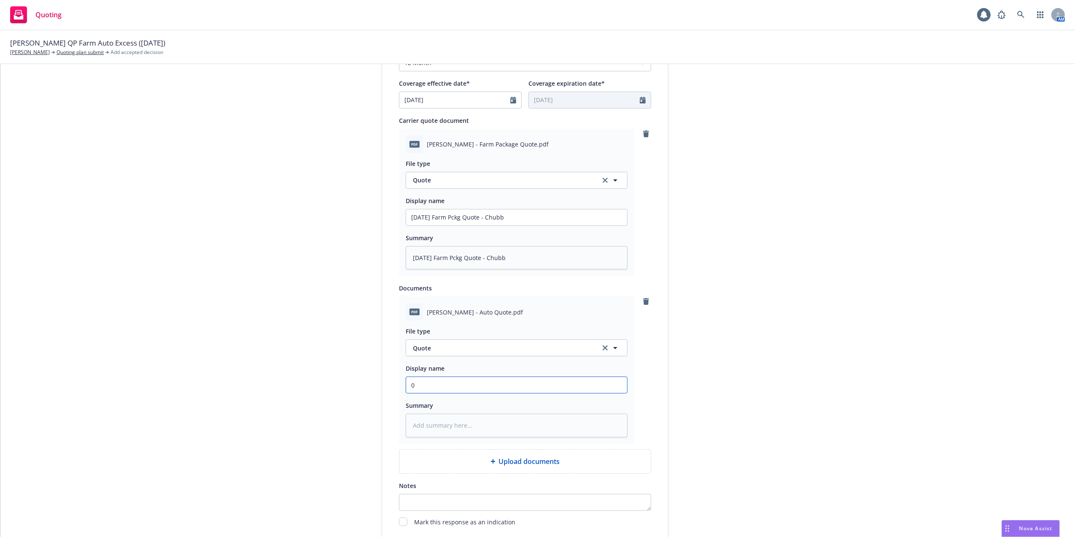
type input "09"
type textarea "x"
type input "09/"
type textarea "x"
type input "09/1"
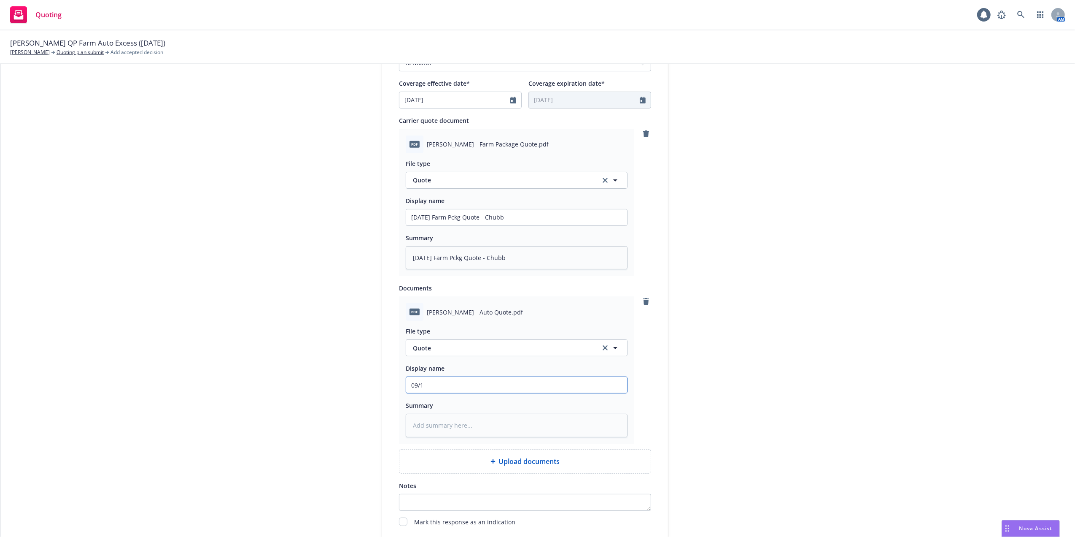
type textarea "x"
type input "09/12"
type textarea "x"
type input "09/12/"
type textarea "x"
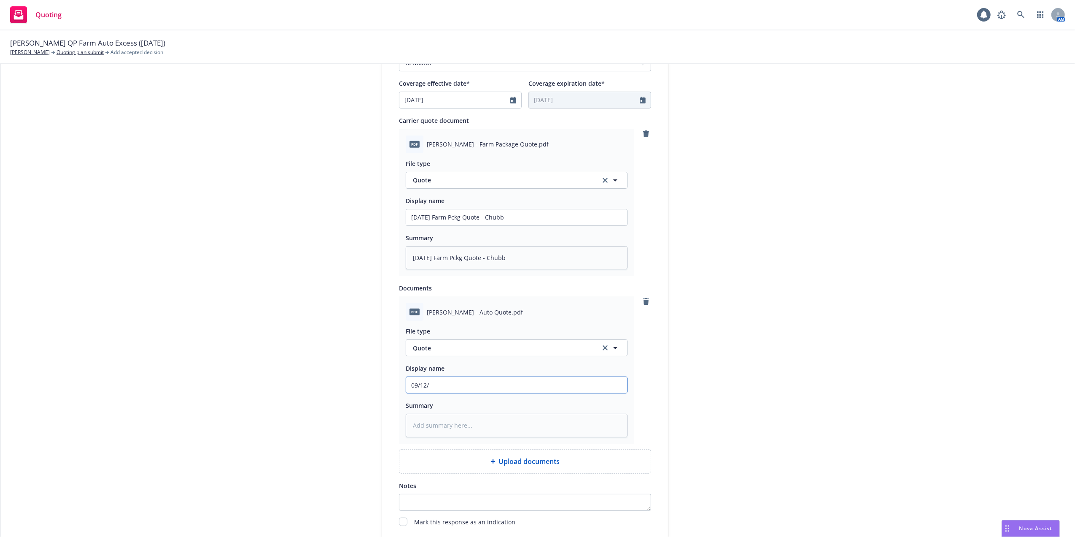
type input "09/12/2"
type textarea "x"
type input "[DATE]"
type textarea "x"
type input "[DATE]"
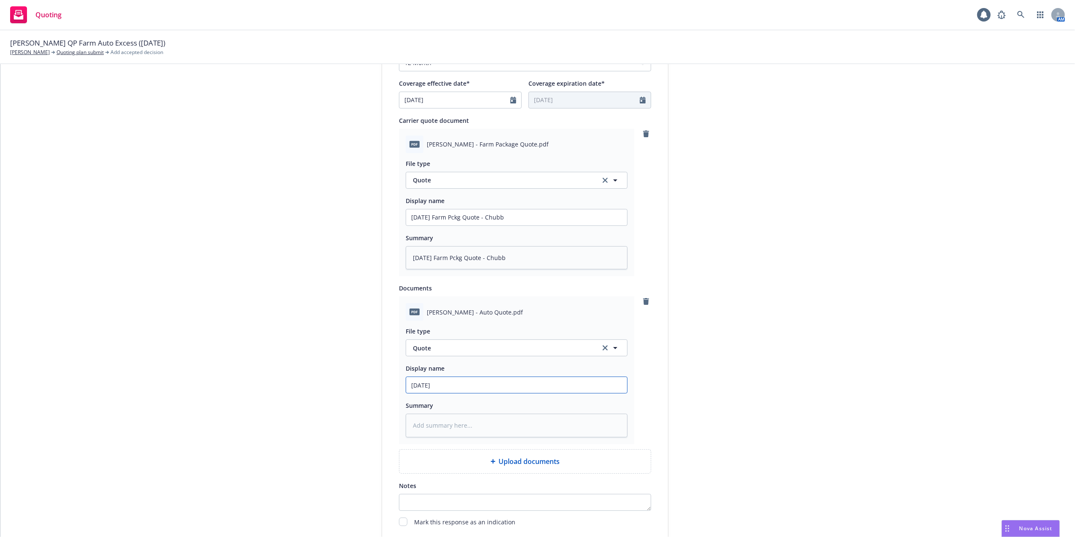
type textarea "x"
type input "[DATE] C"
type textarea "x"
type input "[DATE] Co"
type textarea "x"
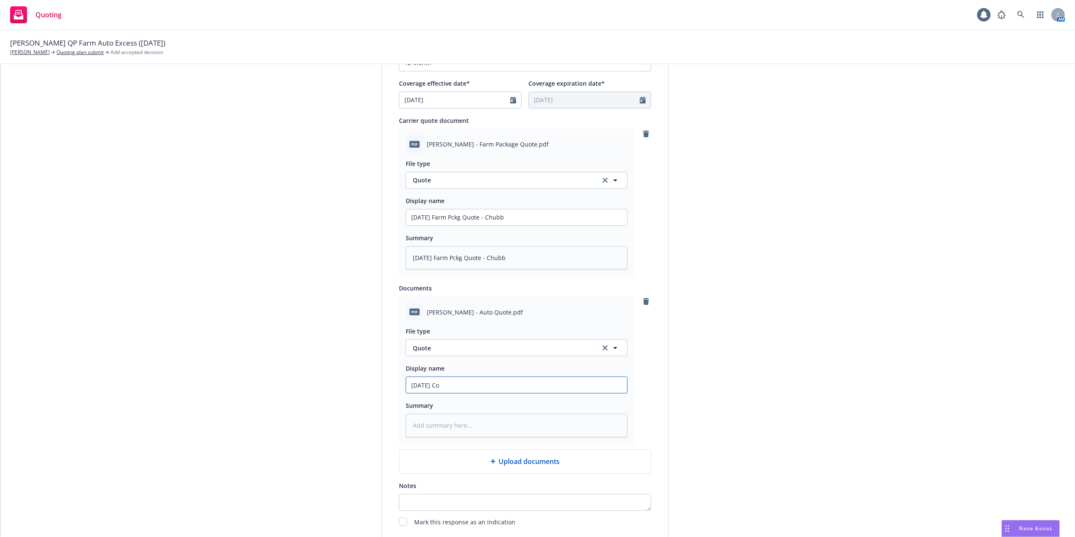
type input "[DATE] Com"
type textarea "x"
type input "[DATE] Comm"
type textarea "x"
type input "[DATE] Comme"
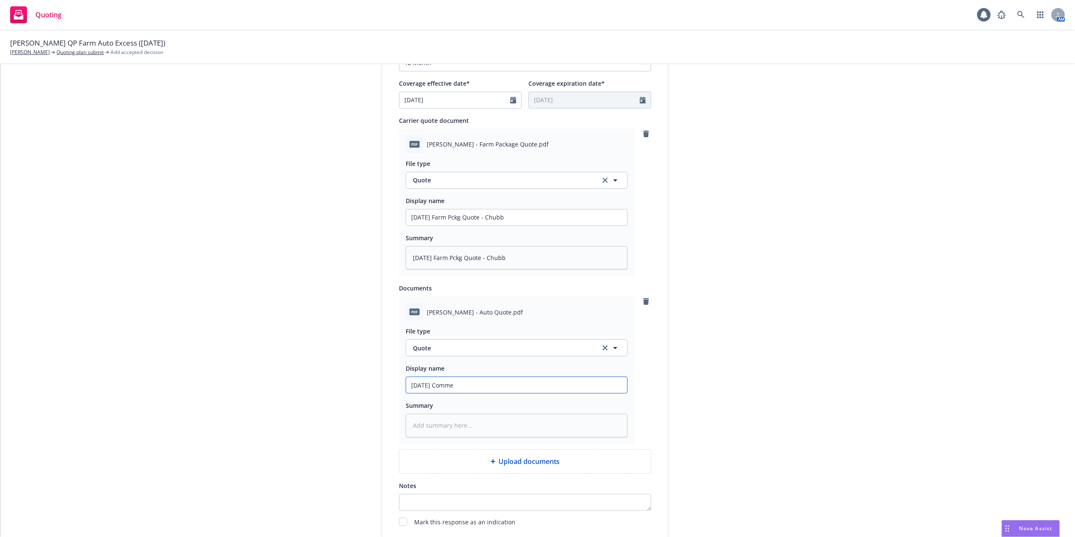
type textarea "x"
type input "[DATE] Commer"
type textarea "x"
type input "[DATE] Commeri"
type textarea "x"
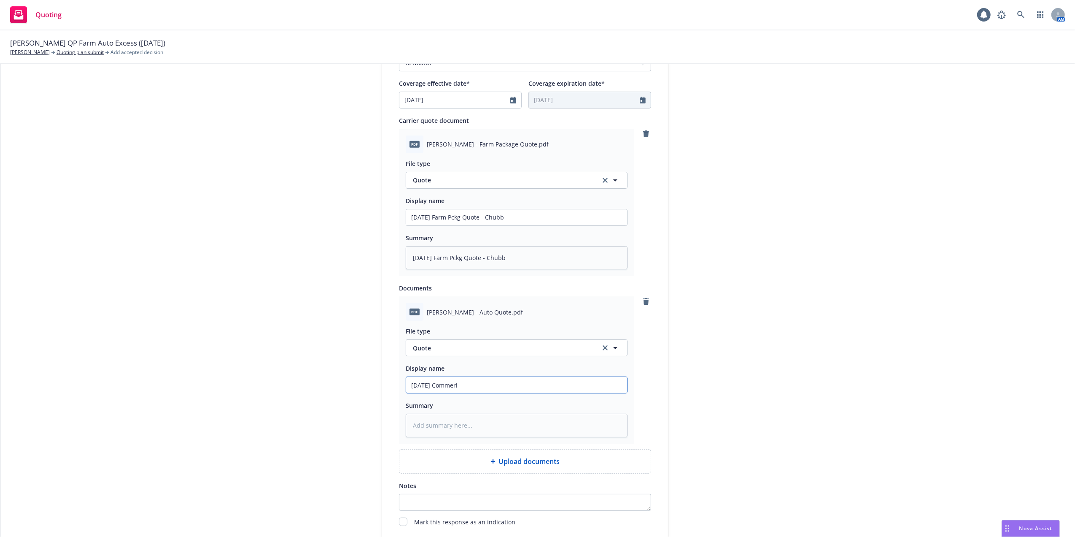
type input "[DATE] Commer"
type textarea "x"
type input "[DATE] Commerci"
type textarea "x"
type input "[DATE] Commercia"
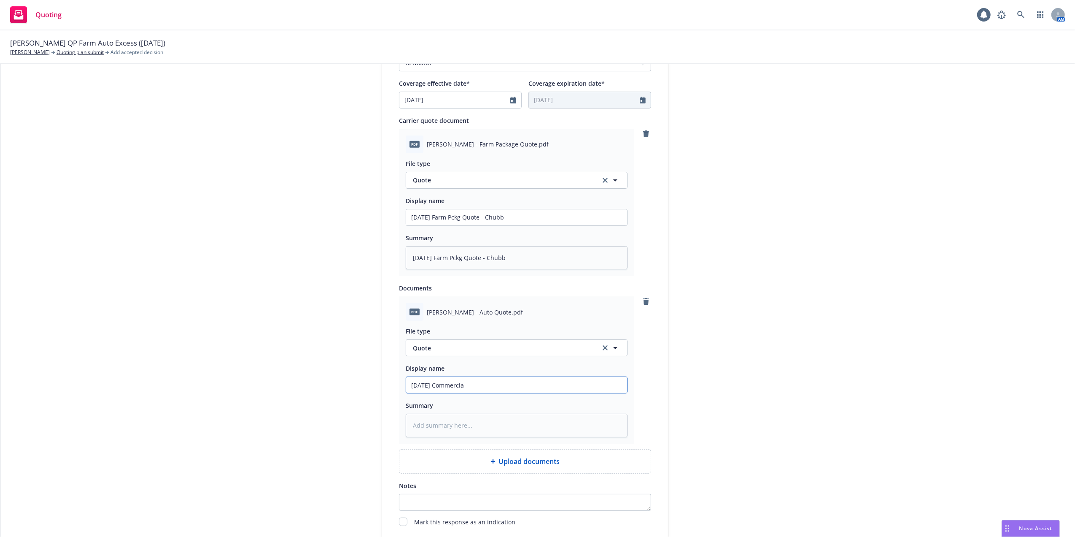
type textarea "x"
type input "[DATE] Commercial"
type textarea "x"
type input "[DATE] Commercial"
type textarea "x"
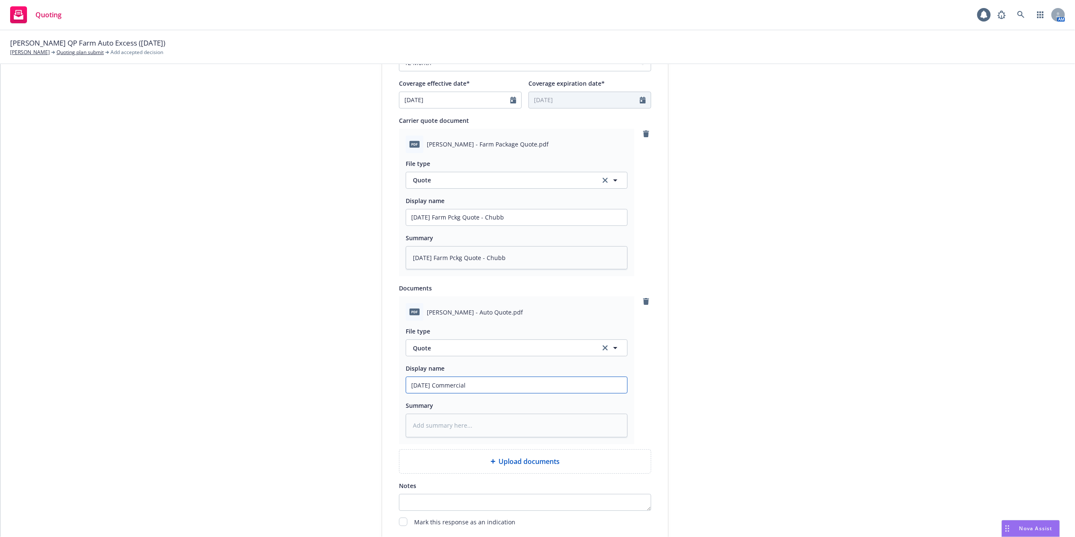
type input "[DATE] Commercial A"
type textarea "x"
type input "[DATE] Commercial Au"
type textarea "x"
type input "[DATE] Commercial Aud"
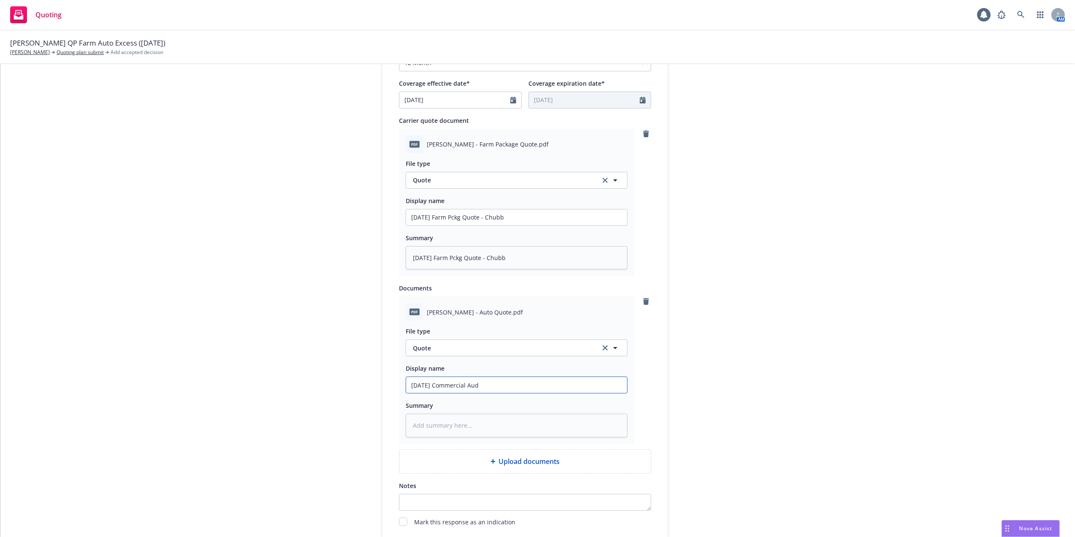
type textarea "x"
type input "09/12/25 Commercial Audot"
type textarea "x"
type input "09/12/25 Commercial Audot"
type textarea "x"
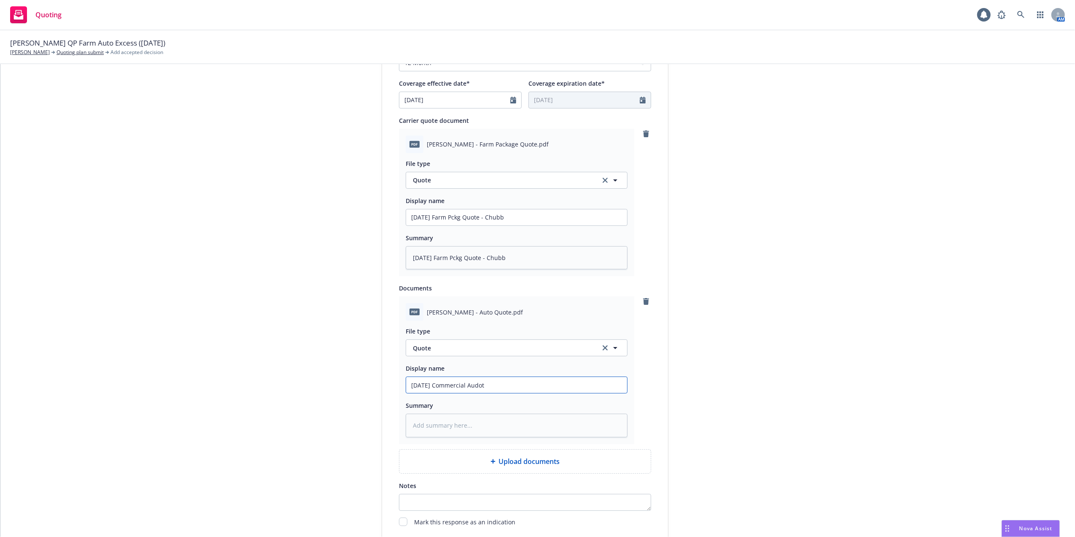
type input "09/12/25 Commercial Audot"
type textarea "x"
type input "09/12/25 Commercial Audo"
type textarea "x"
type input "09/12/25 Commercial Aud"
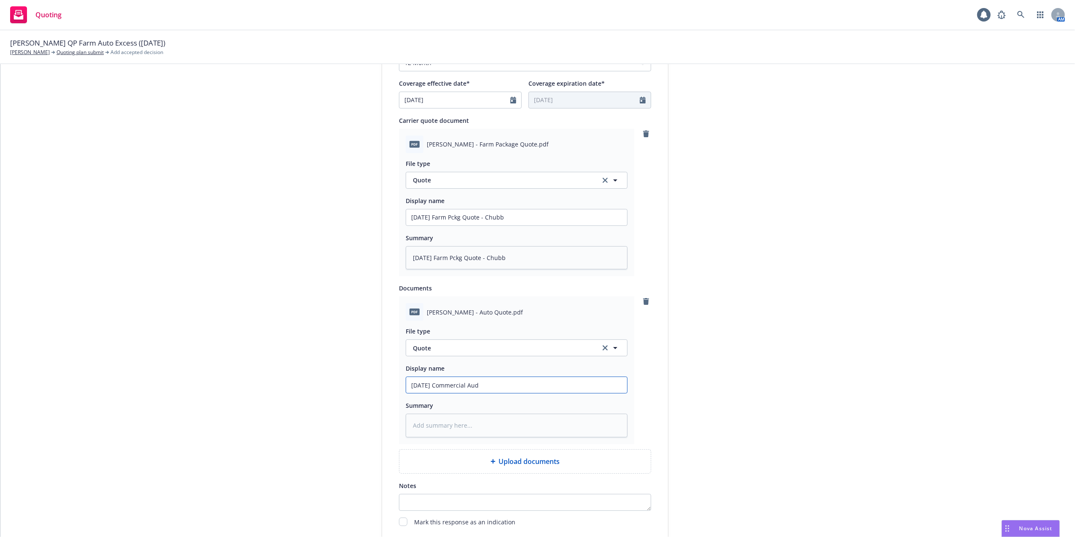
type textarea "x"
type input "09/12/25 Commercial Au"
type textarea "x"
type input "09/12/25 Commercial Aut"
type textarea "x"
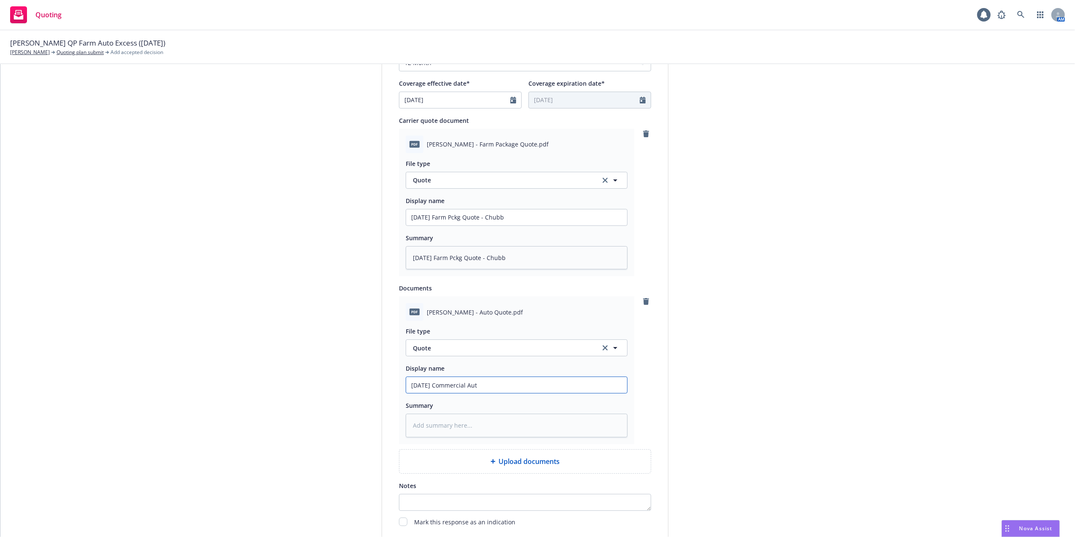
type input "09/12/25 Commercial Auto"
type textarea "x"
type input "09/12/25 Commercial Auto"
type textarea "x"
type input "09/12/25 Commercial Auto Q"
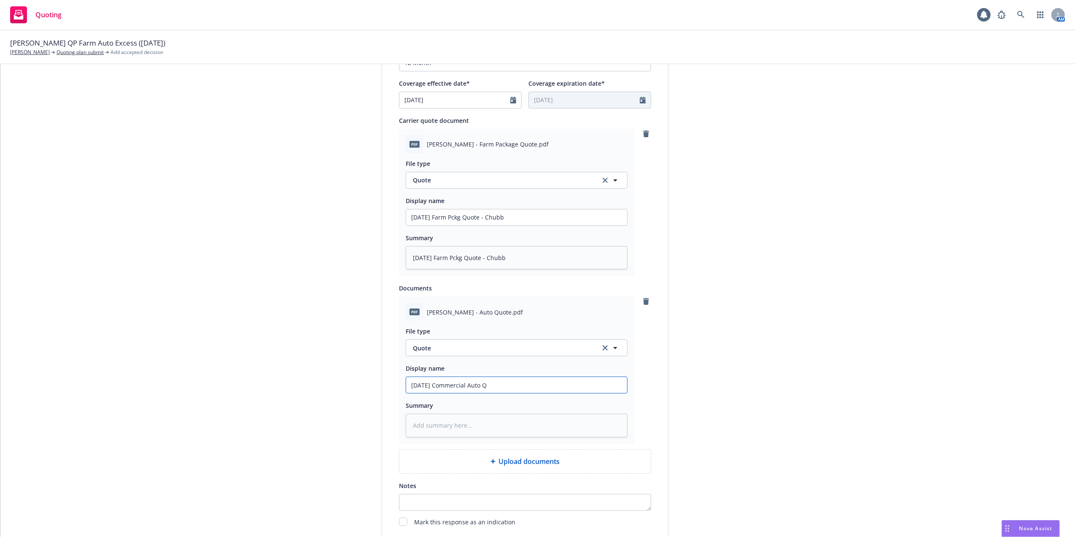
type textarea "x"
type input "09/12/25 Commercial Auto Qu"
type textarea "x"
type input "09/12/25 Commercial Auto Quo"
type textarea "x"
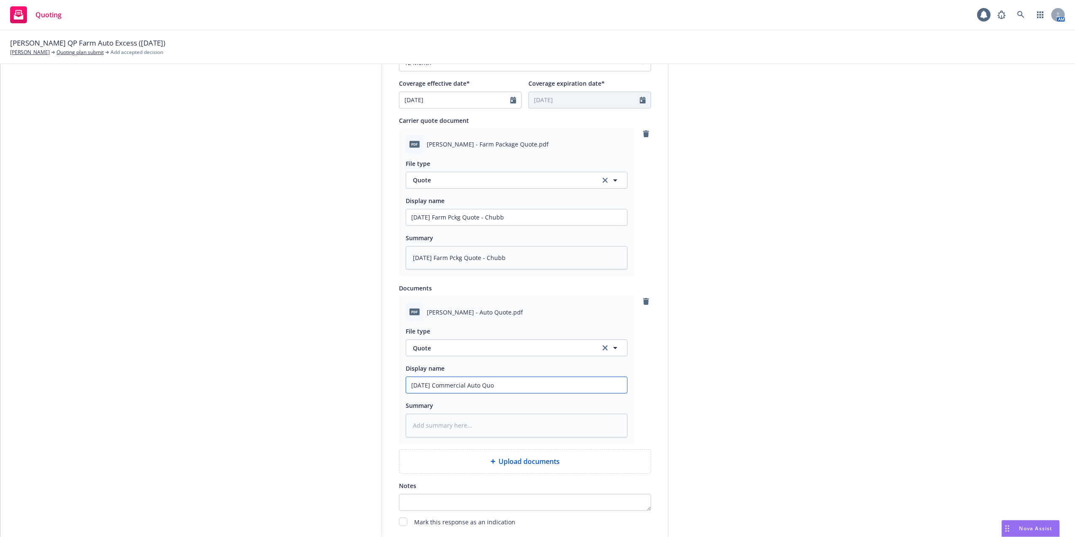
type input "09/12/25 Commercial Auto Quot"
type textarea "x"
type input "09/12/25 Commercial Auto Quote"
type textarea "x"
type input "09/12/25 Commercial Auto Quote"
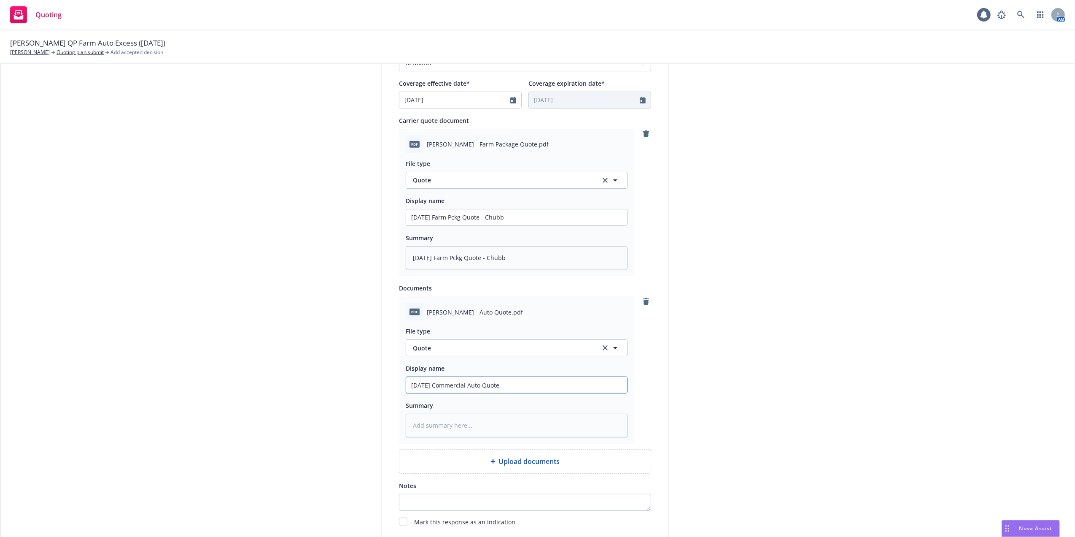
type textarea "x"
type input "09/12/25 Commercial Auto Quote -"
type textarea "x"
type input "09/12/25 Commercial Auto Quote -"
type textarea "x"
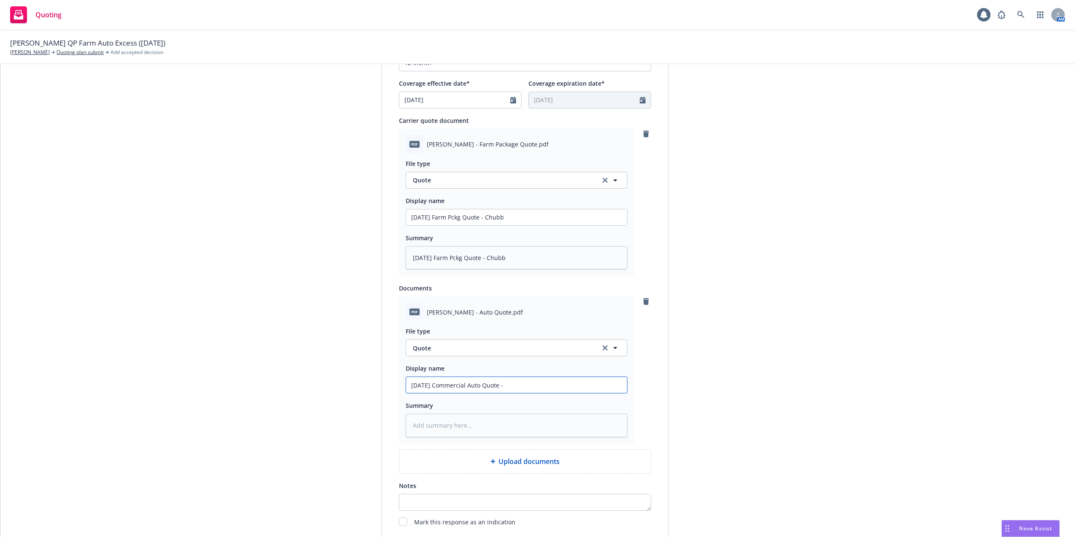
type input "09/12/25 Commercial Auto Quote - C"
type textarea "x"
drag, startPoint x: 539, startPoint y: 385, endPoint x: 397, endPoint y: 382, distance: 142.6
click at [399, 382] on div "pdf Shane Burkhart - Auto Quote.pdf File type Quote Quote Display name 09/12/25…" at bounding box center [516, 370] width 235 height 148
click at [443, 422] on textarea at bounding box center [517, 425] width 222 height 24
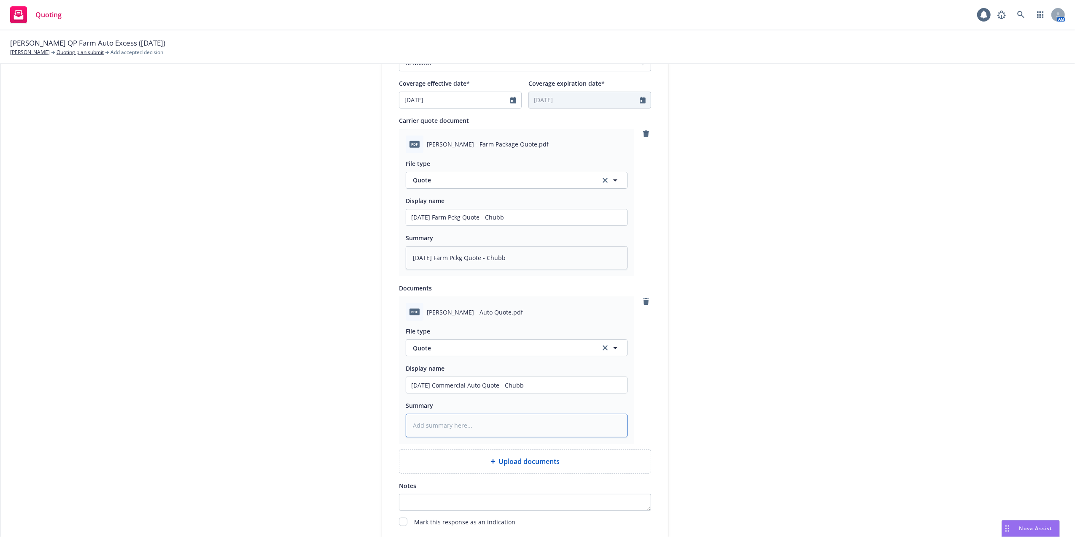
paste textarea "09/12/25 Commercial Auto Quote - Chubb"
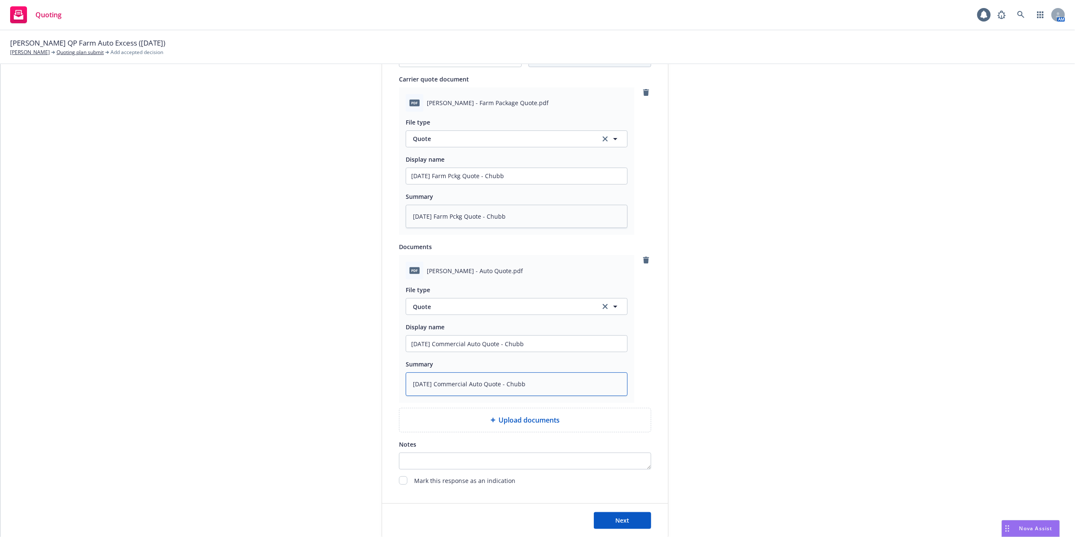
scroll to position [457, 0]
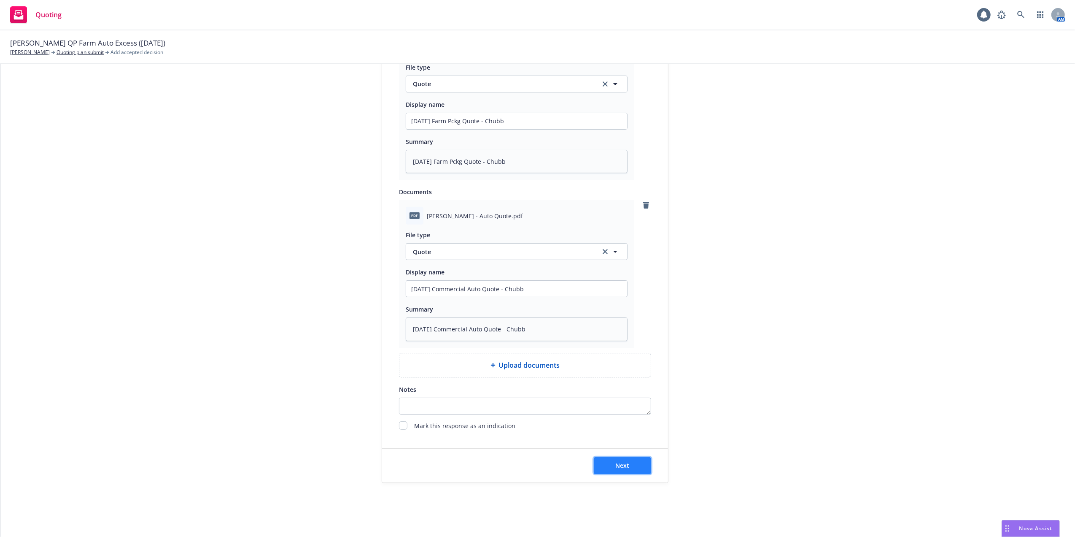
click at [605, 459] on button "Next" at bounding box center [622, 465] width 57 height 17
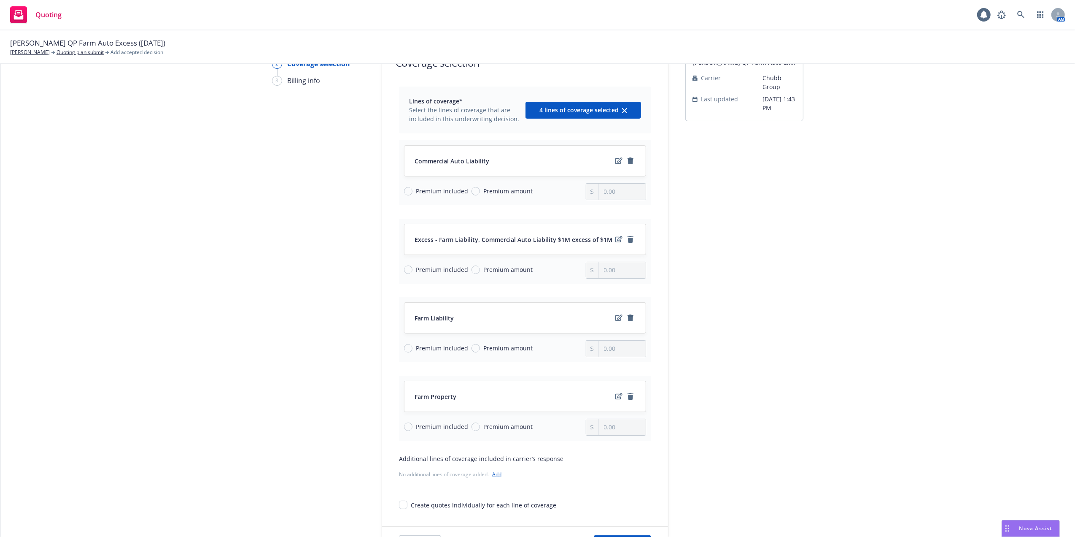
scroll to position [0, 0]
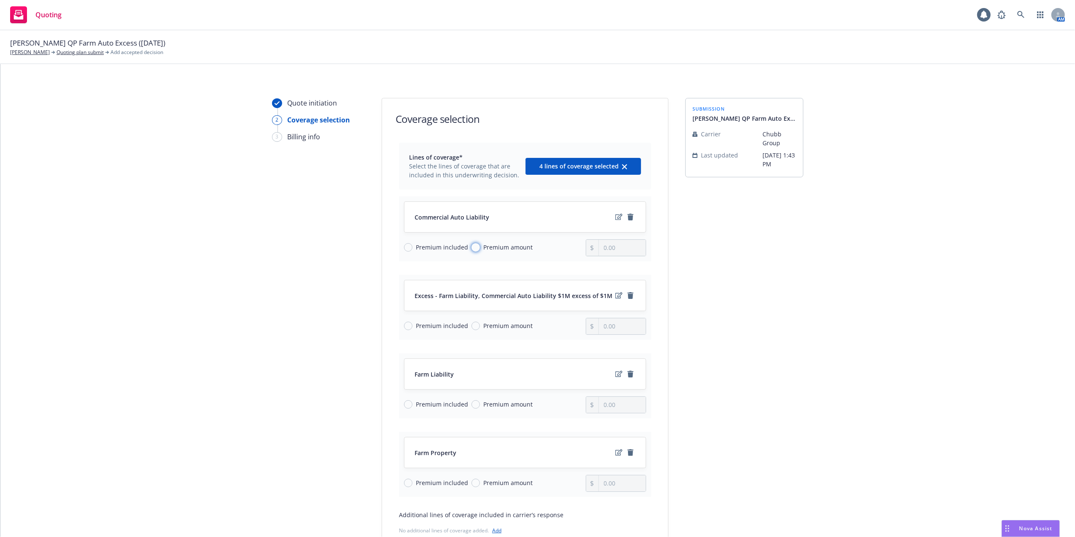
click at [472, 246] on input "Premium amount" at bounding box center [476, 247] width 8 height 8
click at [612, 247] on input "0.00" at bounding box center [622, 248] width 47 height 16
drag, startPoint x: 615, startPoint y: 247, endPoint x: 593, endPoint y: 246, distance: 22.0
click at [593, 246] on div "0.00" at bounding box center [616, 247] width 61 height 17
click at [404, 404] on input "Premium included" at bounding box center [408, 404] width 8 height 8
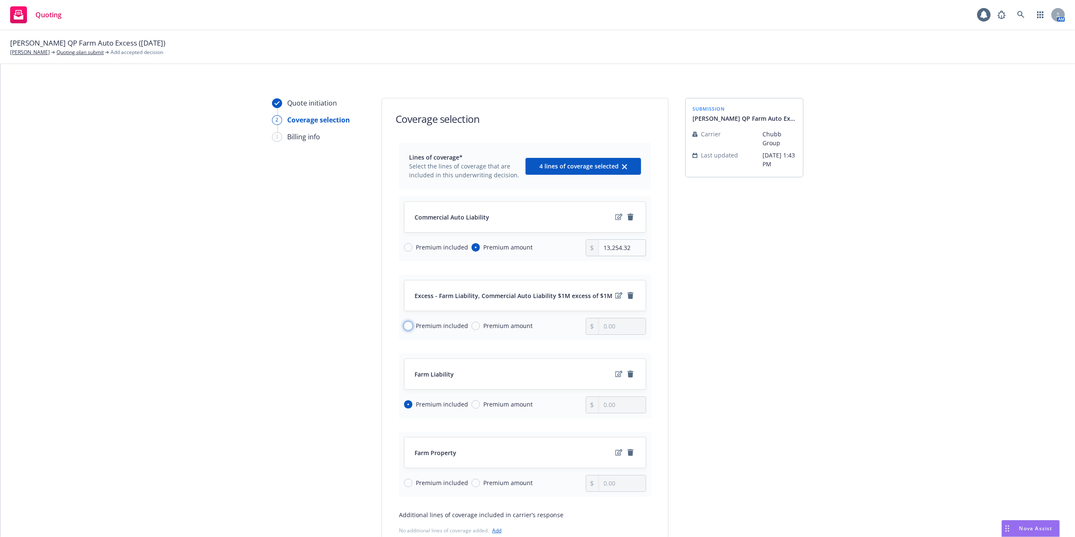
click at [404, 326] on input "Premium included" at bounding box center [408, 325] width 8 height 8
click at [472, 484] on input "Premium amount" at bounding box center [476, 482] width 8 height 8
drag, startPoint x: 617, startPoint y: 488, endPoint x: 591, endPoint y: 493, distance: 26.1
click at [599, 488] on input "0.00" at bounding box center [622, 483] width 47 height 16
paste input "5,351"
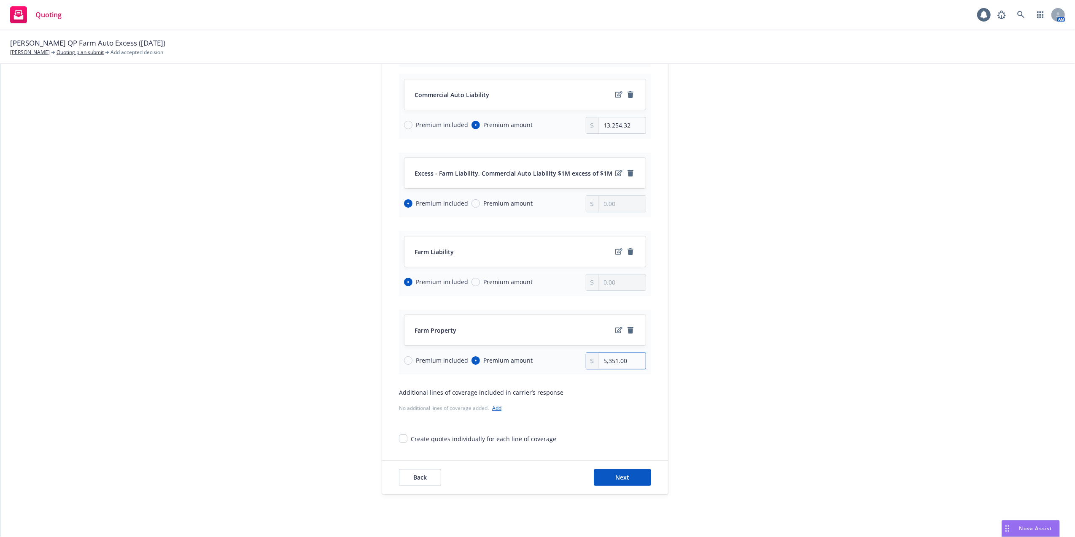
scroll to position [137, 0]
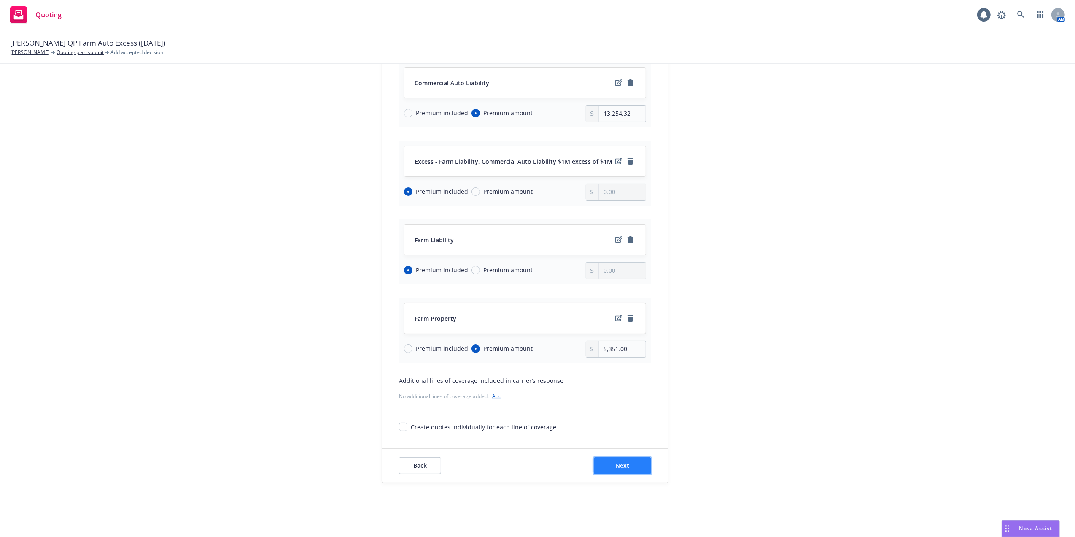
click at [616, 464] on span "Next" at bounding box center [623, 465] width 14 height 8
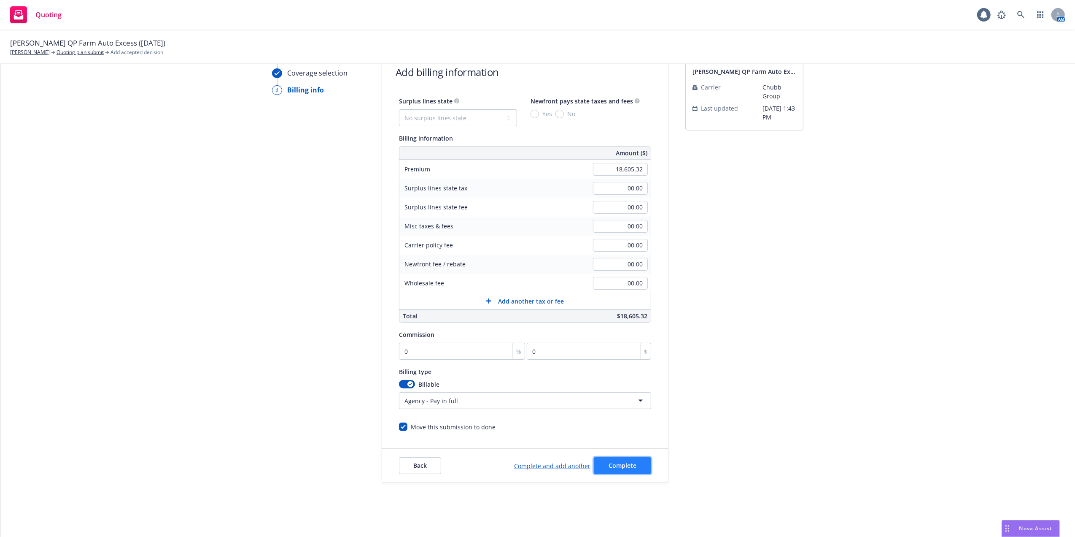
click at [613, 462] on span "Complete" at bounding box center [623, 465] width 28 height 8
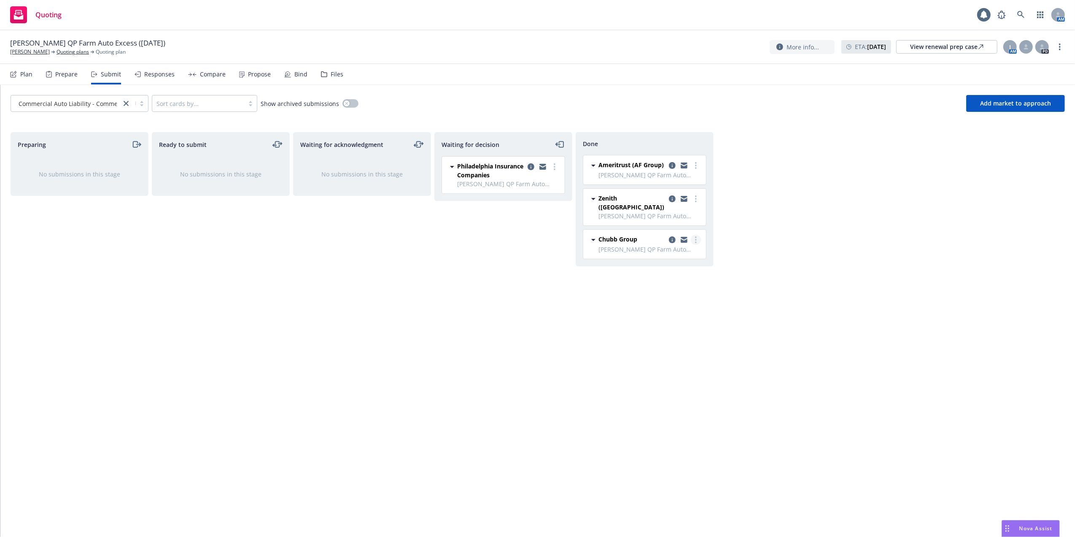
click at [696, 236] on circle "more" at bounding box center [696, 237] width 2 height 2
click at [657, 316] on span "Copy logging email" at bounding box center [653, 317] width 74 height 8
click at [918, 46] on div "View renewal prep case" at bounding box center [946, 46] width 73 height 13
click at [1020, 13] on icon at bounding box center [1021, 15] width 8 height 8
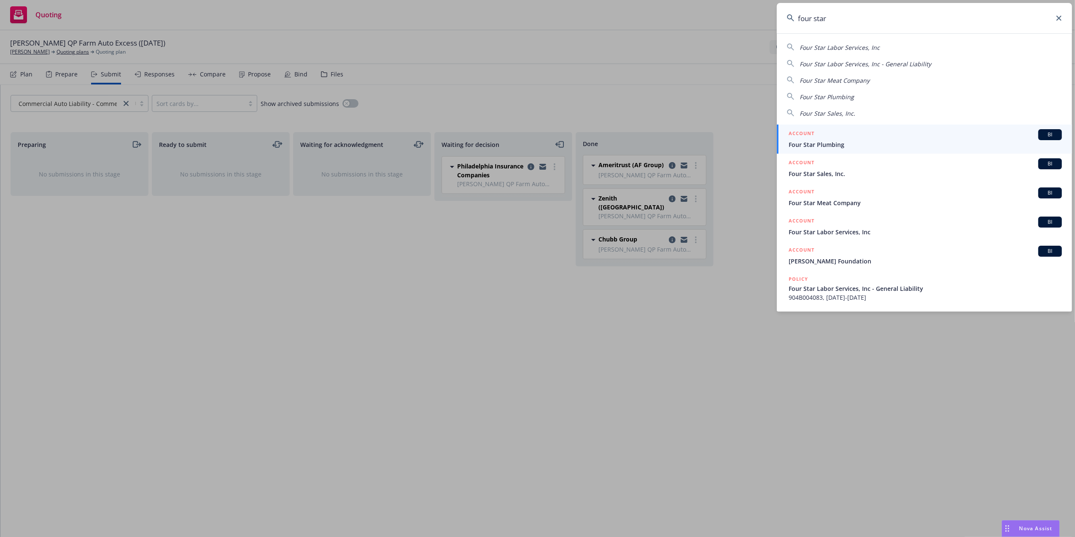
click at [828, 46] on span "Four Star Labor Services, Inc" at bounding box center [840, 47] width 80 height 8
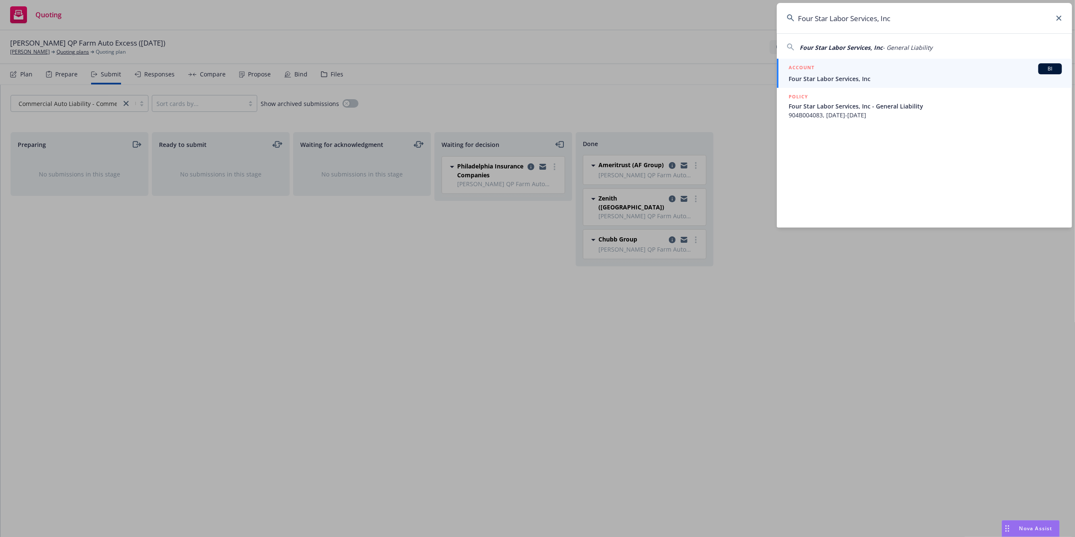
click at [842, 46] on span "Four Star Labor Services, Inc" at bounding box center [841, 47] width 83 height 8
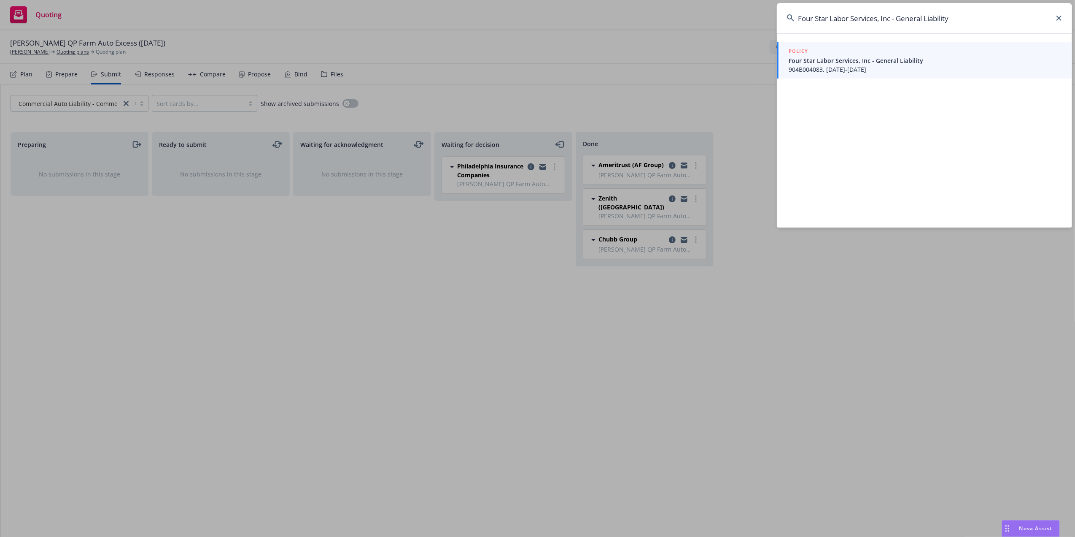
click at [838, 63] on span "Four Star Labor Services, Inc - General Liability" at bounding box center [925, 60] width 273 height 9
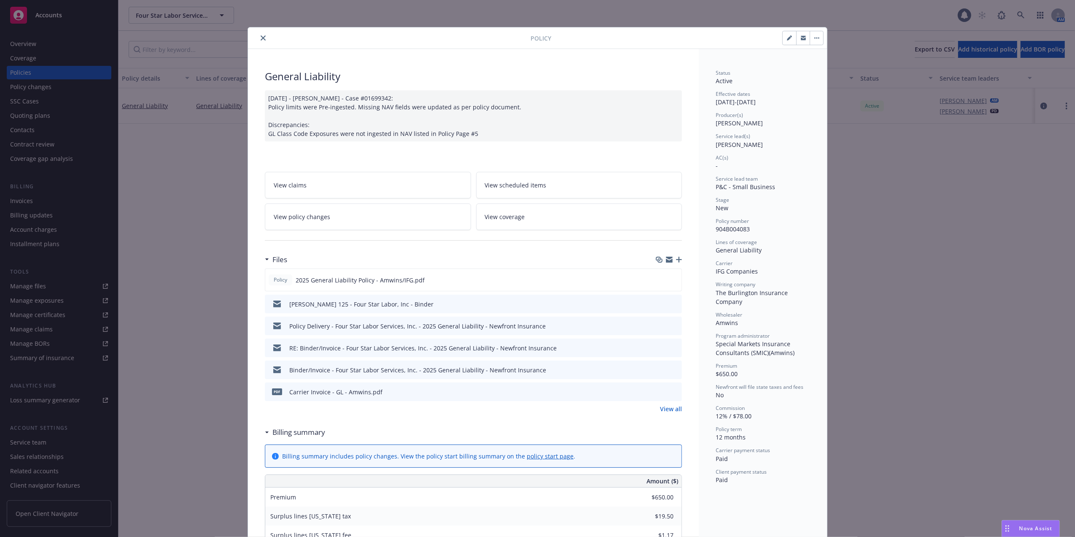
click at [261, 38] on icon "close" at bounding box center [263, 37] width 5 height 5
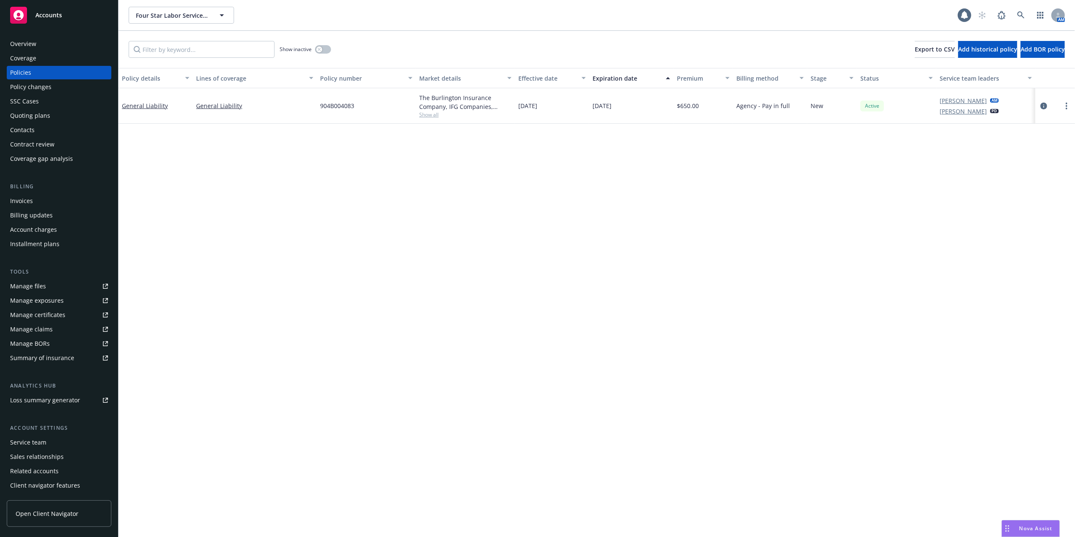
click at [16, 68] on div "Policies" at bounding box center [20, 72] width 21 height 13
click at [24, 111] on div "Quoting plans" at bounding box center [30, 115] width 40 height 13
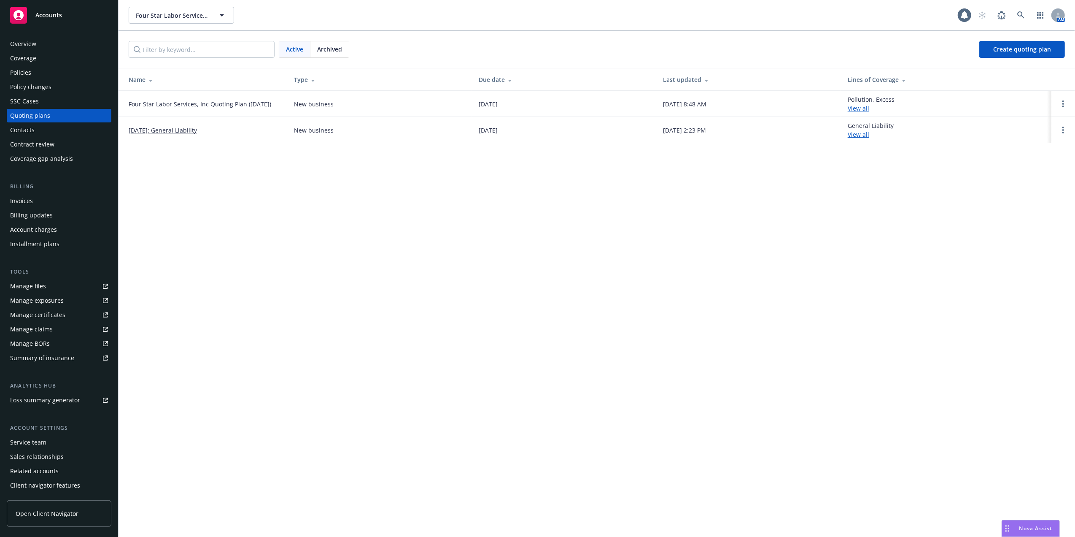
click at [176, 104] on link "Four Star Labor Services, Inc Quoting Plan (2025-07-21)" at bounding box center [200, 104] width 143 height 9
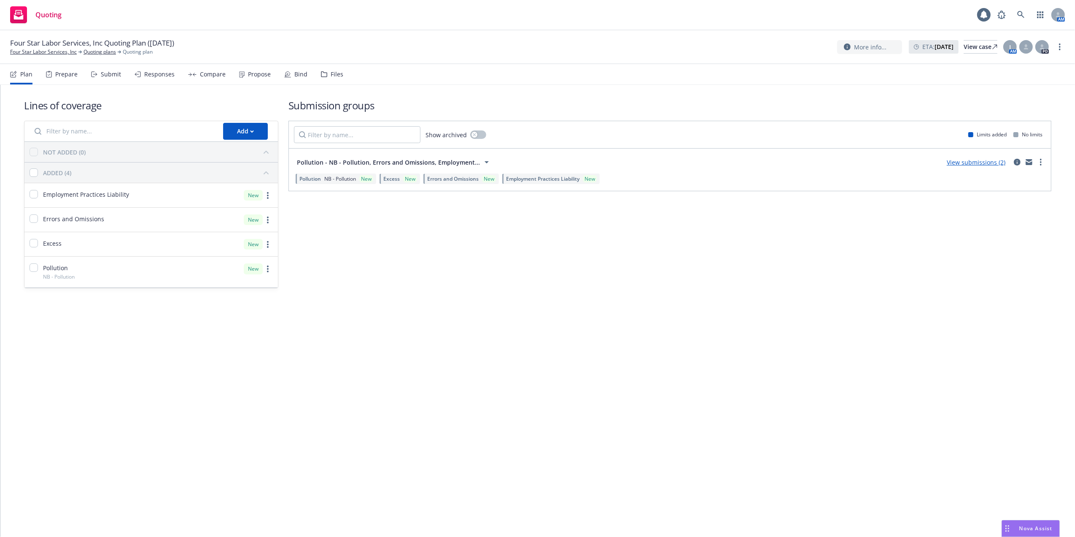
click at [987, 162] on link "View submissions (2)" at bounding box center [976, 162] width 59 height 8
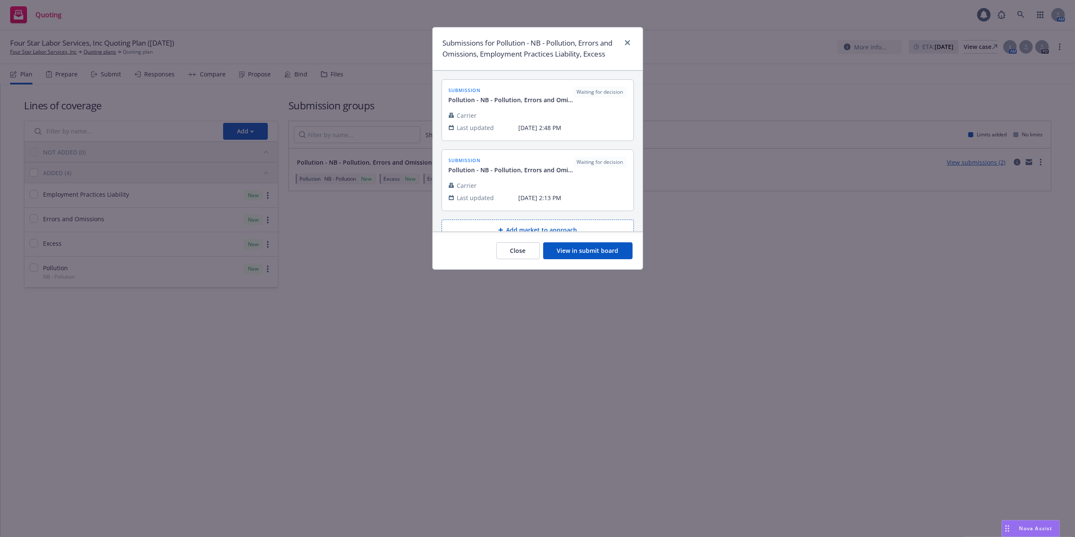
click at [567, 250] on button "View in submit board" at bounding box center [587, 250] width 89 height 17
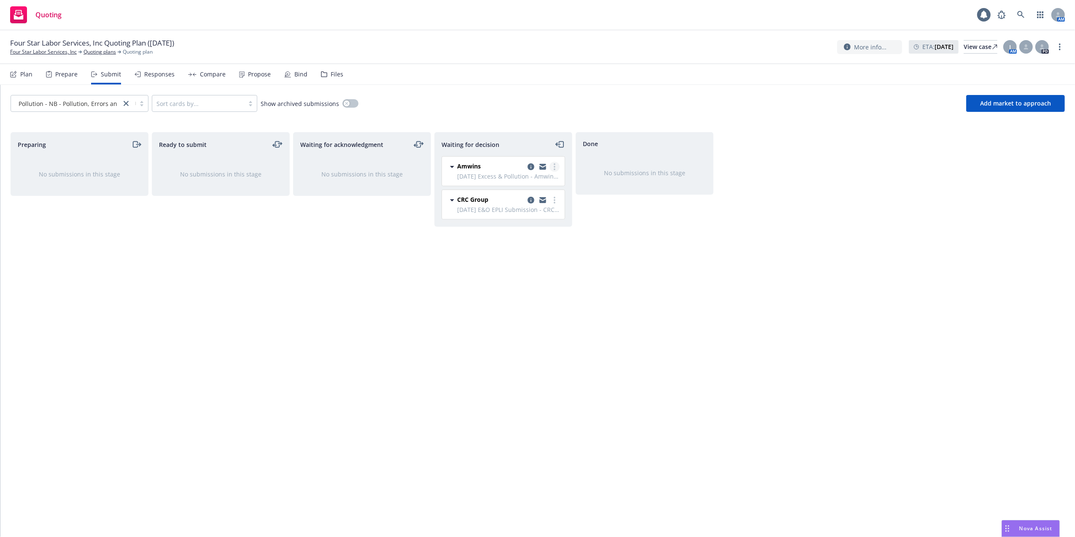
click at [554, 165] on icon "more" at bounding box center [555, 166] width 2 height 7
click at [507, 267] on span "Copy logging email" at bounding box center [512, 268] width 74 height 8
click at [964, 46] on link "View case" at bounding box center [981, 46] width 34 height 13
click at [1021, 12] on icon at bounding box center [1021, 15] width 8 height 8
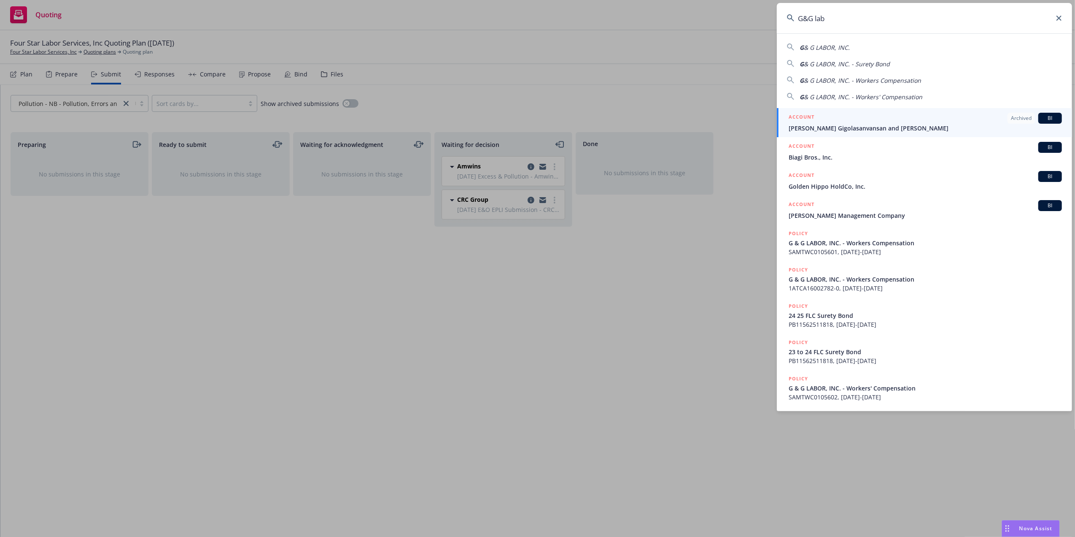
click at [836, 44] on span "& G LABOR, INC." at bounding box center [827, 47] width 46 height 8
type input "G & G LABOR, INC."
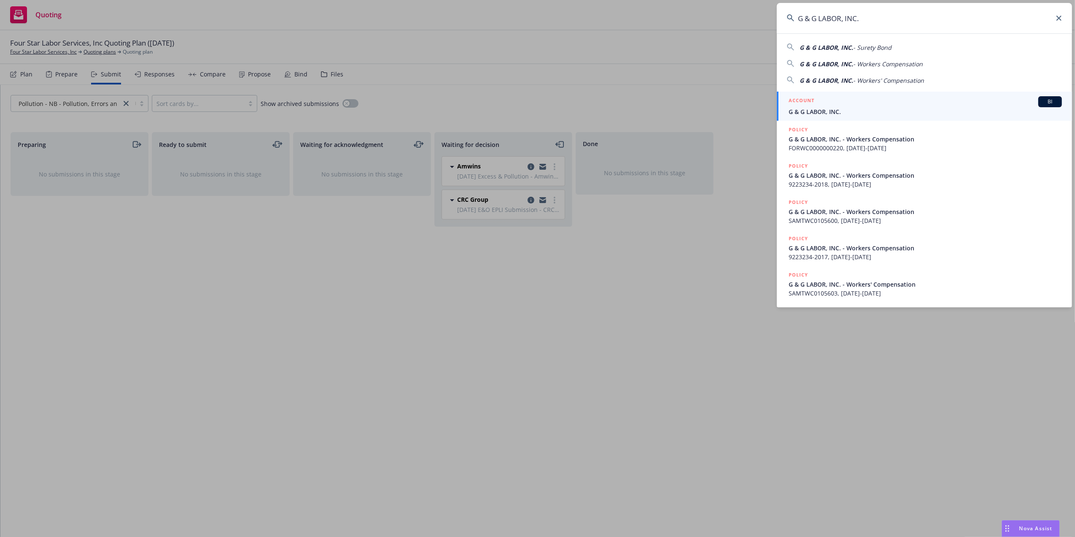
click at [813, 111] on span "G & G LABOR, INC." at bounding box center [925, 111] width 273 height 9
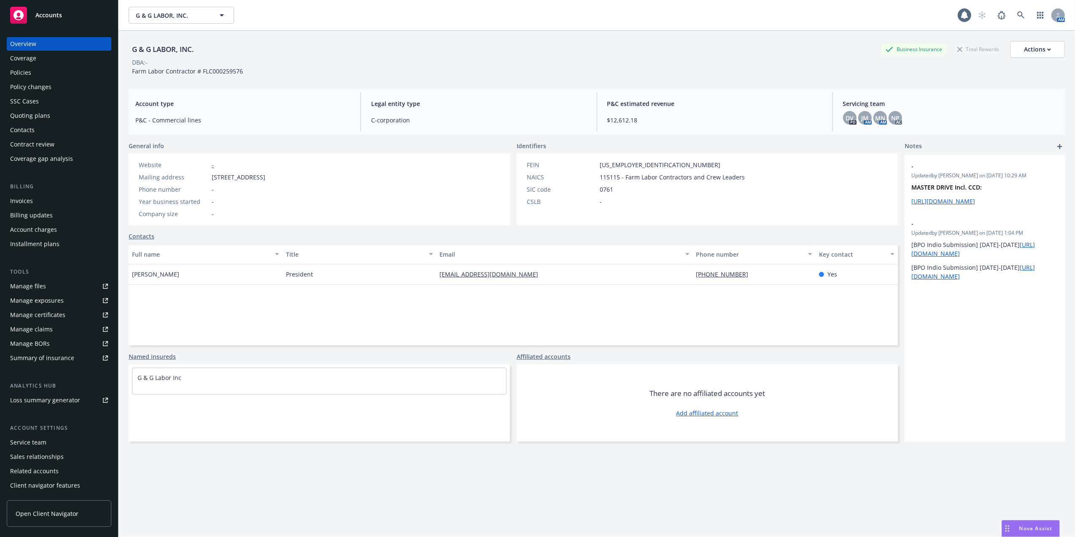
click at [17, 128] on div "Contacts" at bounding box center [22, 129] width 24 height 13
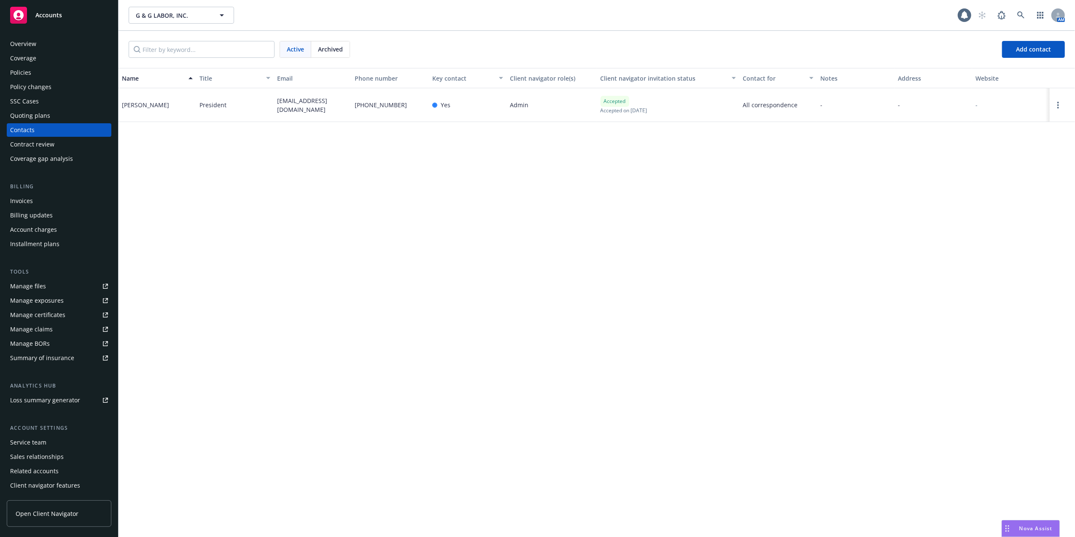
drag, startPoint x: 277, startPoint y: 100, endPoint x: 302, endPoint y: 111, distance: 27.6
click at [302, 111] on div "[EMAIL_ADDRESS][DOMAIN_NAME]" at bounding box center [313, 105] width 78 height 34
copy span "[EMAIL_ADDRESS][DOMAIN_NAME]"
click at [22, 112] on div "Quoting plans" at bounding box center [30, 115] width 40 height 13
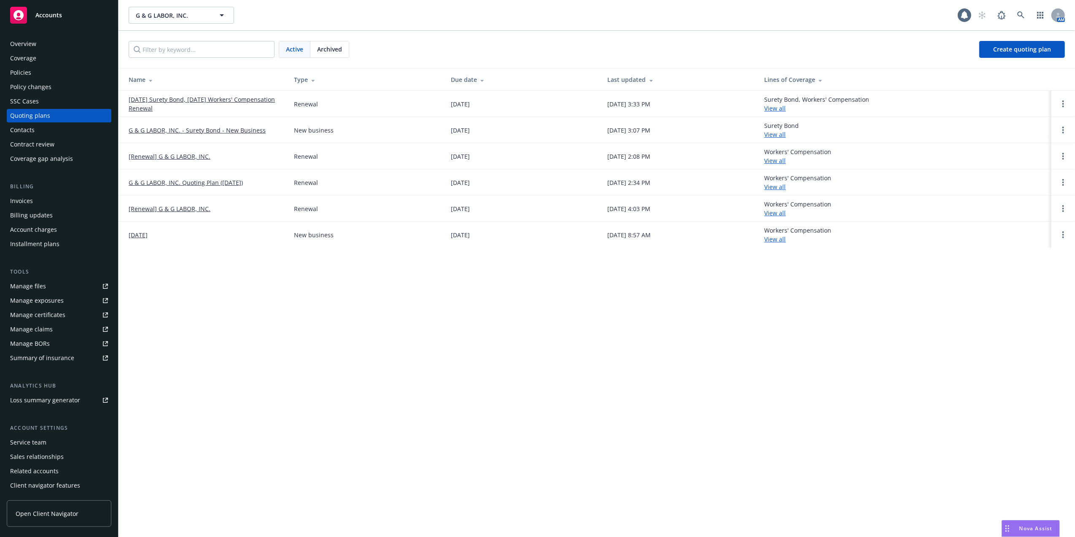
click at [22, 44] on div "Overview" at bounding box center [23, 43] width 26 height 13
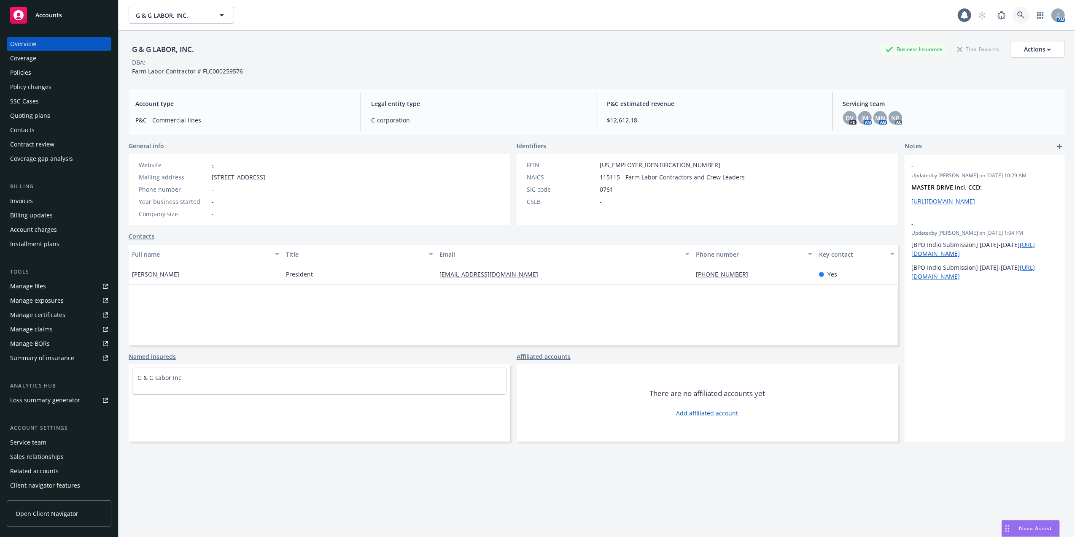
click at [1017, 13] on icon at bounding box center [1021, 15] width 8 height 8
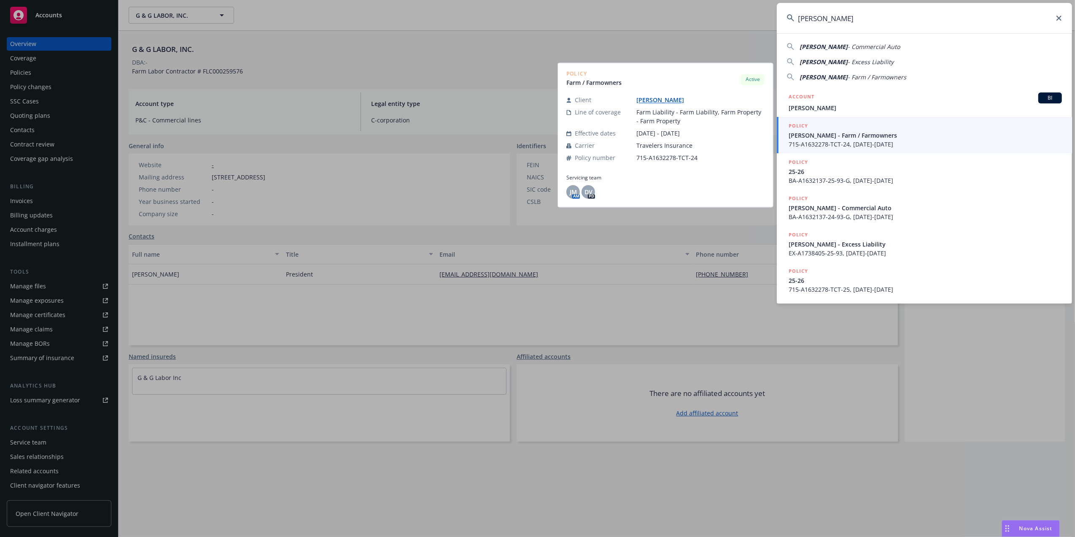
type input "[PERSON_NAME]"
click at [818, 134] on span "Shane Burkhart - Farm / Farmowners" at bounding box center [925, 135] width 273 height 9
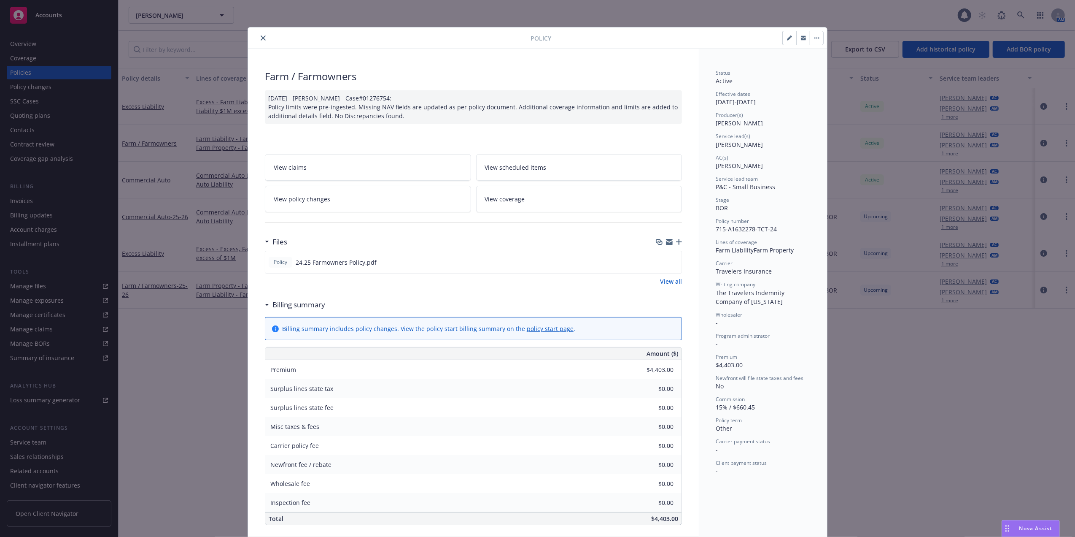
click at [261, 35] on icon "close" at bounding box center [263, 37] width 5 height 5
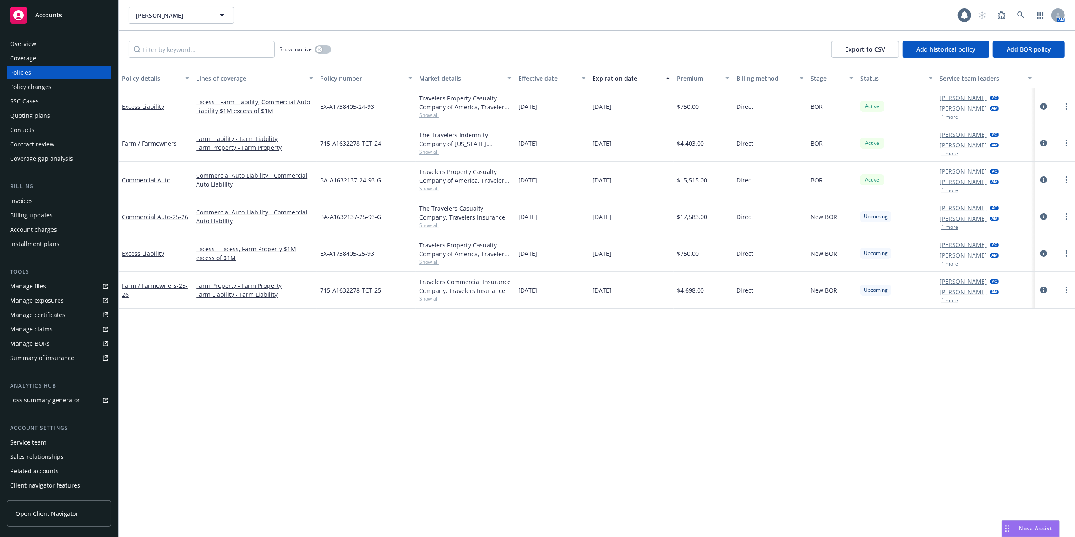
click at [13, 112] on div "Quoting plans" at bounding box center [30, 115] width 40 height 13
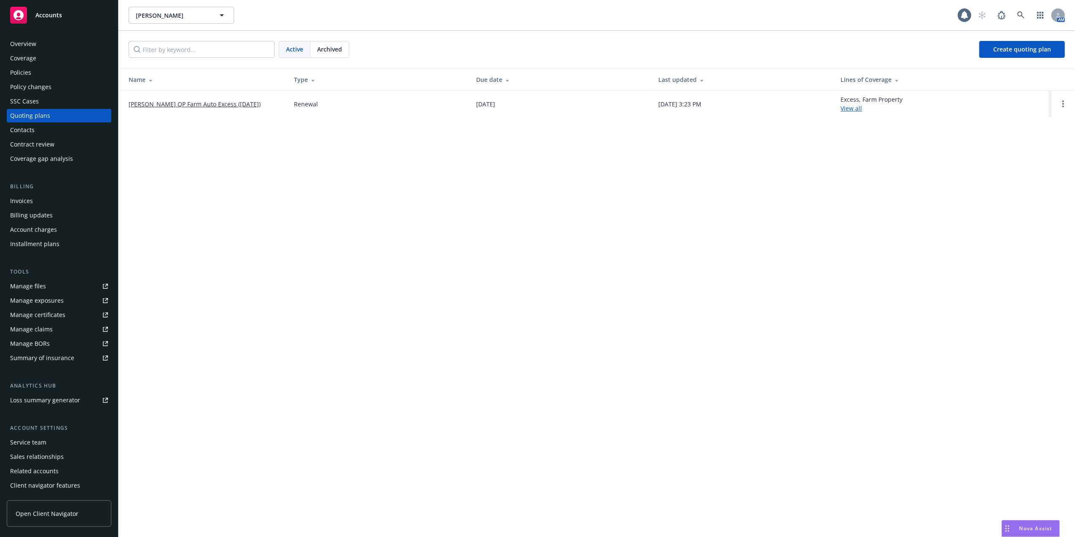
click at [193, 102] on link "Shane Burkhart QP Farm Auto Excess (2025-09-12)" at bounding box center [195, 104] width 132 height 9
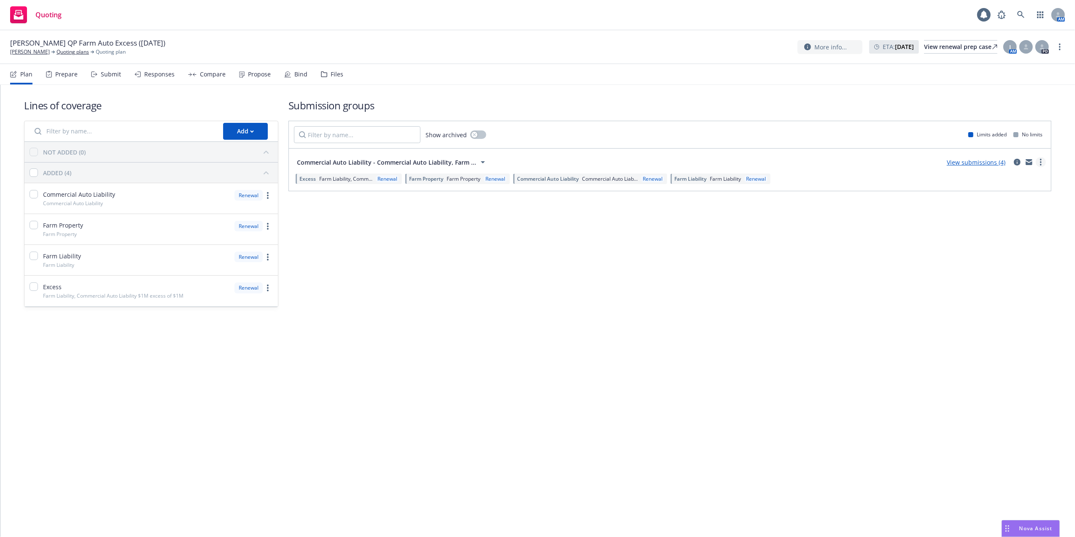
click at [1041, 161] on icon "more" at bounding box center [1041, 162] width 2 height 7
click at [857, 275] on div "Submission groups Show archived Limits added No limits Commercial Auto Liabilit…" at bounding box center [670, 202] width 763 height 209
click at [937, 46] on div "View renewal prep case" at bounding box center [960, 46] width 73 height 13
click at [1020, 14] on icon at bounding box center [1021, 15] width 8 height 8
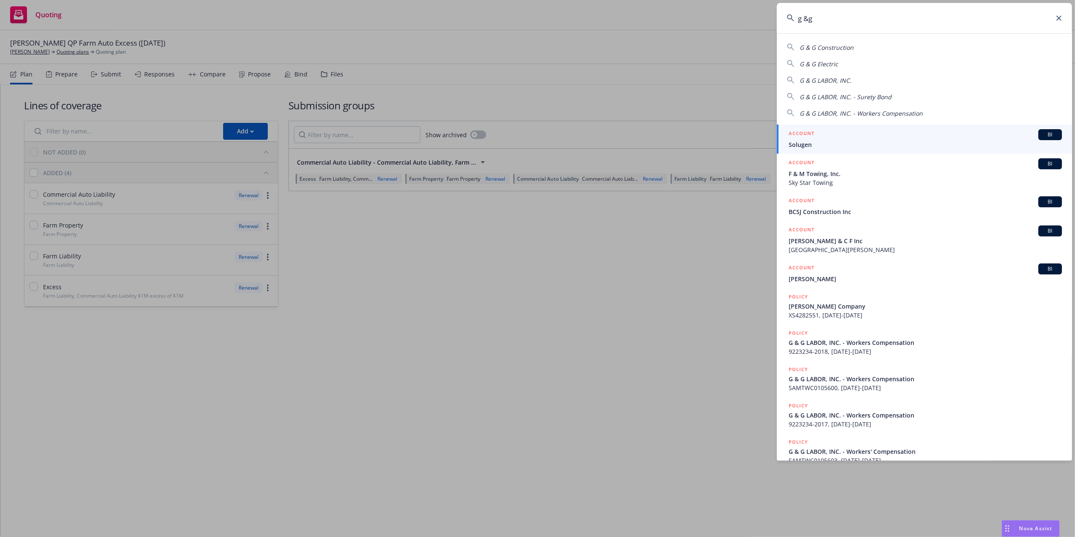
click at [809, 20] on input "g &g" at bounding box center [924, 18] width 295 height 30
click at [827, 78] on span "G & G LABOR, INC." at bounding box center [826, 80] width 52 height 8
type input "G & G LABOR, INC."
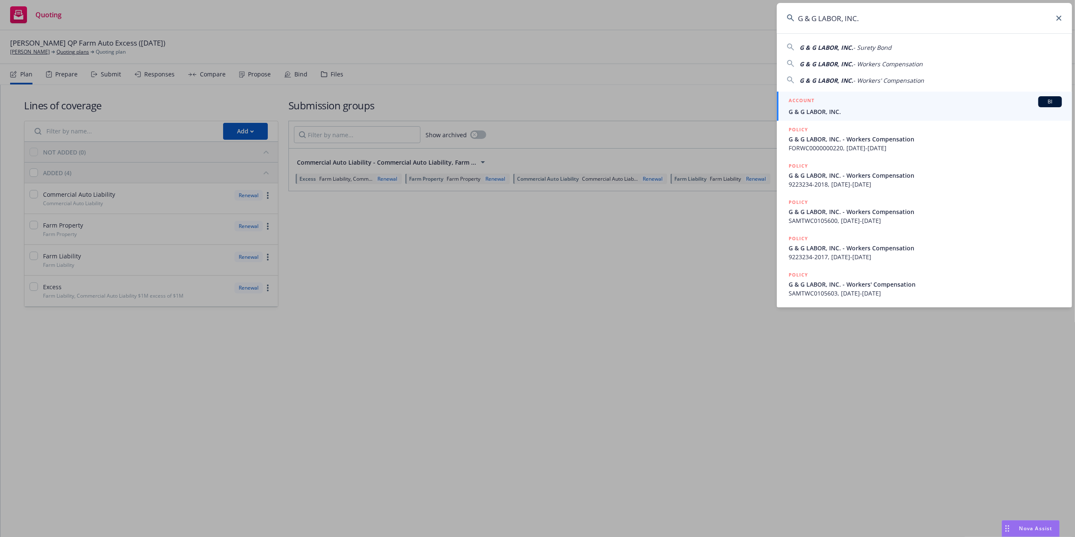
click at [804, 111] on span "G & G LABOR, INC." at bounding box center [925, 111] width 273 height 9
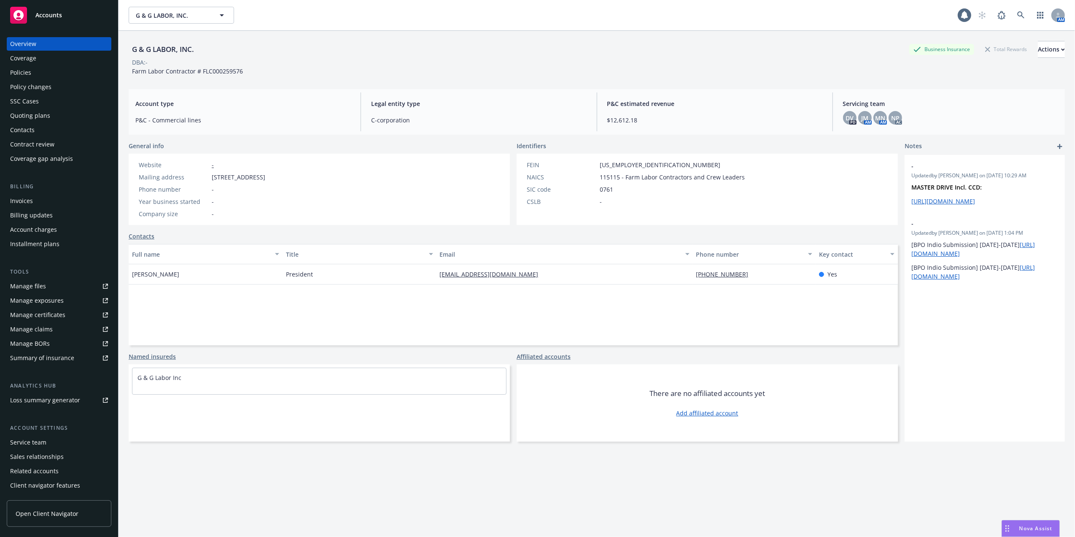
click at [24, 115] on div "Quoting plans" at bounding box center [30, 115] width 40 height 13
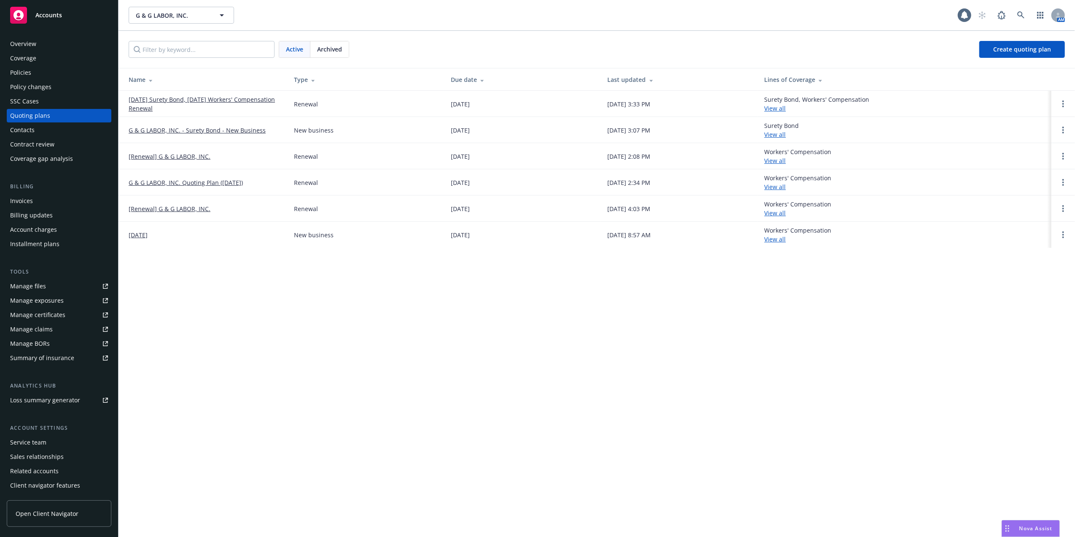
click at [171, 100] on link "[DATE] Surety Bond, [DATE] Workers' Compensation Renewal" at bounding box center [205, 104] width 152 height 18
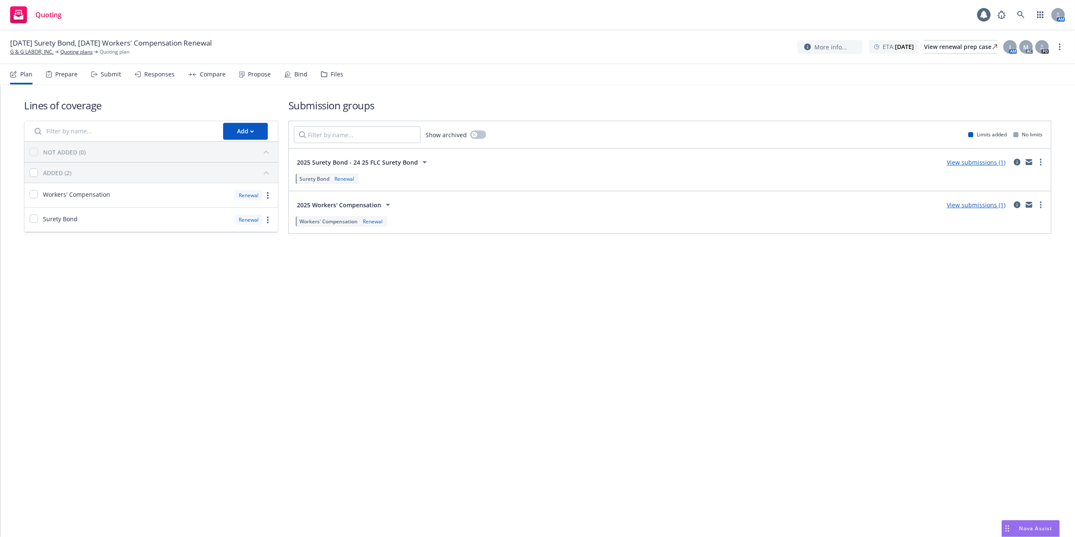
click at [976, 160] on link "View submissions (1)" at bounding box center [976, 162] width 59 height 8
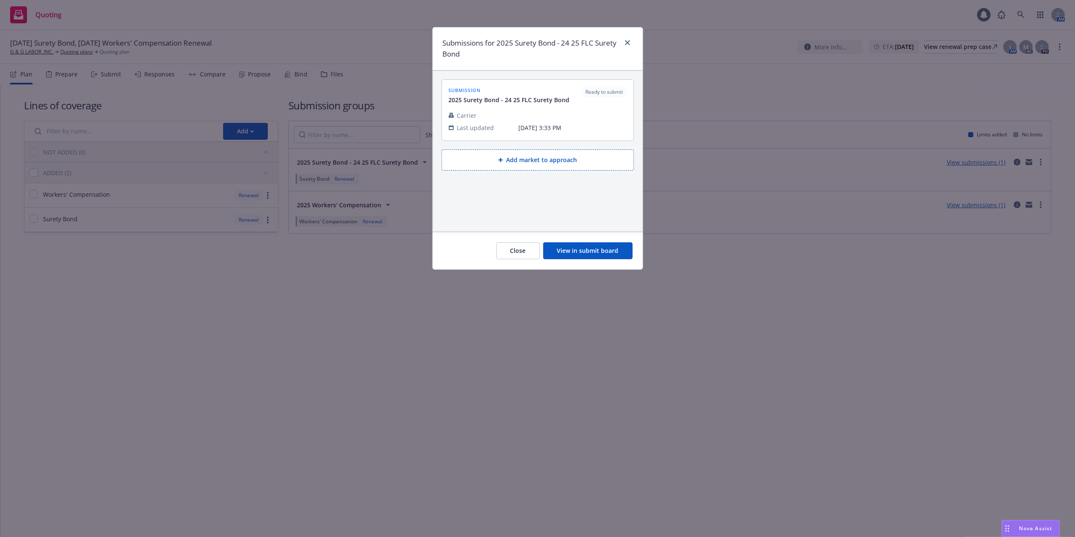
click at [589, 251] on button "View in submit board" at bounding box center [587, 250] width 89 height 17
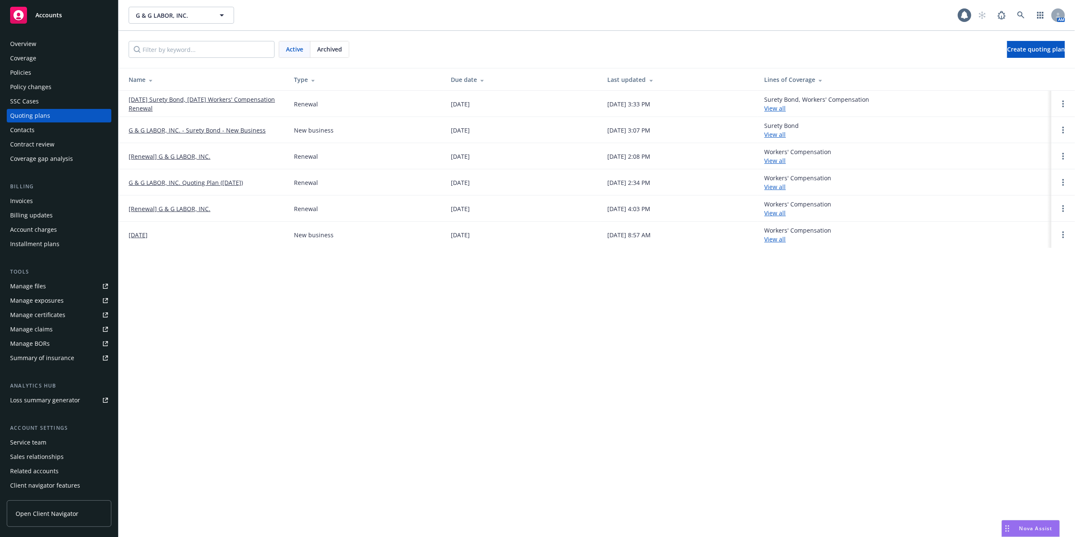
click at [170, 100] on link "[DATE] Surety Bond, [DATE] Workers' Compensation Renewal" at bounding box center [205, 104] width 152 height 18
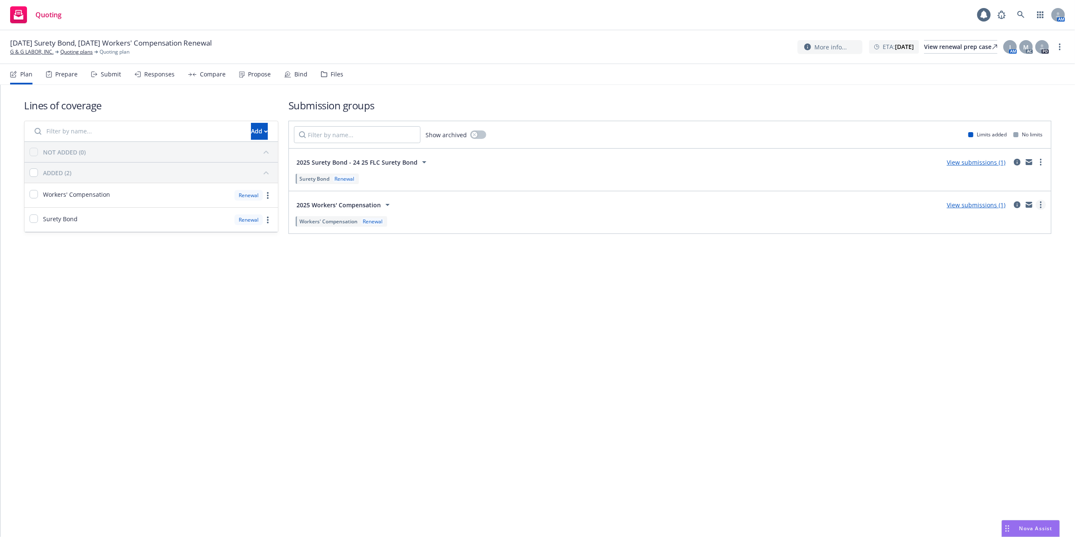
click at [1041, 203] on circle "more" at bounding box center [1041, 202] width 2 height 2
click at [980, 243] on span "Copy logging email" at bounding box center [994, 243] width 74 height 8
